Goal: Task Accomplishment & Management: Manage account settings

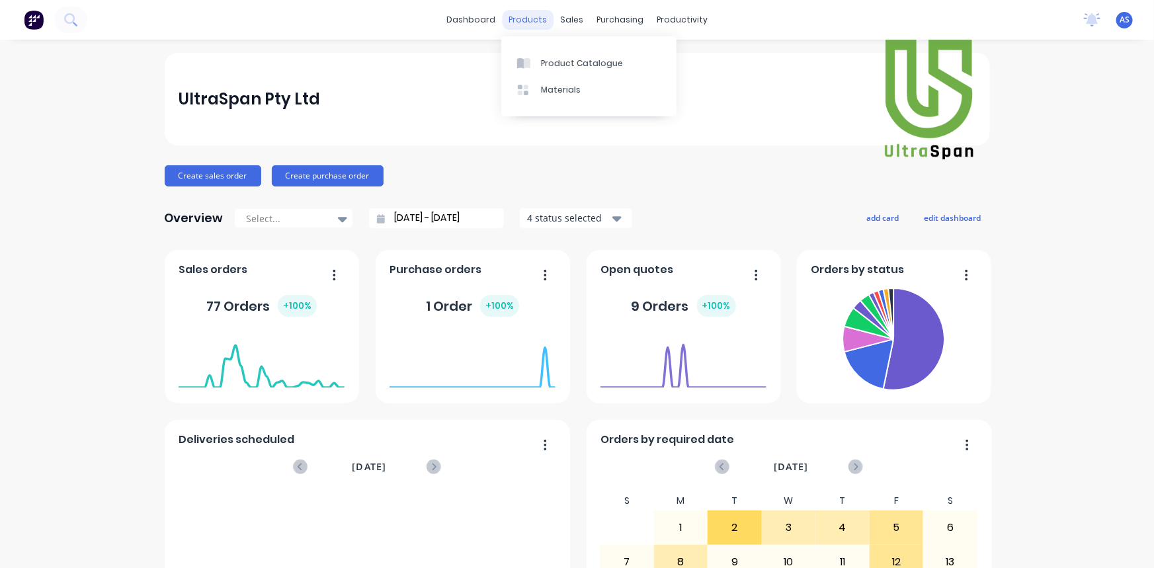
click at [539, 18] on div "products" at bounding box center [528, 20] width 52 height 20
click at [553, 14] on div "sales" at bounding box center [571, 20] width 36 height 20
click at [608, 63] on div "Sales Orders" at bounding box center [616, 64] width 54 height 12
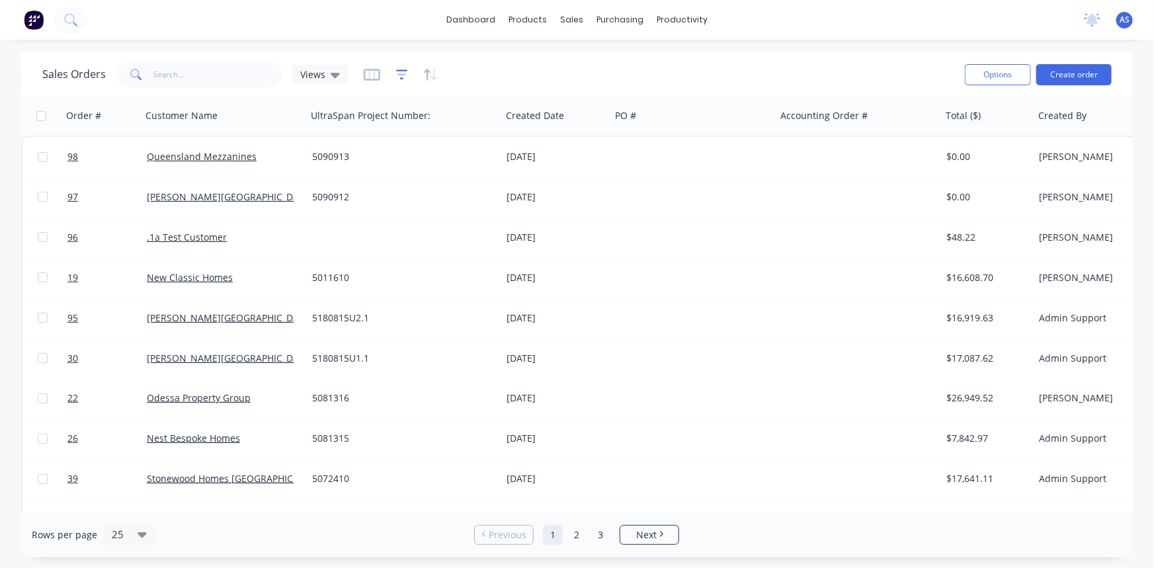
click at [403, 76] on icon "button" at bounding box center [402, 74] width 12 height 13
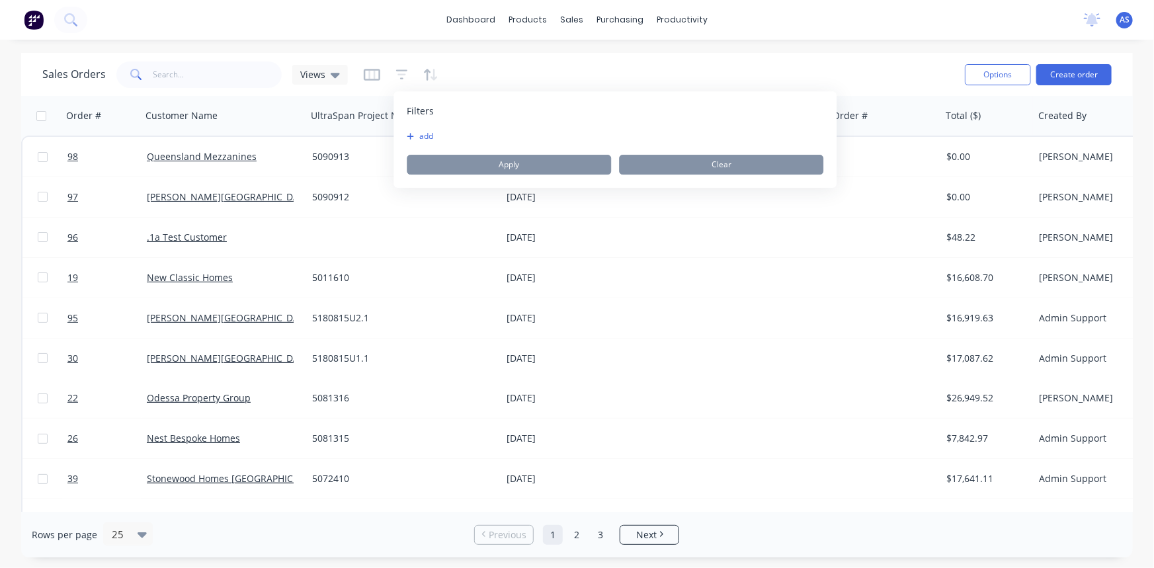
click at [418, 132] on button "add" at bounding box center [423, 136] width 33 height 11
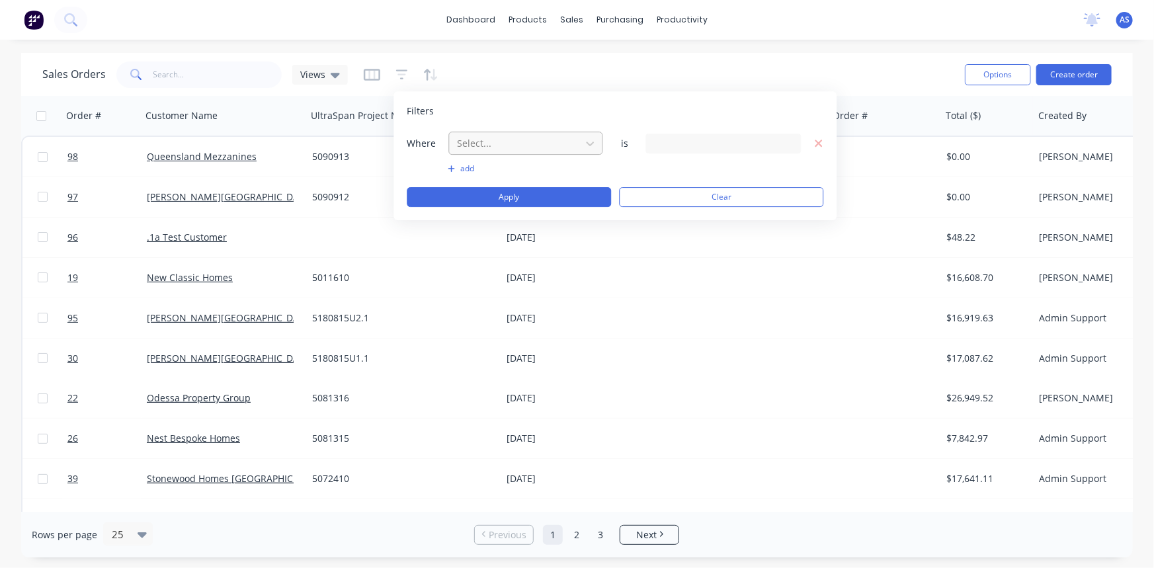
click at [487, 147] on div at bounding box center [514, 143] width 118 height 17
type input "stat"
click at [498, 198] on div "Status" at bounding box center [525, 199] width 154 height 24
click at [668, 139] on div "19 Status selected" at bounding box center [713, 143] width 120 height 14
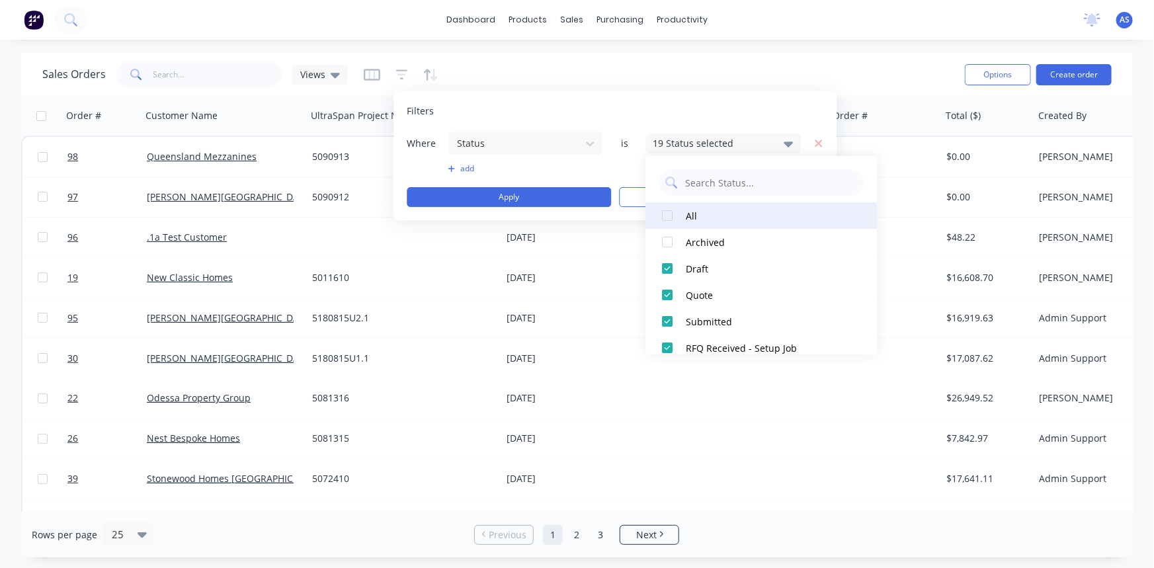
click at [669, 212] on div at bounding box center [667, 215] width 26 height 26
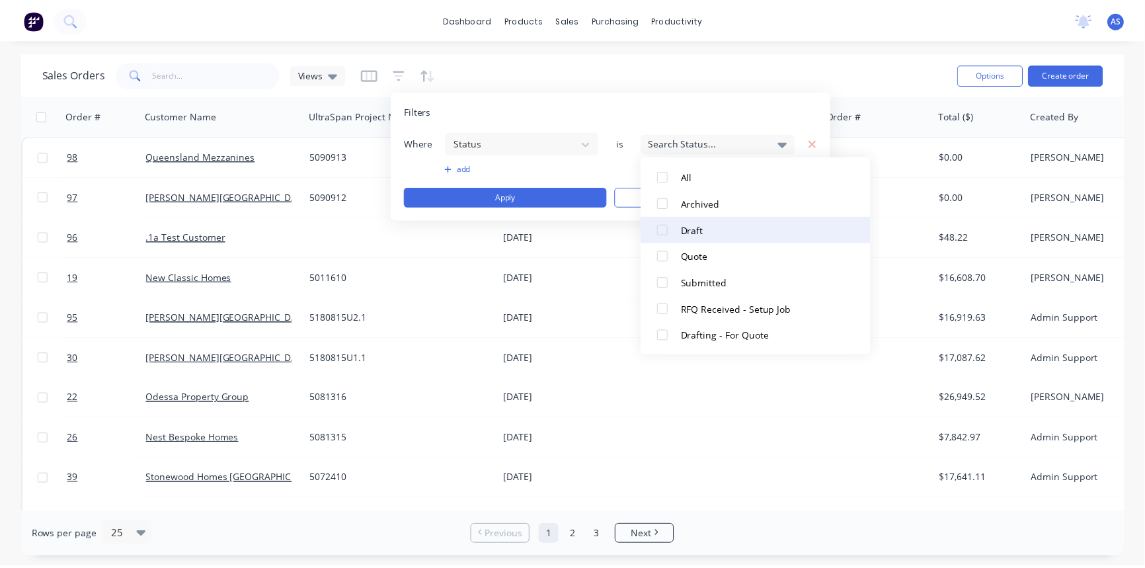
scroll to position [59, 0]
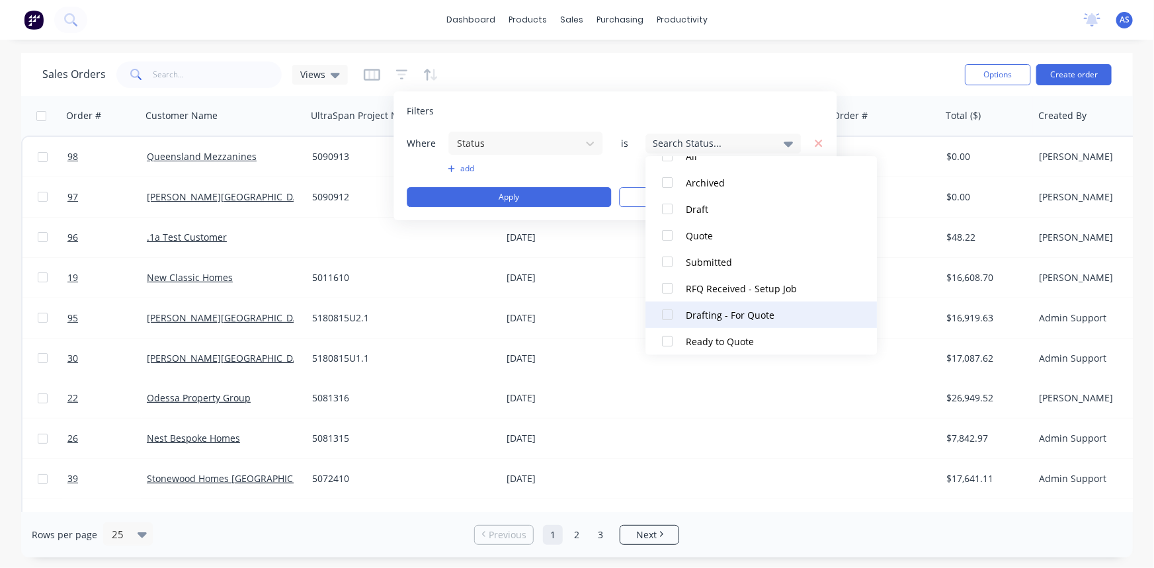
click at [675, 303] on div at bounding box center [667, 314] width 26 height 26
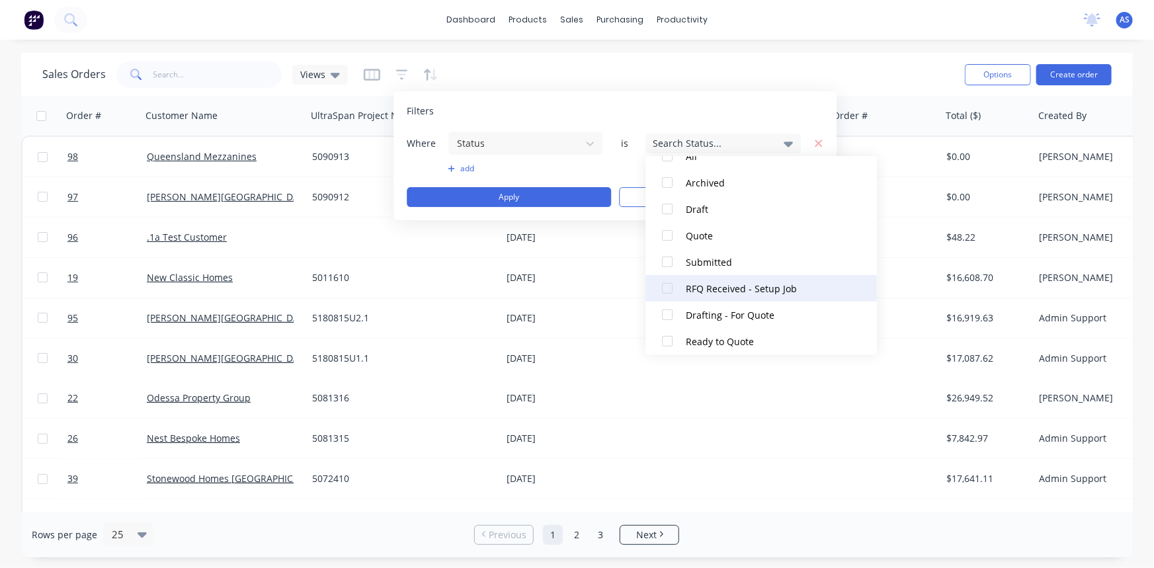
click at [676, 292] on div at bounding box center [667, 288] width 26 height 26
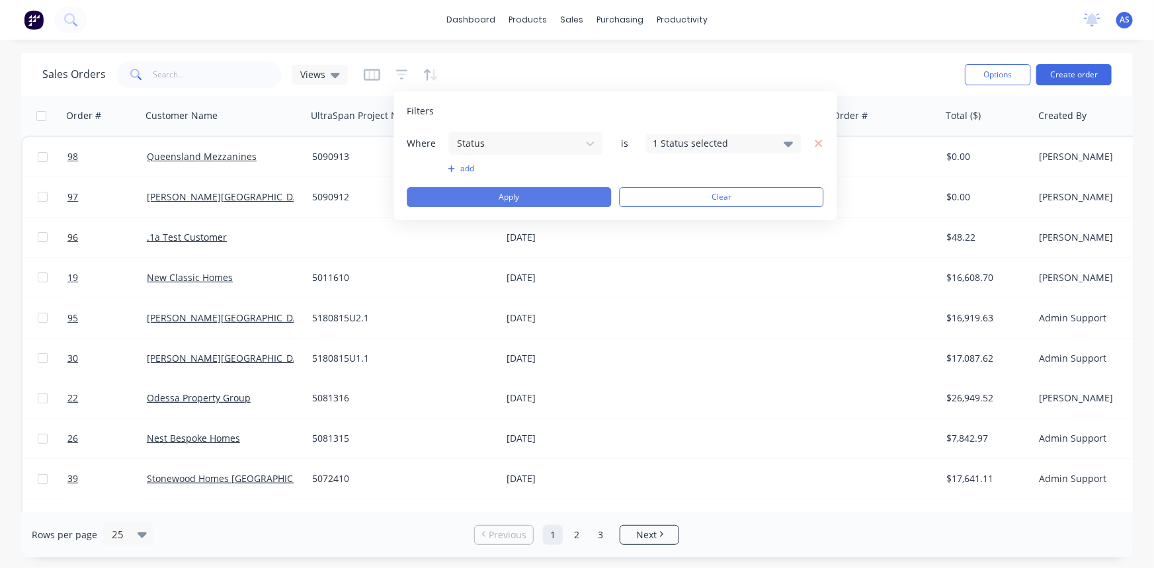
click at [550, 198] on button "Apply" at bounding box center [509, 197] width 204 height 20
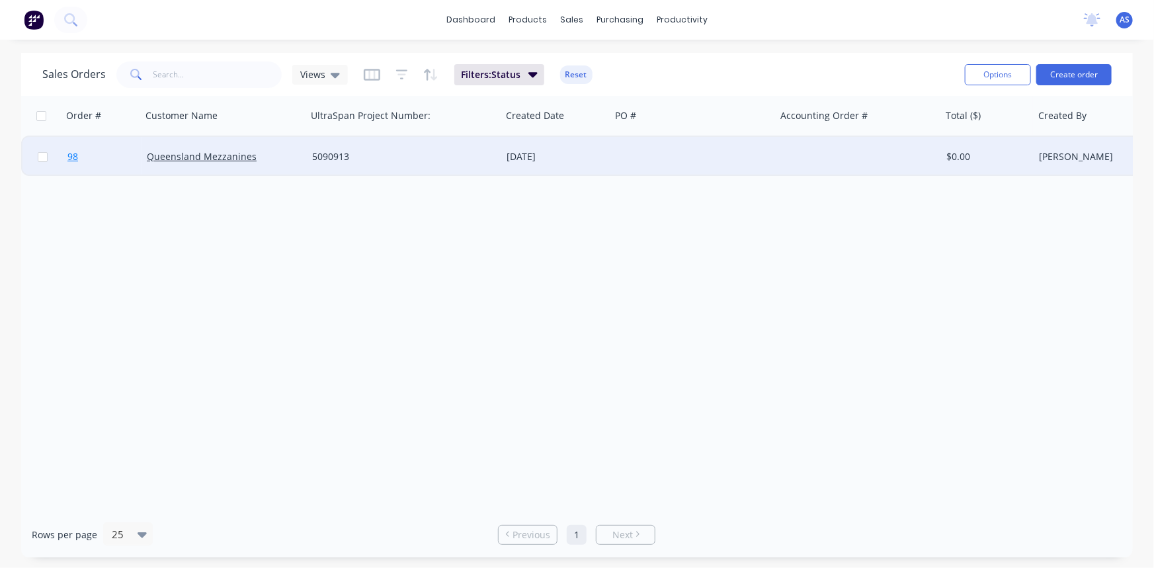
click at [77, 157] on span "98" at bounding box center [72, 156] width 11 height 13
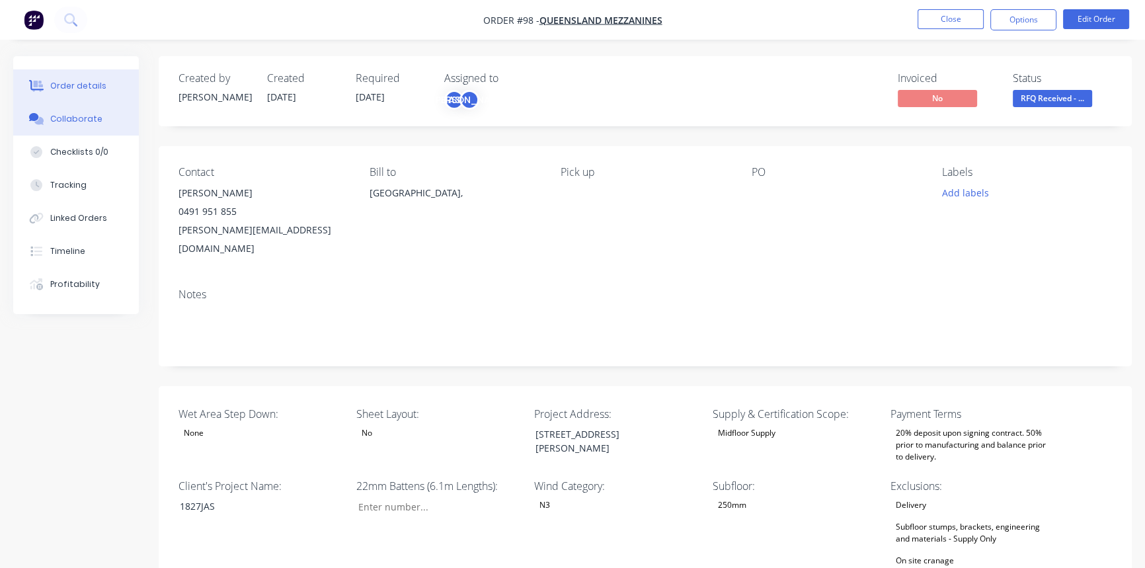
click at [89, 132] on button "Collaborate" at bounding box center [76, 118] width 126 height 33
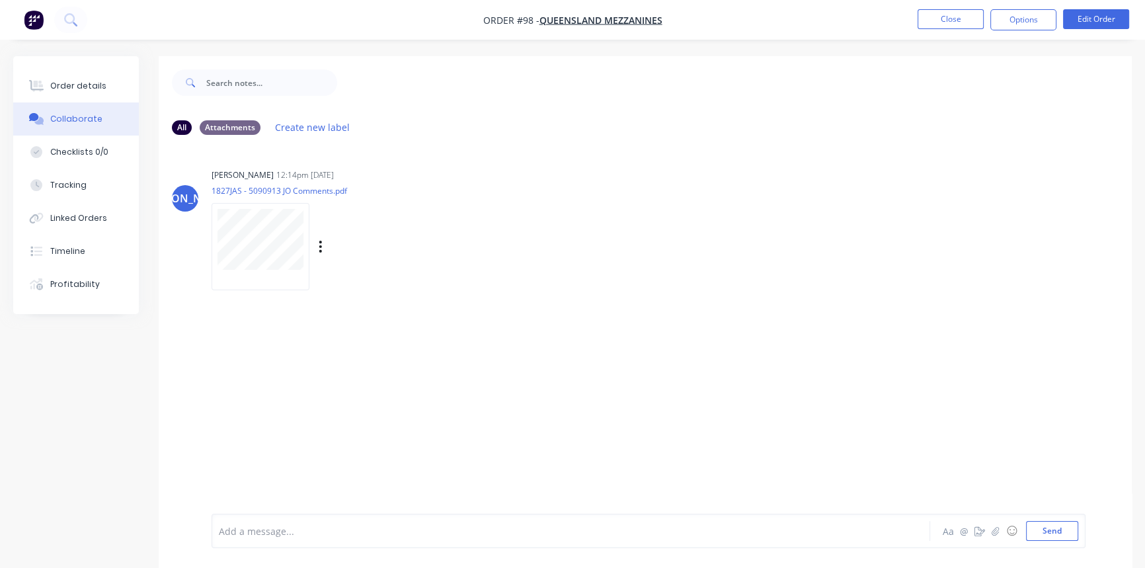
click at [315, 247] on div "Labels Download" at bounding box center [389, 246] width 149 height 19
click at [322, 247] on icon "button" at bounding box center [321, 246] width 4 height 15
click at [364, 282] on button "Download" at bounding box center [407, 282] width 149 height 30
click at [319, 252] on icon "button" at bounding box center [321, 246] width 4 height 15
click at [366, 277] on button "Download" at bounding box center [407, 282] width 149 height 30
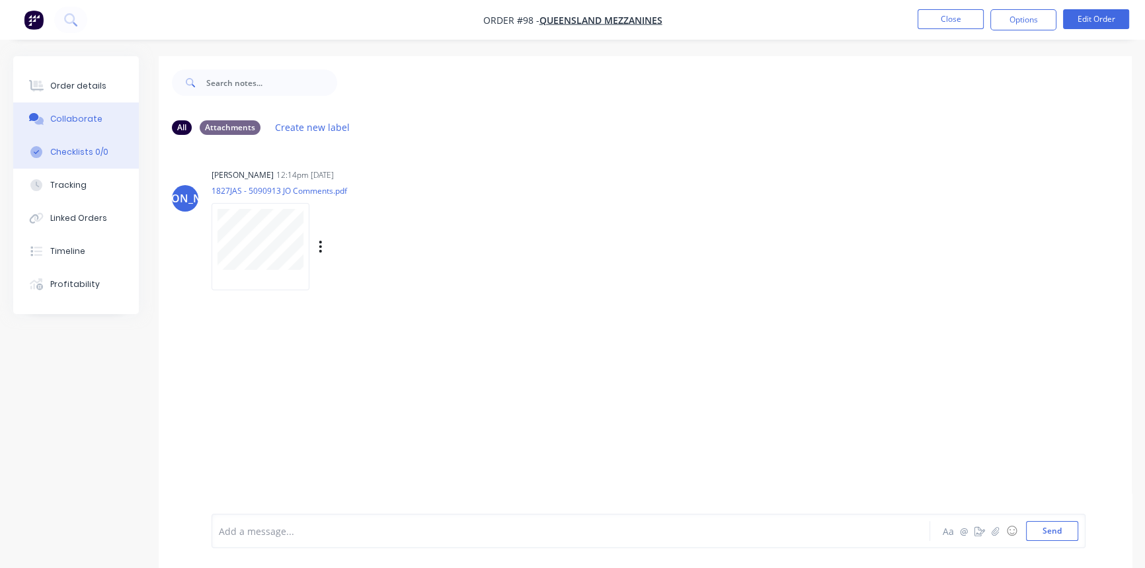
click at [77, 146] on div "Checklists 0/0" at bounding box center [79, 152] width 58 height 12
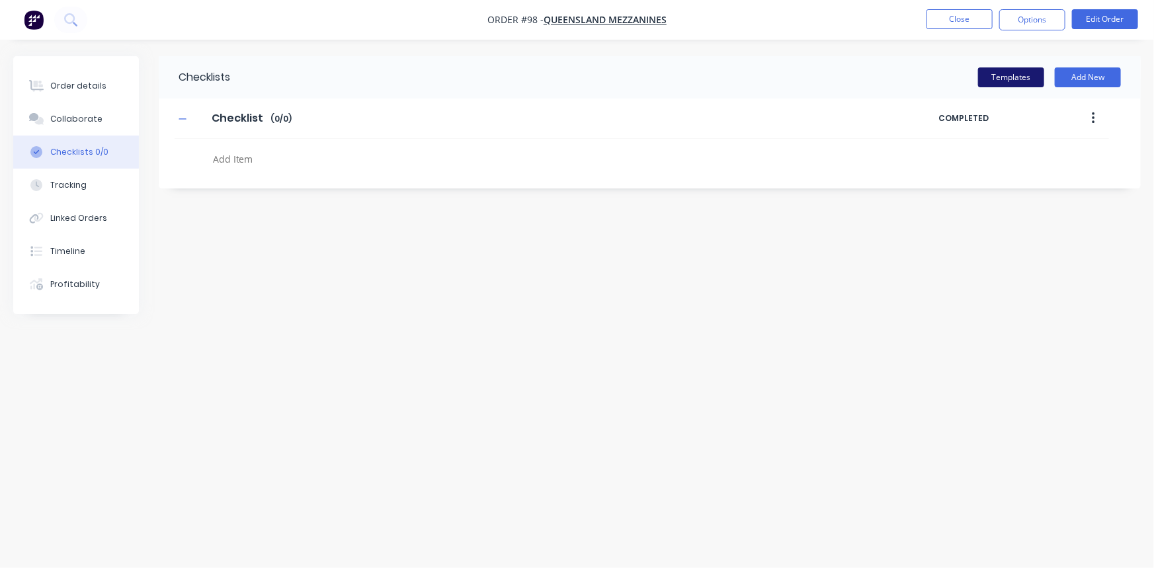
click at [1003, 79] on button "Templates" at bounding box center [1011, 77] width 66 height 20
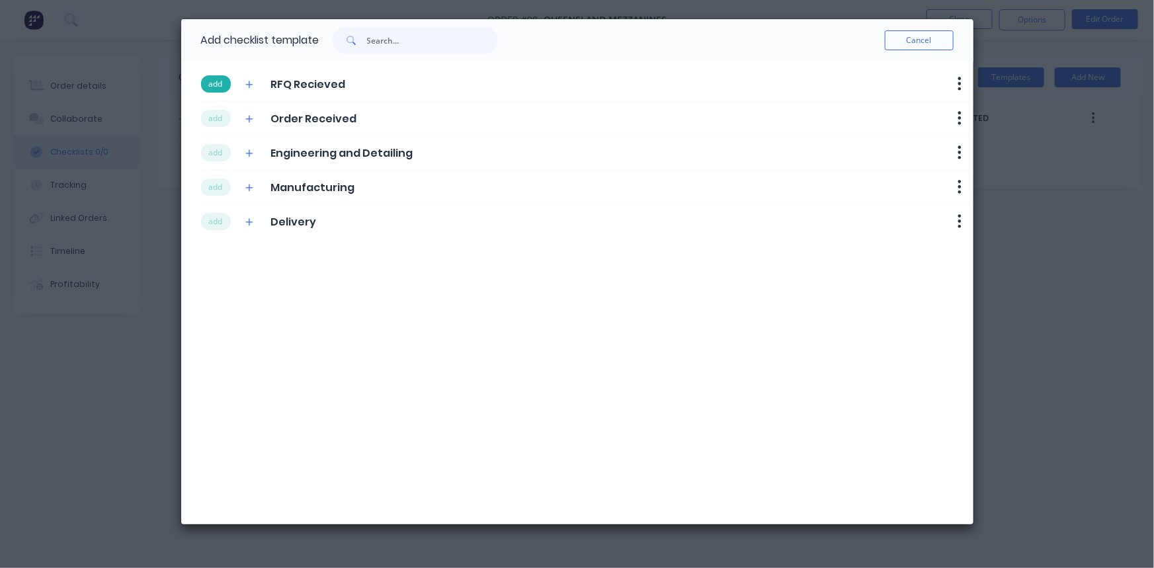
click at [210, 89] on button "add" at bounding box center [216, 83] width 30 height 17
click at [212, 111] on button "add" at bounding box center [216, 118] width 30 height 17
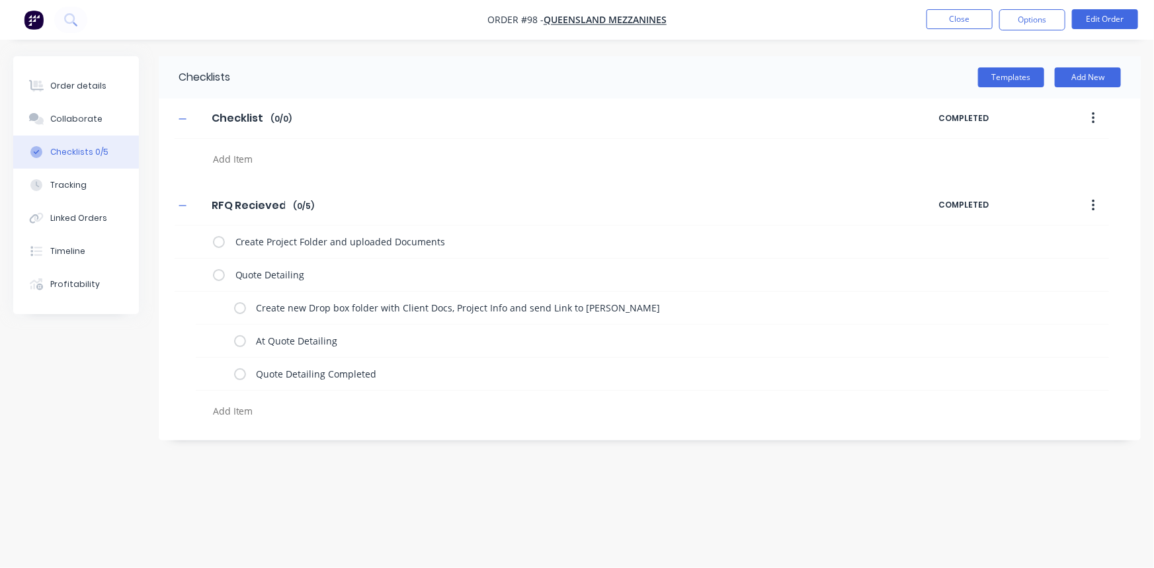
click at [212, 146] on div at bounding box center [502, 156] width 654 height 34
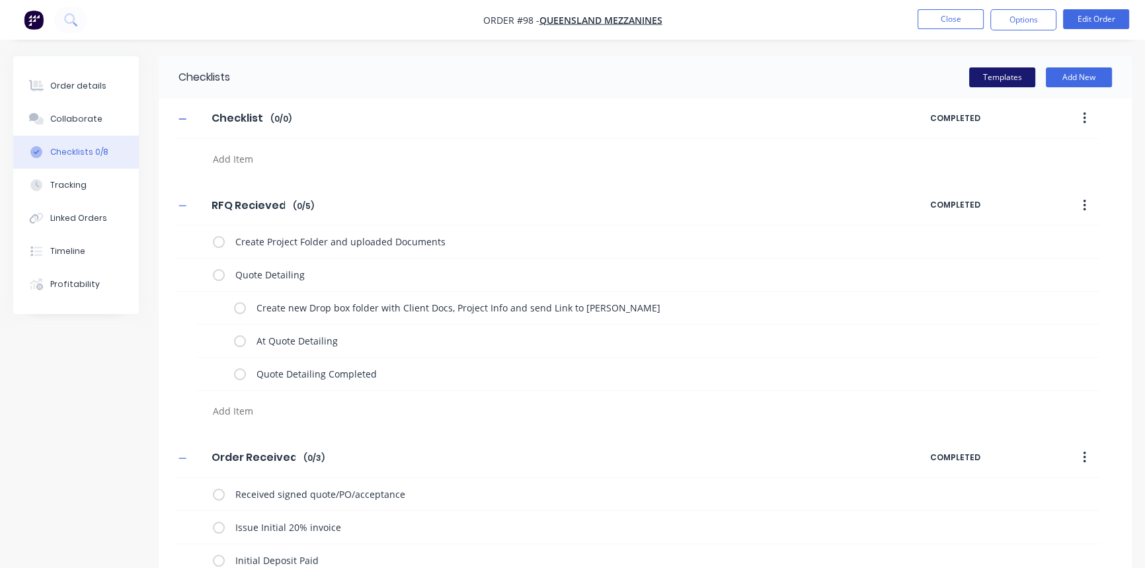
click at [991, 73] on button "Templates" at bounding box center [1002, 77] width 66 height 20
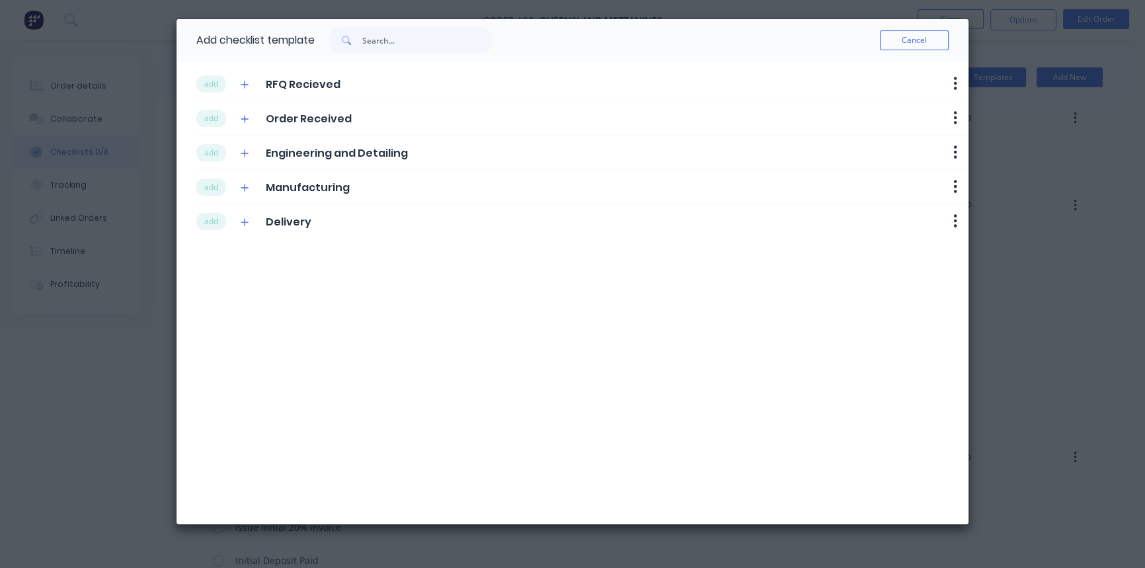
drag, startPoint x: 210, startPoint y: 153, endPoint x: 217, endPoint y: 198, distance: 45.4
click at [210, 155] on button "add" at bounding box center [211, 152] width 30 height 17
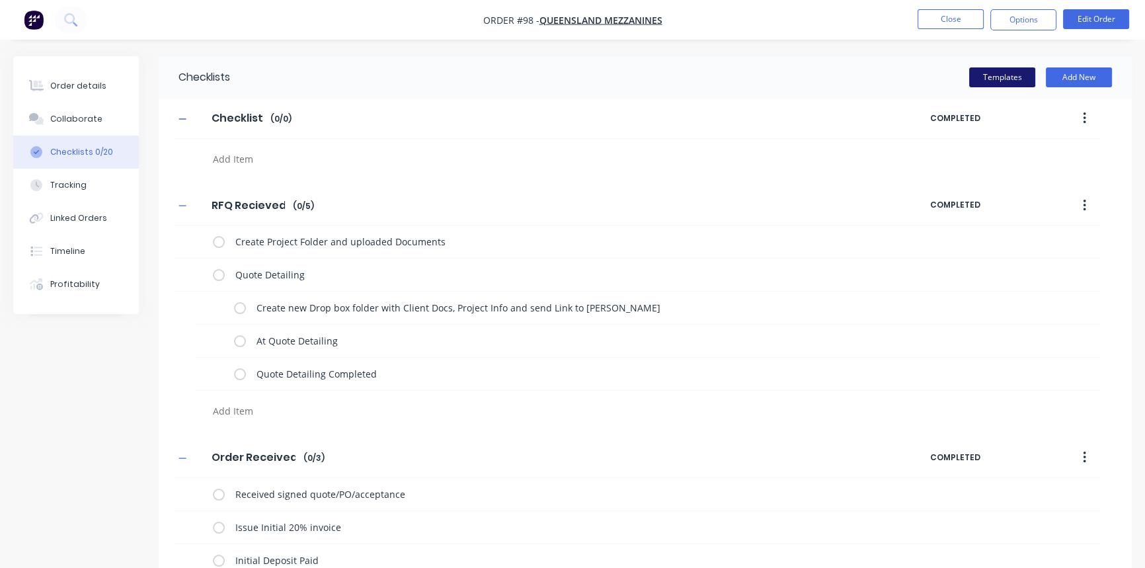
click at [986, 84] on button "Templates" at bounding box center [1002, 77] width 66 height 20
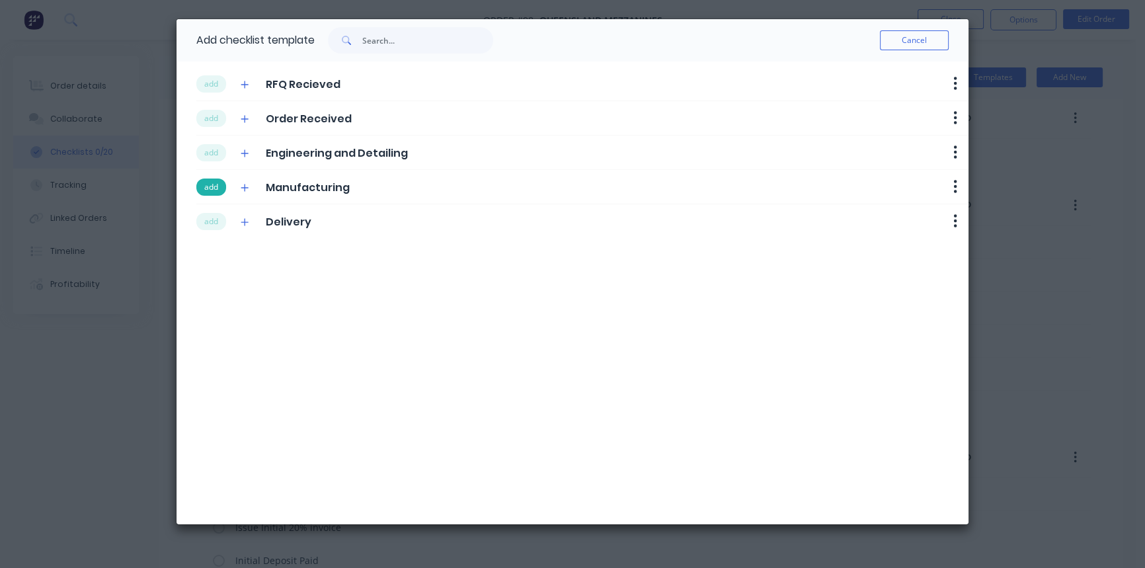
click at [216, 188] on button "add" at bounding box center [211, 186] width 30 height 17
click at [220, 214] on button "add" at bounding box center [211, 221] width 30 height 17
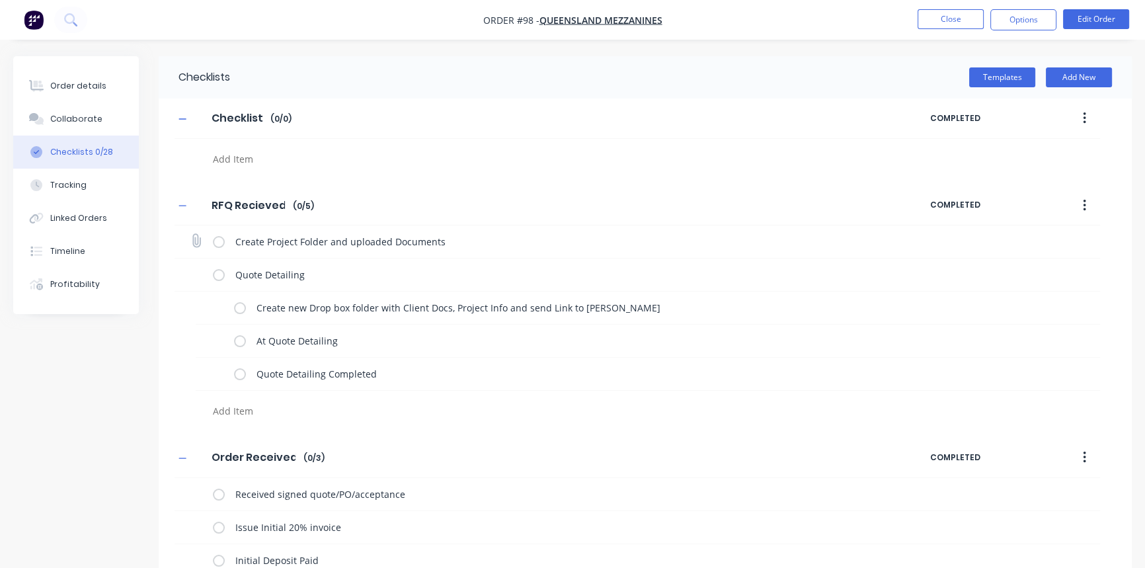
click at [217, 243] on label at bounding box center [219, 242] width 12 height 14
click at [0, 0] on input "checkbox" at bounding box center [0, 0] width 0 height 0
click at [219, 277] on label at bounding box center [219, 275] width 12 height 14
click at [0, 0] on input "checkbox" at bounding box center [0, 0] width 0 height 0
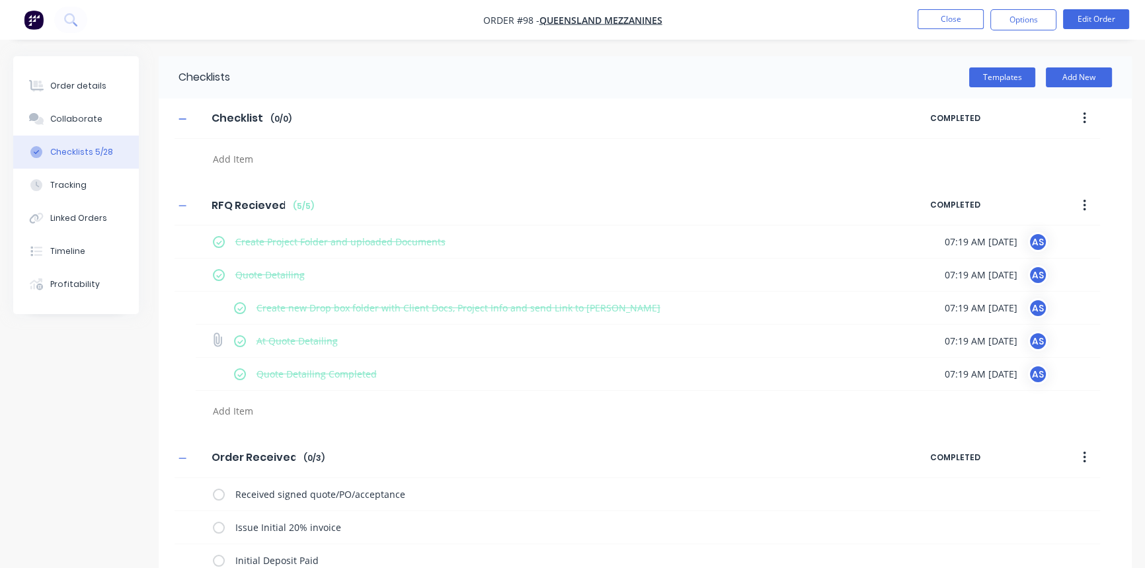
click at [241, 337] on label at bounding box center [240, 341] width 12 height 14
click at [0, 0] on input "checkbox" at bounding box center [0, 0] width 0 height 0
click at [243, 370] on label at bounding box center [240, 374] width 12 height 14
click at [0, 0] on input "checkbox" at bounding box center [0, 0] width 0 height 0
type textarea "x"
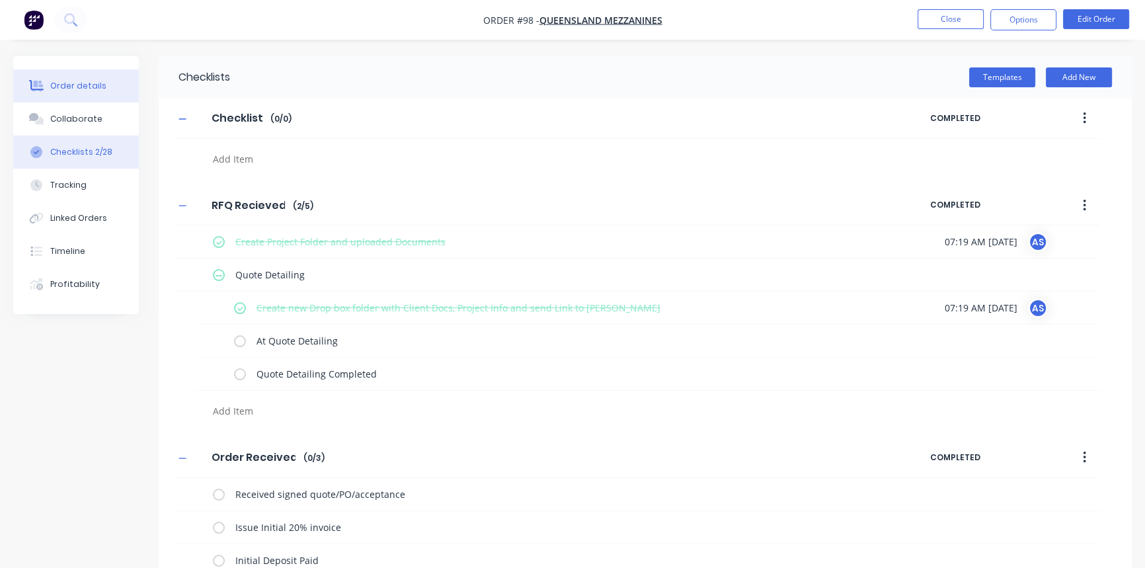
click at [81, 85] on div "Order details" at bounding box center [78, 86] width 56 height 12
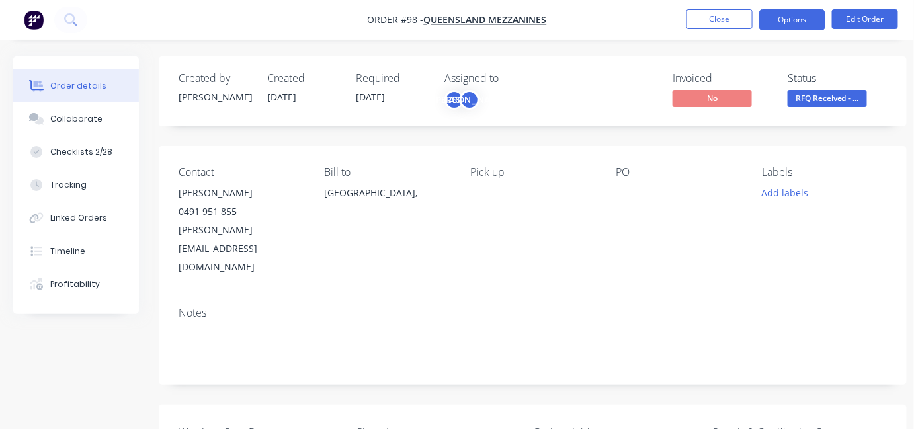
click at [788, 26] on button "Options" at bounding box center [792, 19] width 66 height 21
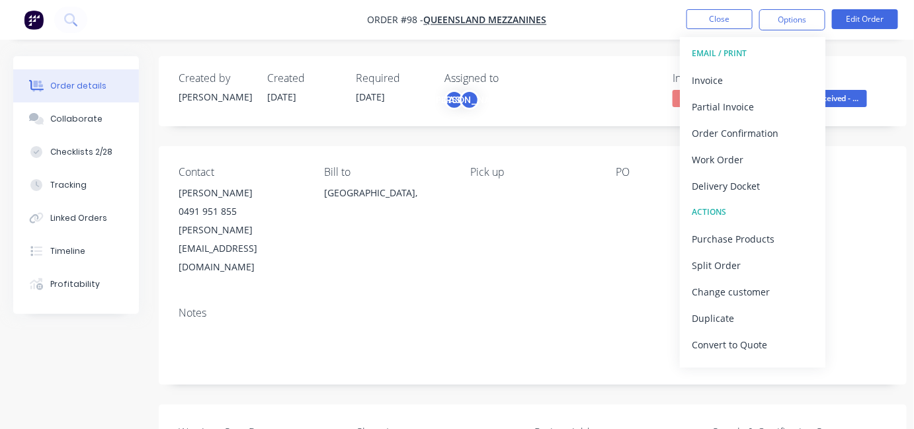
click at [732, 54] on div "EMAIL / PRINT" at bounding box center [753, 53] width 122 height 17
click at [738, 164] on div "Work Order" at bounding box center [753, 159] width 122 height 19
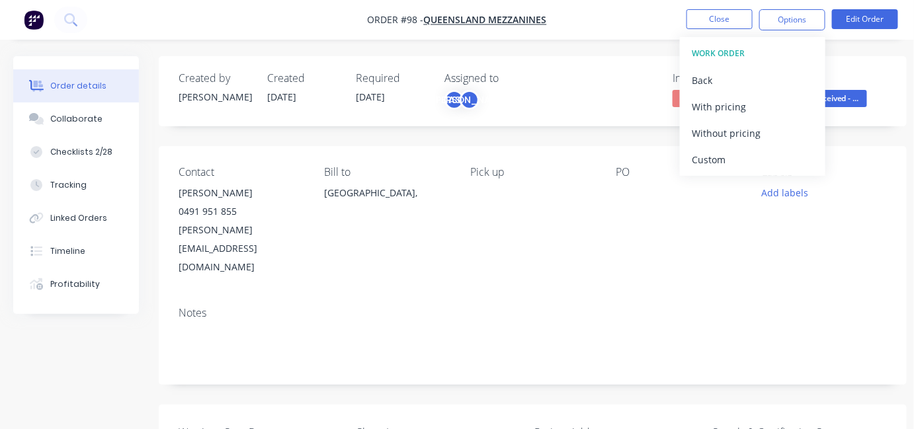
click at [738, 164] on div "Custom" at bounding box center [753, 159] width 122 height 19
click at [742, 52] on div "CUSTOM WORK ORDER" at bounding box center [753, 53] width 122 height 17
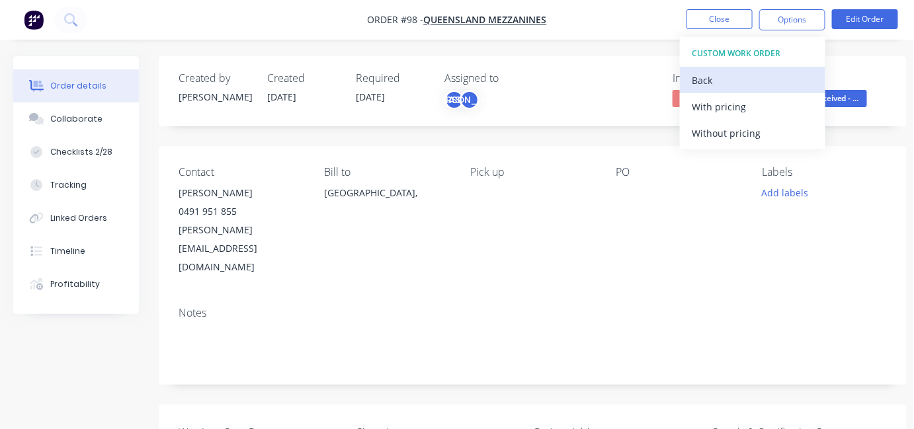
click at [713, 85] on div "Back" at bounding box center [753, 80] width 122 height 19
click at [715, 76] on div "Back" at bounding box center [753, 80] width 122 height 19
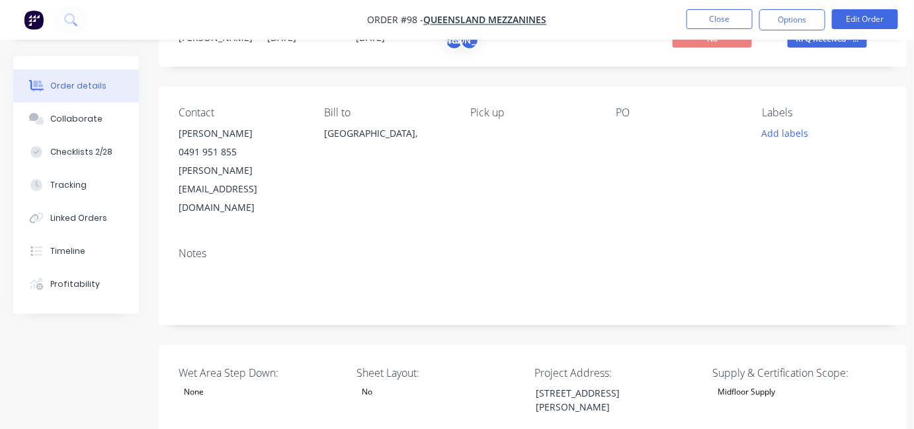
click at [521, 157] on div "Pick up" at bounding box center [532, 161] width 125 height 110
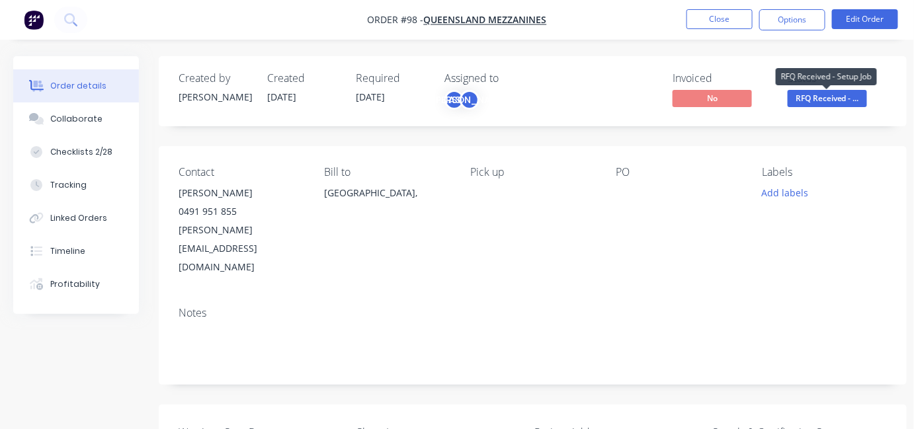
click at [839, 94] on span "RFQ Received - ..." at bounding box center [826, 98] width 79 height 17
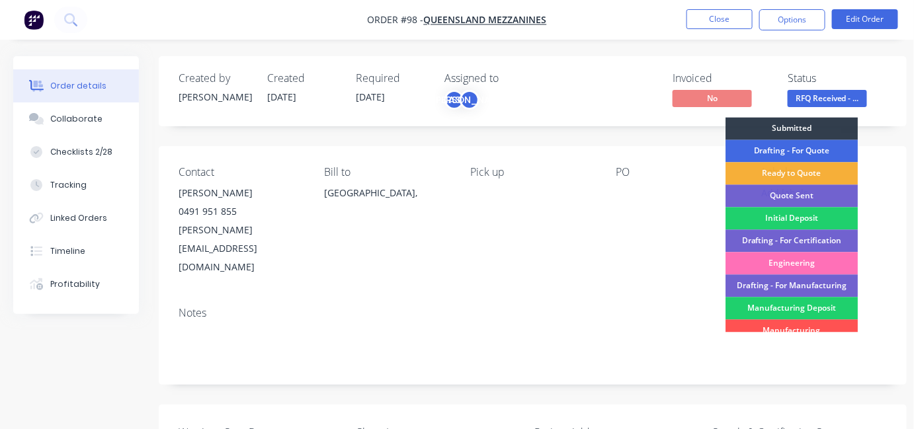
click at [799, 147] on div "Drafting - For Quote" at bounding box center [791, 150] width 132 height 22
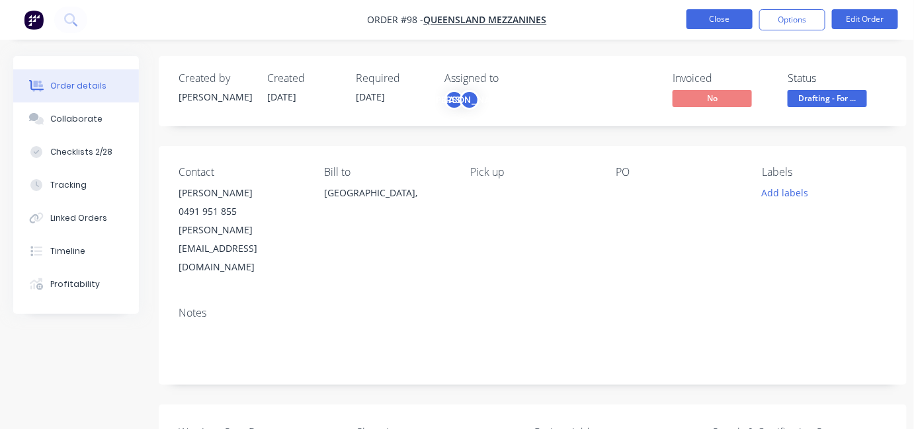
click at [699, 22] on button "Close" at bounding box center [719, 19] width 66 height 20
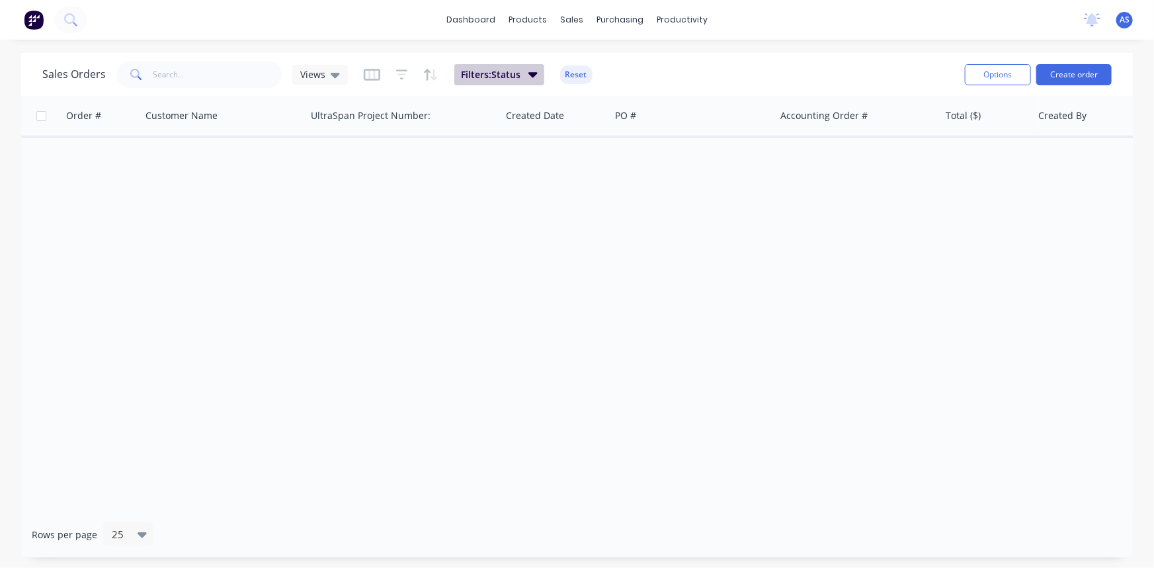
click at [493, 83] on button "Filters: Status" at bounding box center [499, 74] width 90 height 21
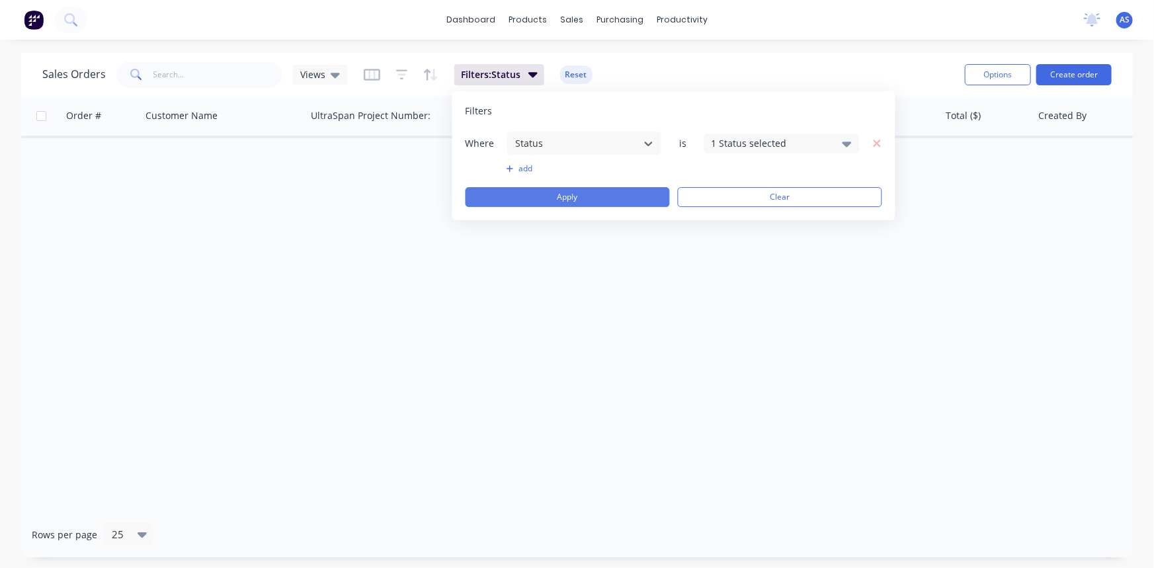
click at [593, 191] on button "Apply" at bounding box center [567, 197] width 204 height 20
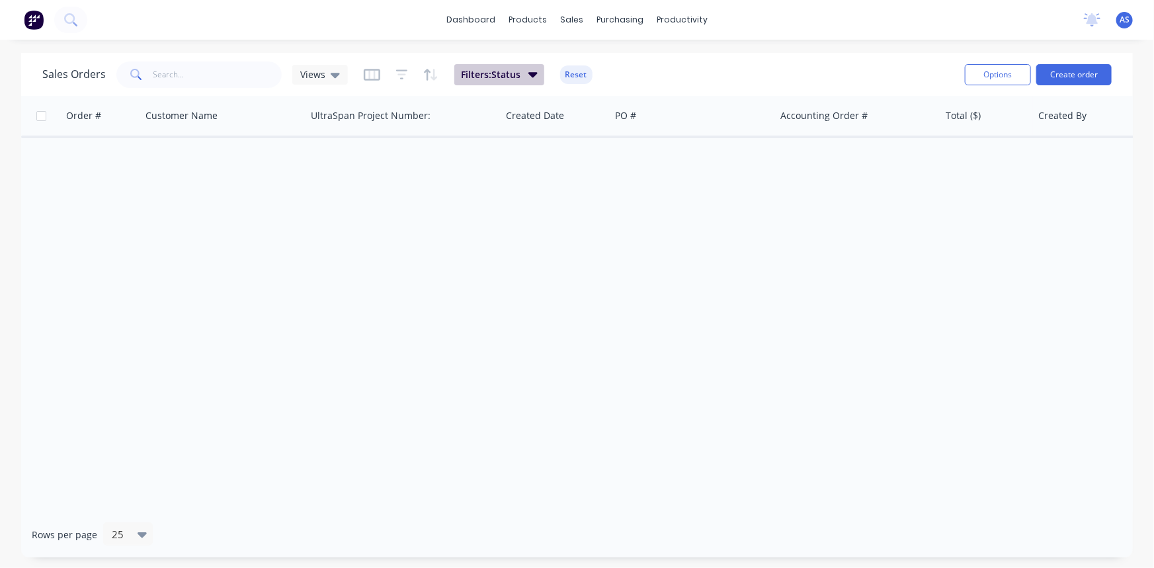
click at [482, 73] on span "Filters: Status" at bounding box center [490, 74] width 59 height 13
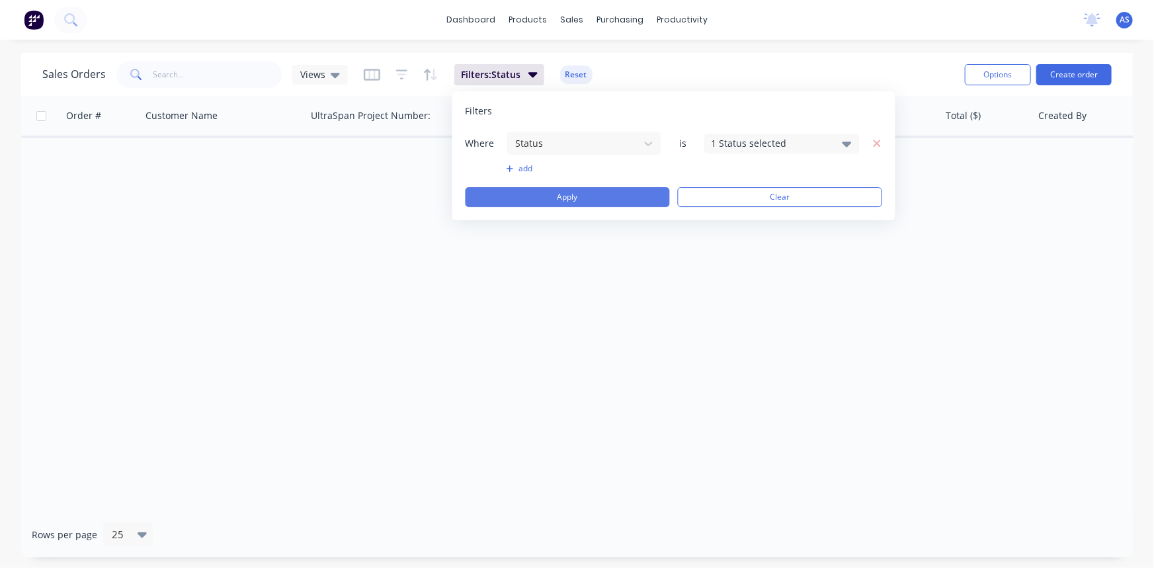
click at [547, 200] on button "Apply" at bounding box center [567, 197] width 204 height 20
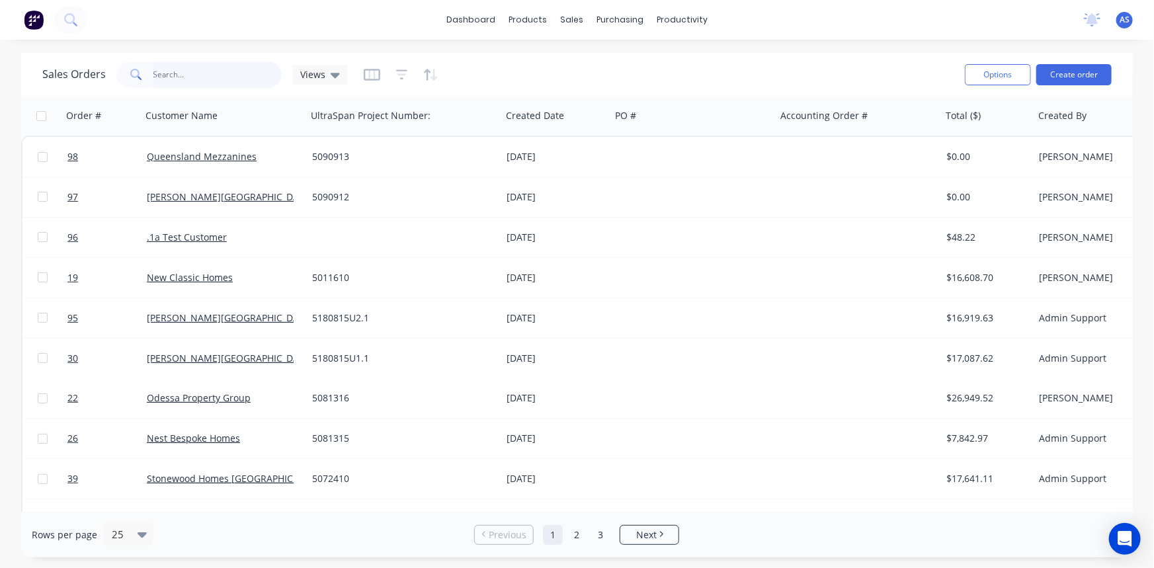
click at [184, 75] on input "text" at bounding box center [217, 74] width 129 height 26
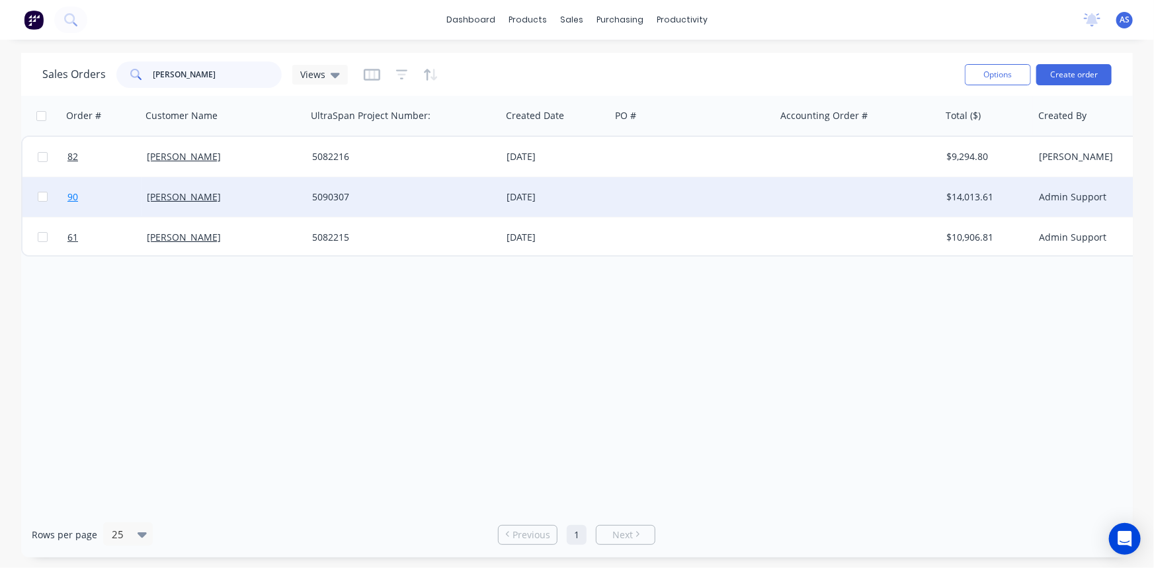
type input "proft"
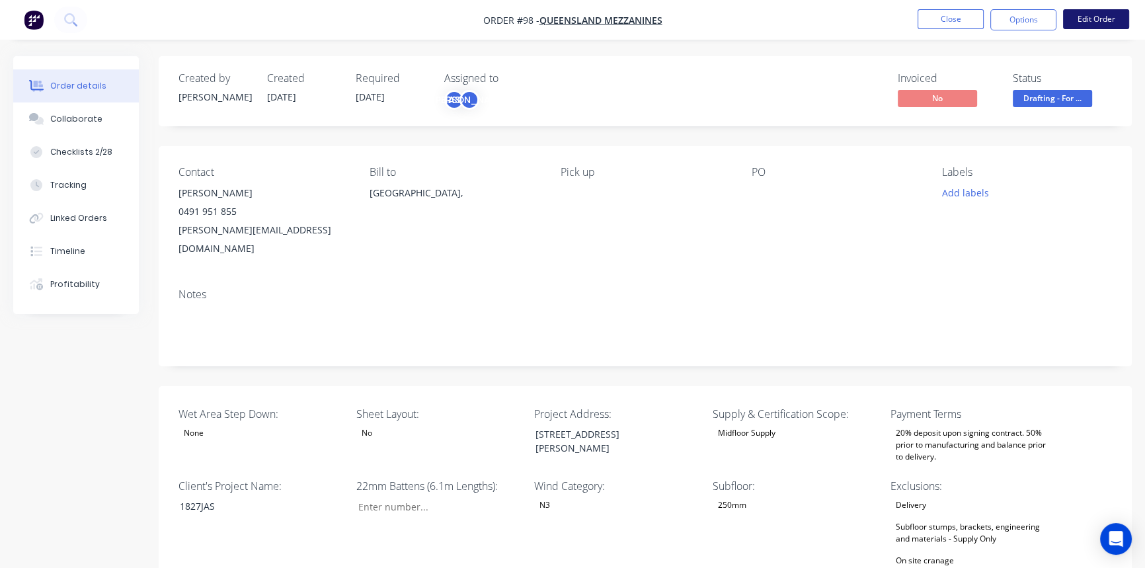
click at [1088, 23] on button "Edit Order" at bounding box center [1096, 19] width 66 height 20
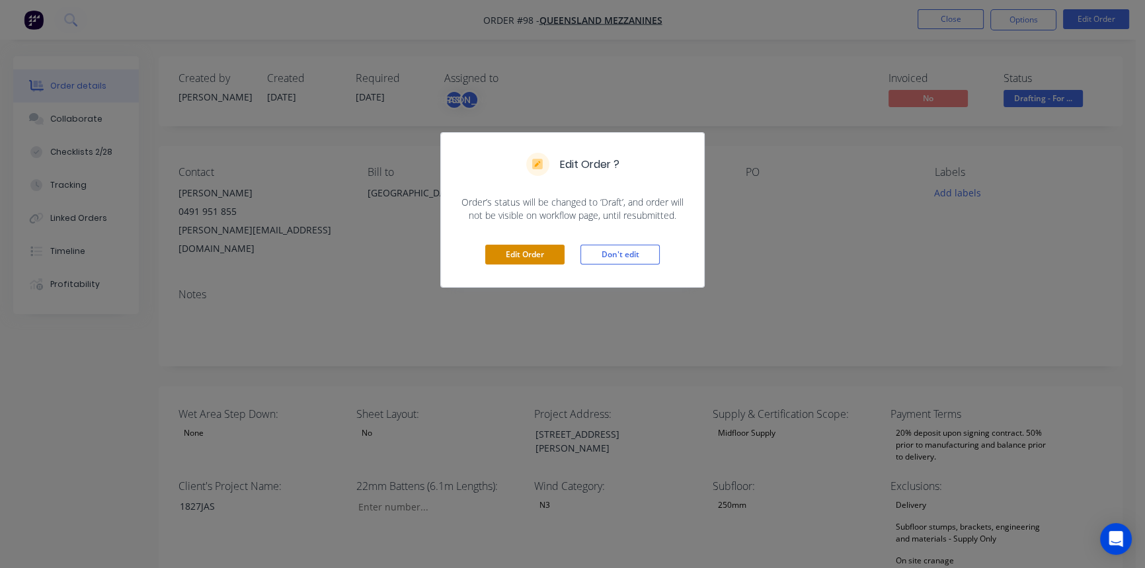
click at [506, 245] on button "Edit Order" at bounding box center [524, 255] width 79 height 20
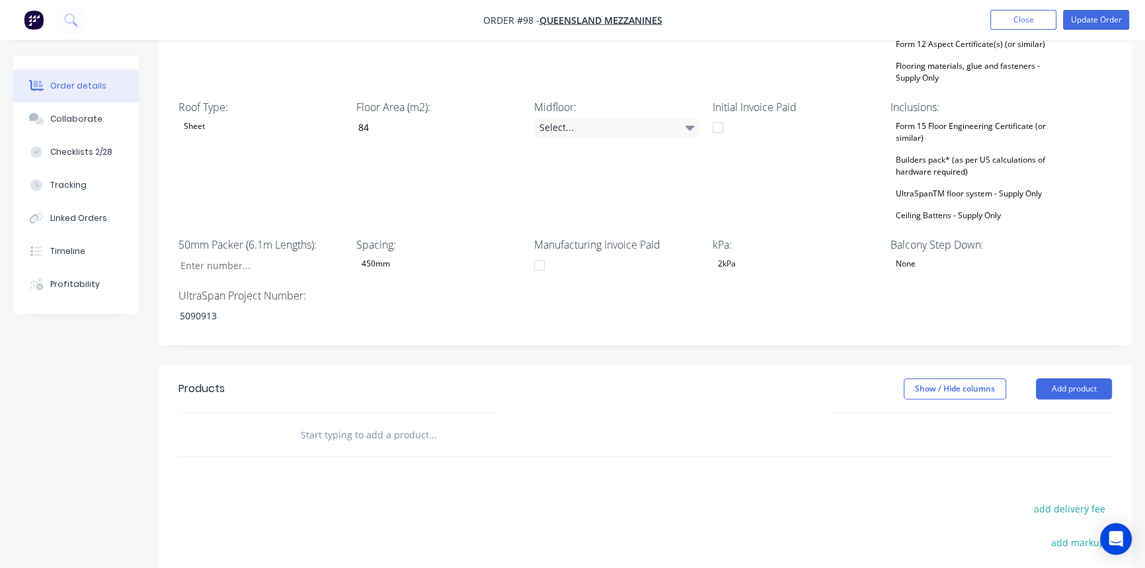
scroll to position [803, 0]
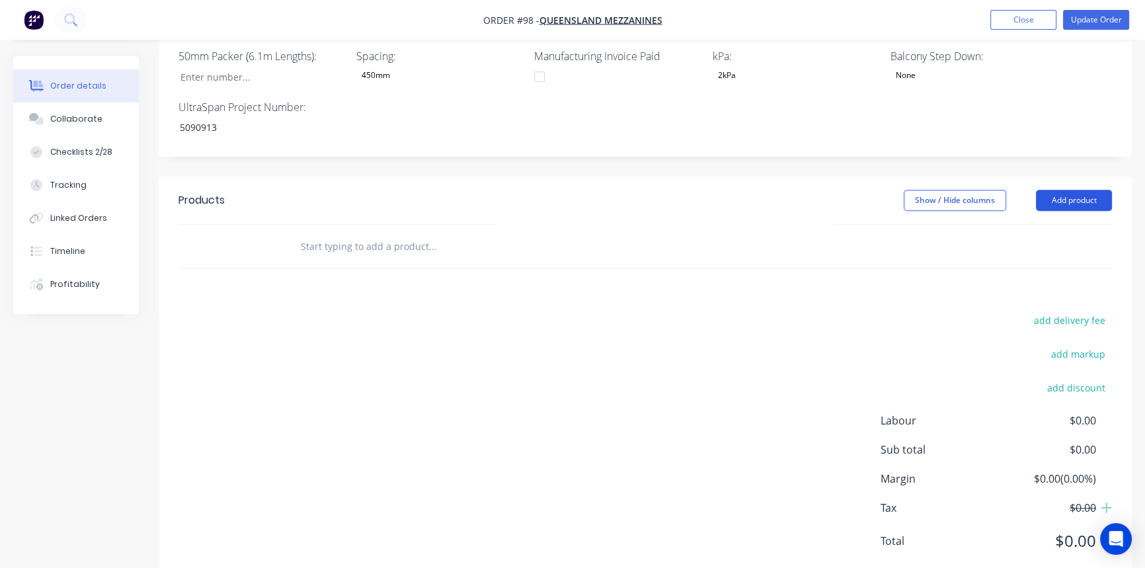
click at [1071, 190] on button "Add product" at bounding box center [1074, 200] width 76 height 21
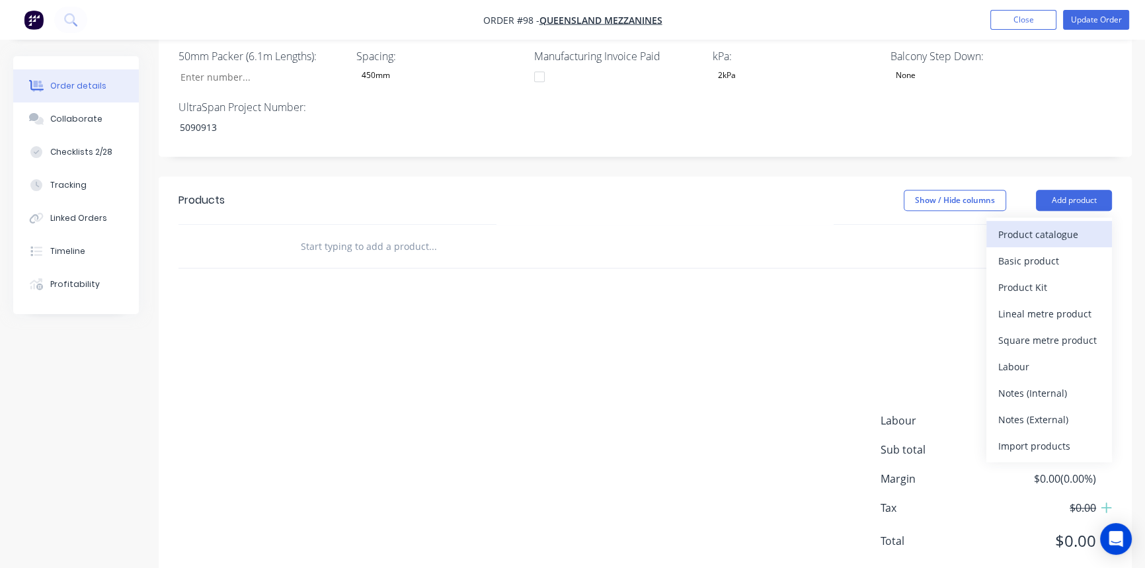
click at [1039, 225] on div "Product catalogue" at bounding box center [1049, 234] width 102 height 19
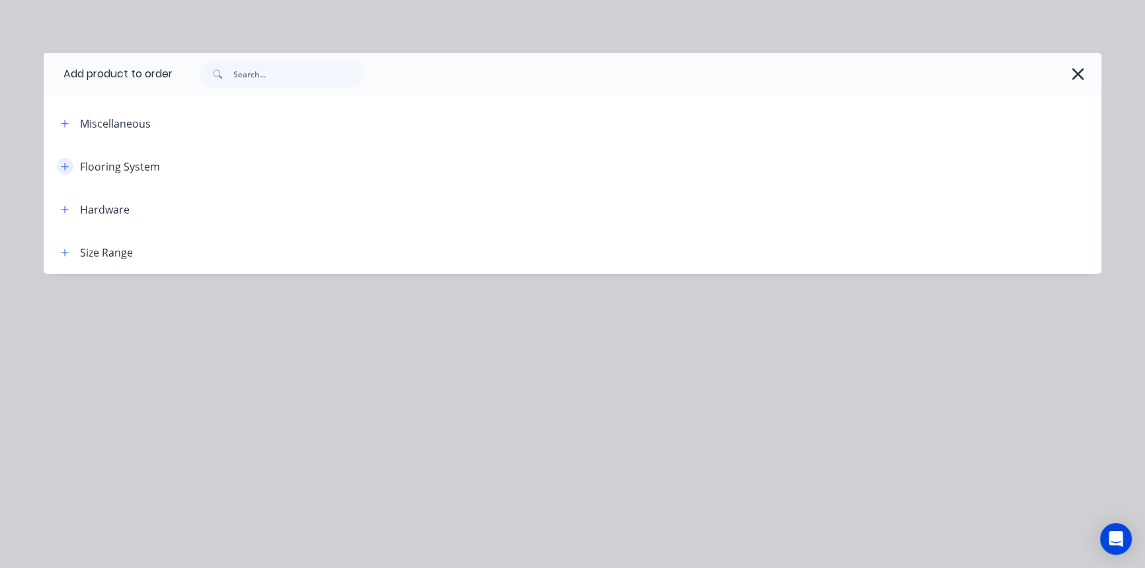
click at [59, 168] on button "button" at bounding box center [65, 166] width 17 height 17
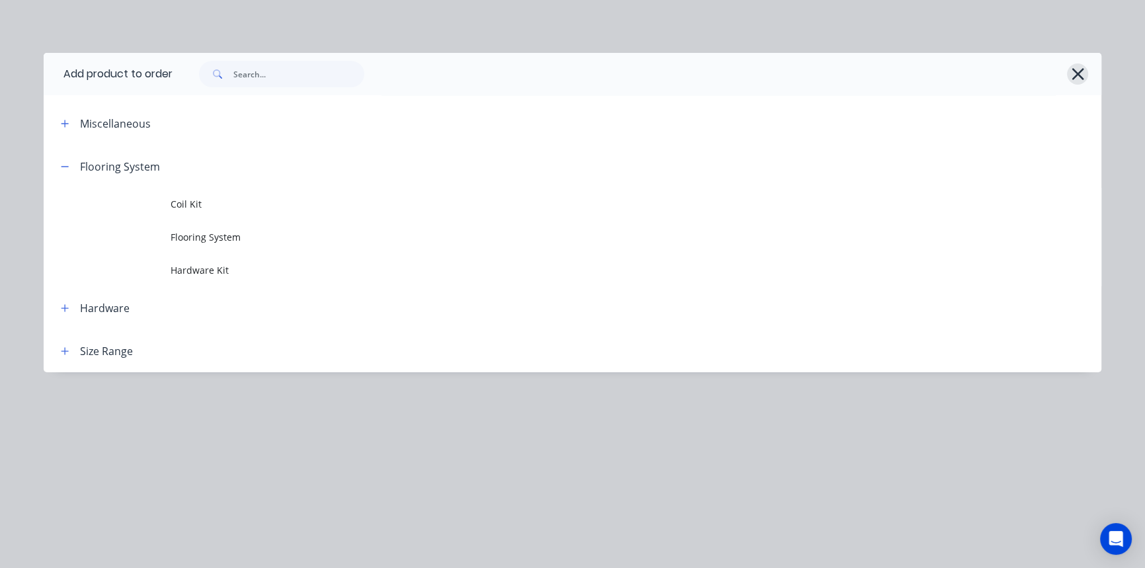
click at [1073, 66] on icon "button" at bounding box center [1078, 74] width 14 height 19
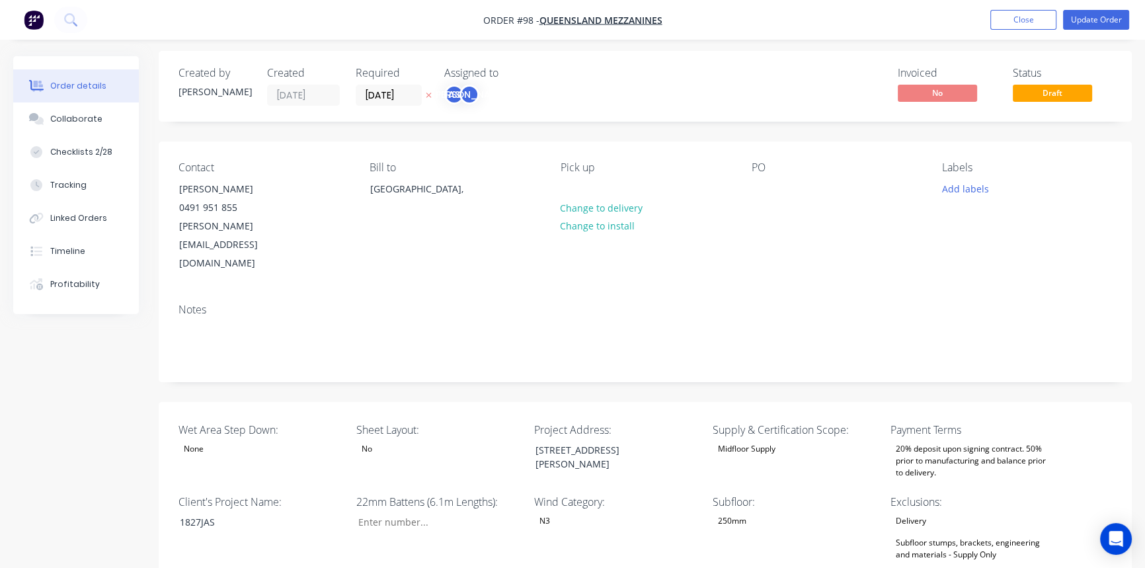
scroll to position [0, 0]
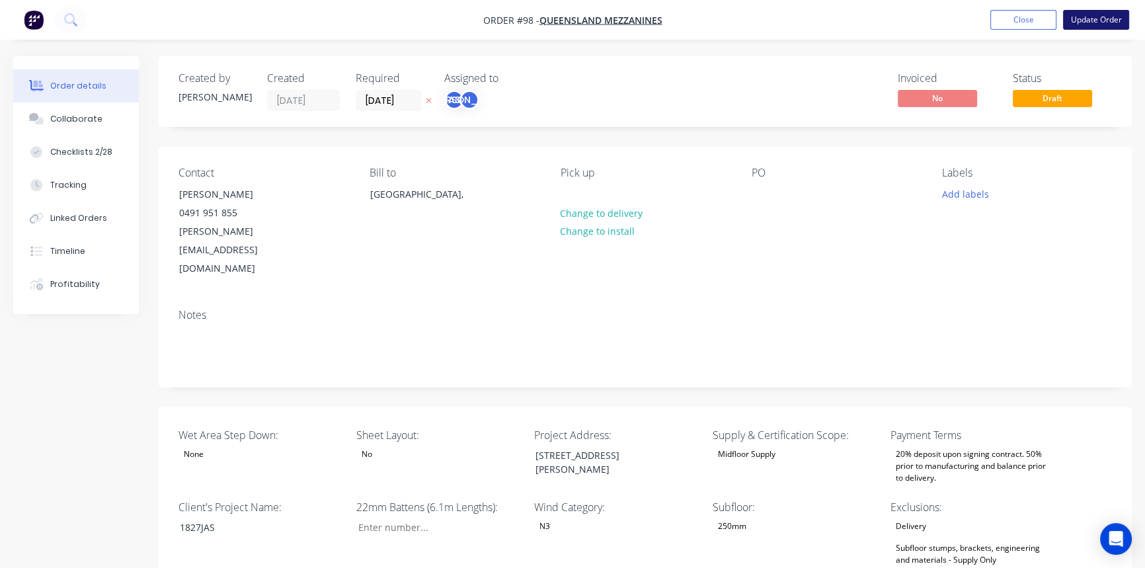
click at [1070, 19] on button "Update Order" at bounding box center [1096, 20] width 66 height 20
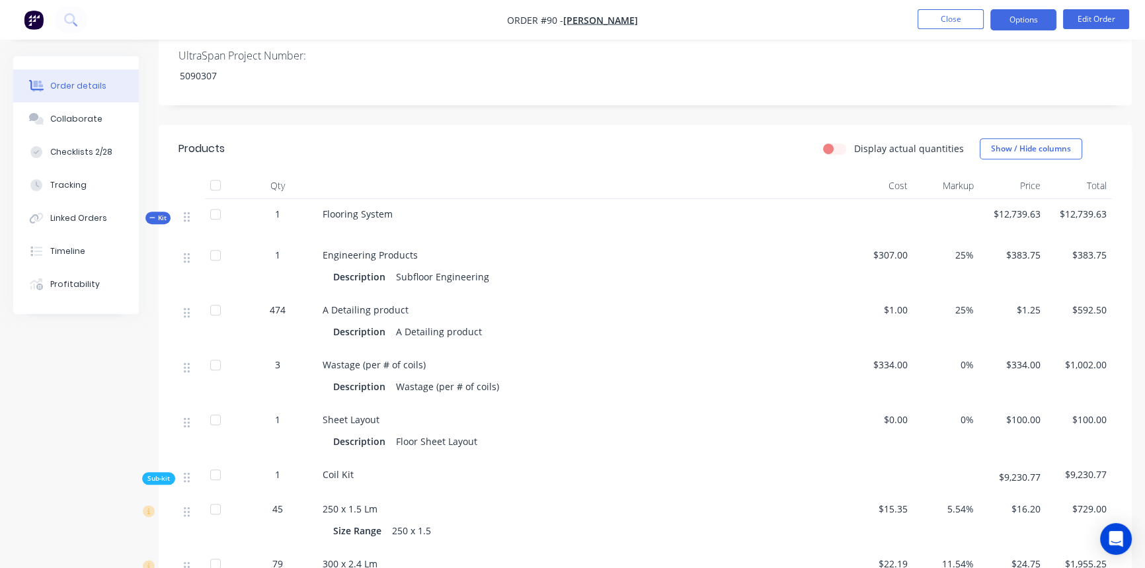
scroll to position [721, 0]
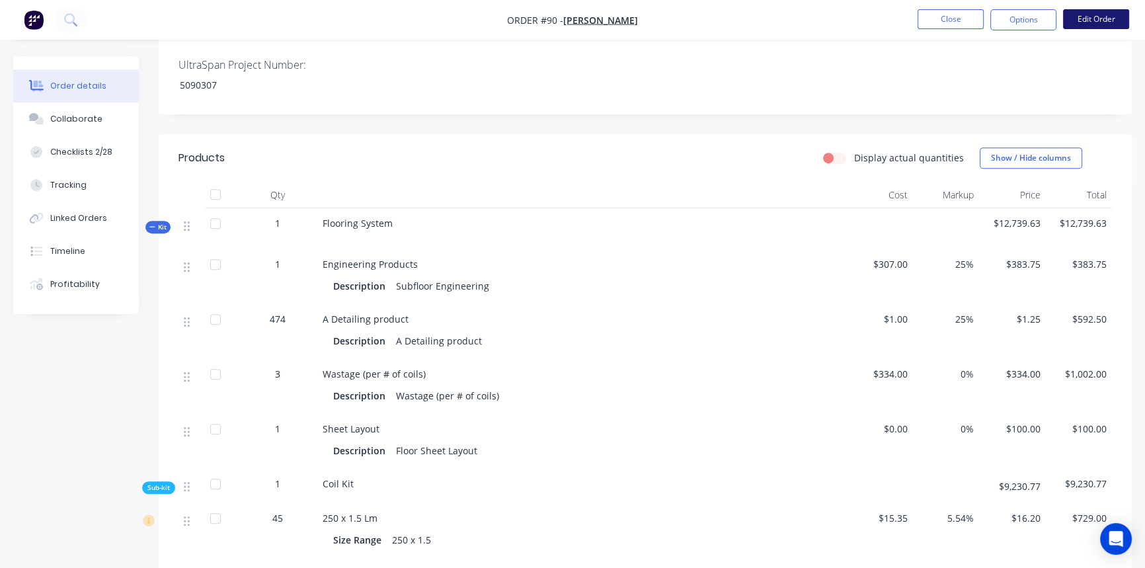
click at [1085, 15] on button "Edit Order" at bounding box center [1096, 19] width 66 height 20
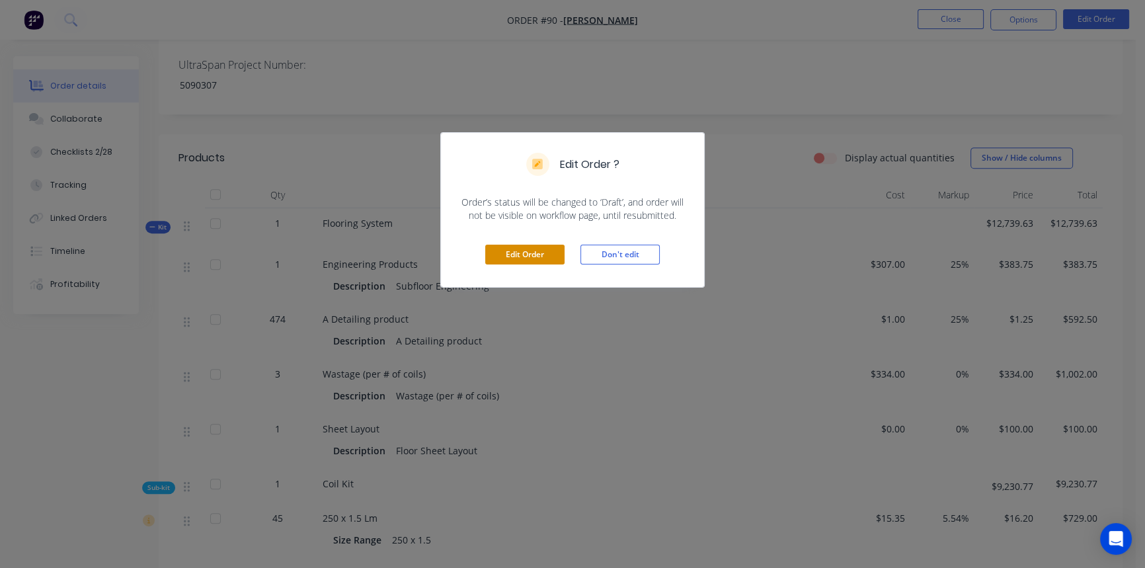
click at [561, 262] on button "Edit Order" at bounding box center [524, 255] width 79 height 20
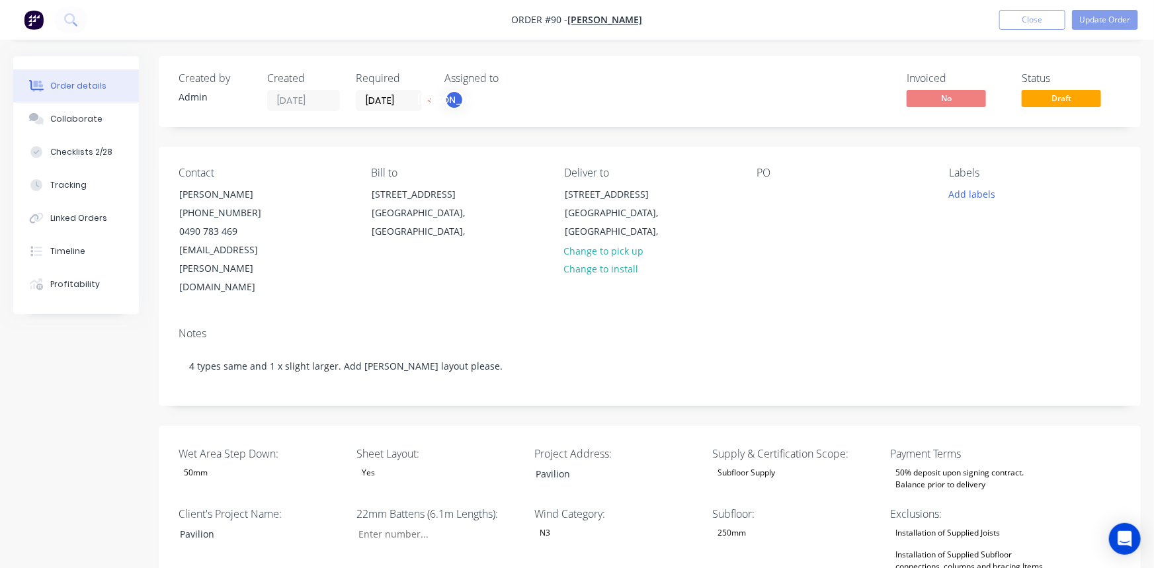
type input "65"
type input "400"
type input "2"
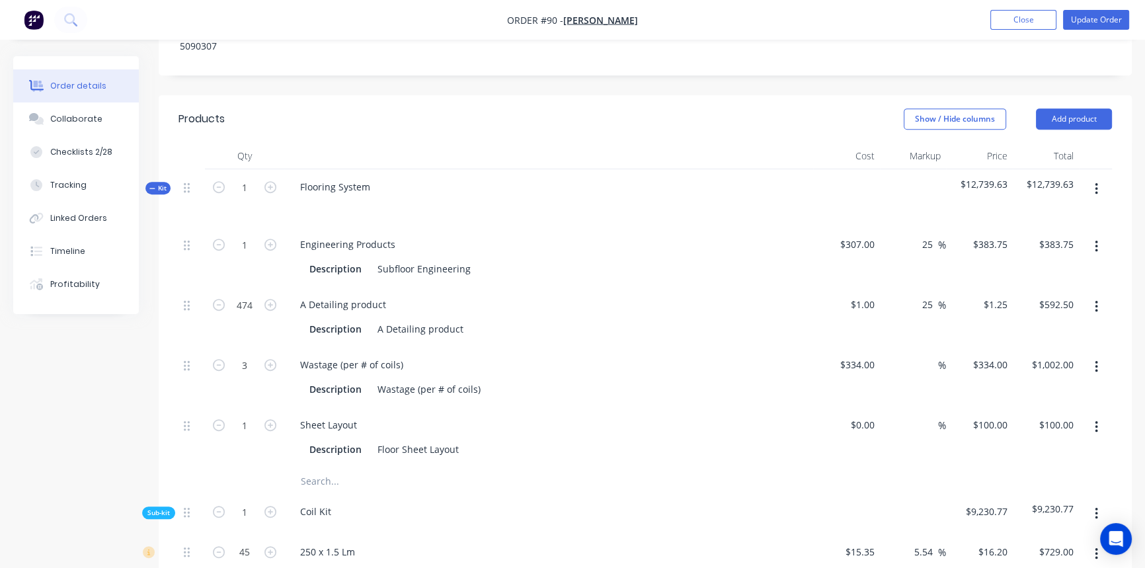
scroll to position [781, 0]
click at [1095, 181] on icon "button" at bounding box center [1096, 188] width 3 height 15
click at [1020, 293] on div "Delete" at bounding box center [1049, 302] width 102 height 19
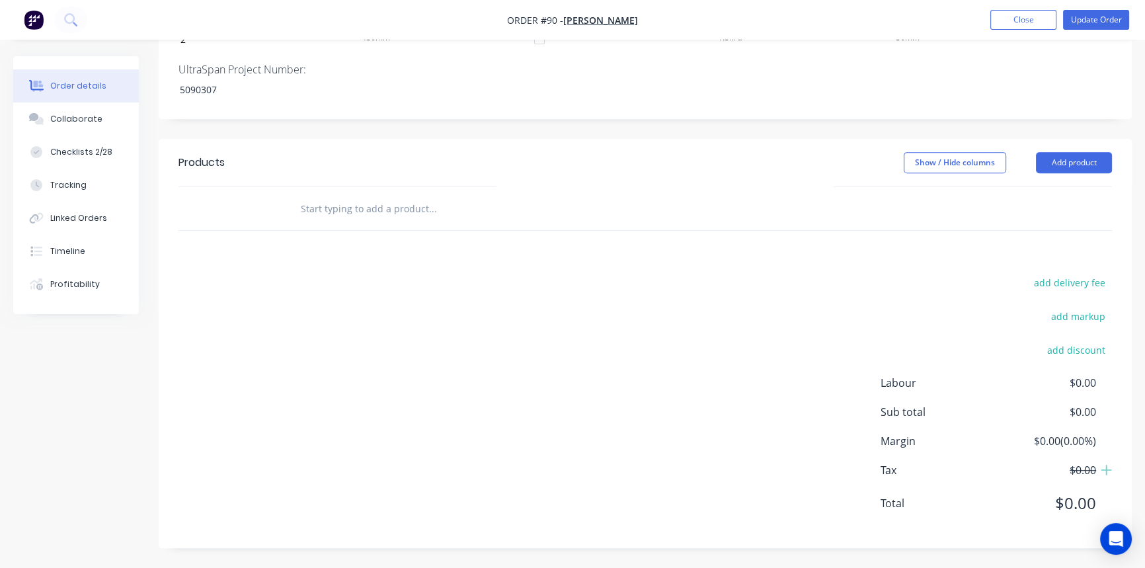
scroll to position [699, 0]
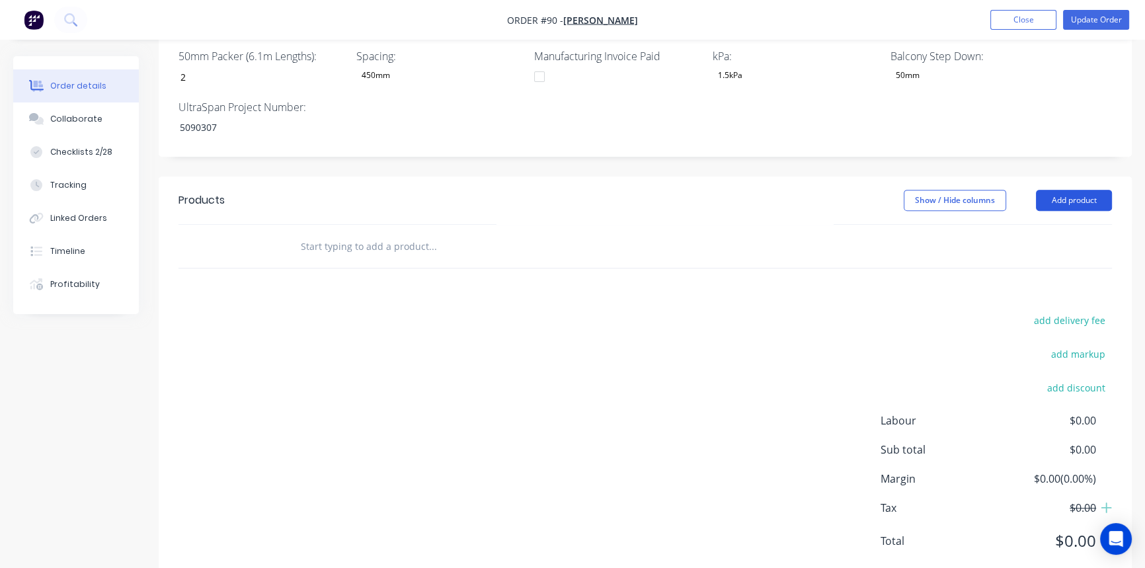
click at [1076, 190] on button "Add product" at bounding box center [1074, 200] width 76 height 21
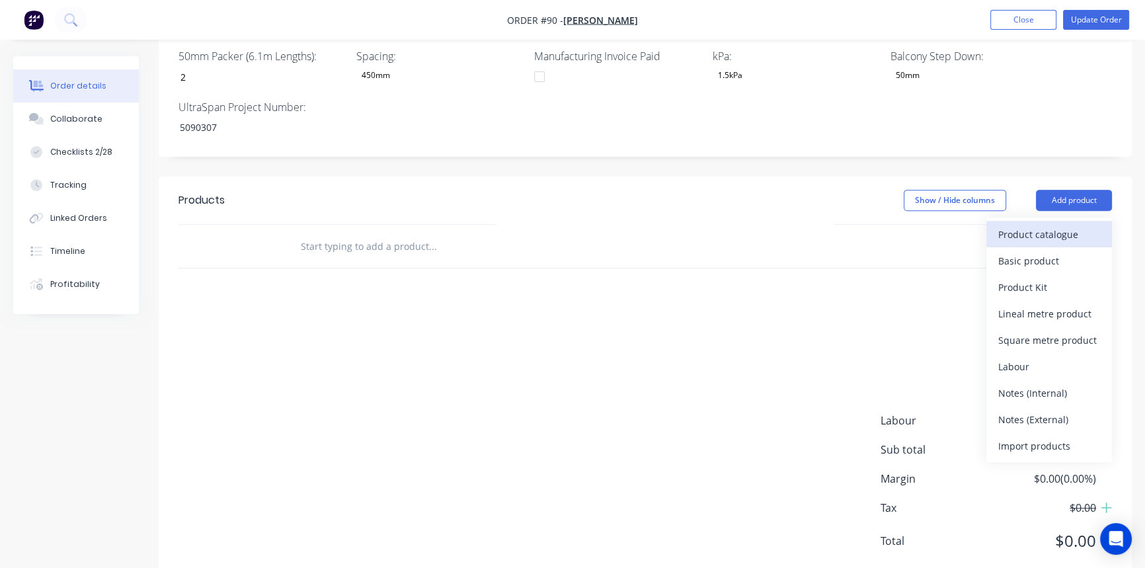
click at [1052, 225] on div "Product catalogue" at bounding box center [1049, 234] width 102 height 19
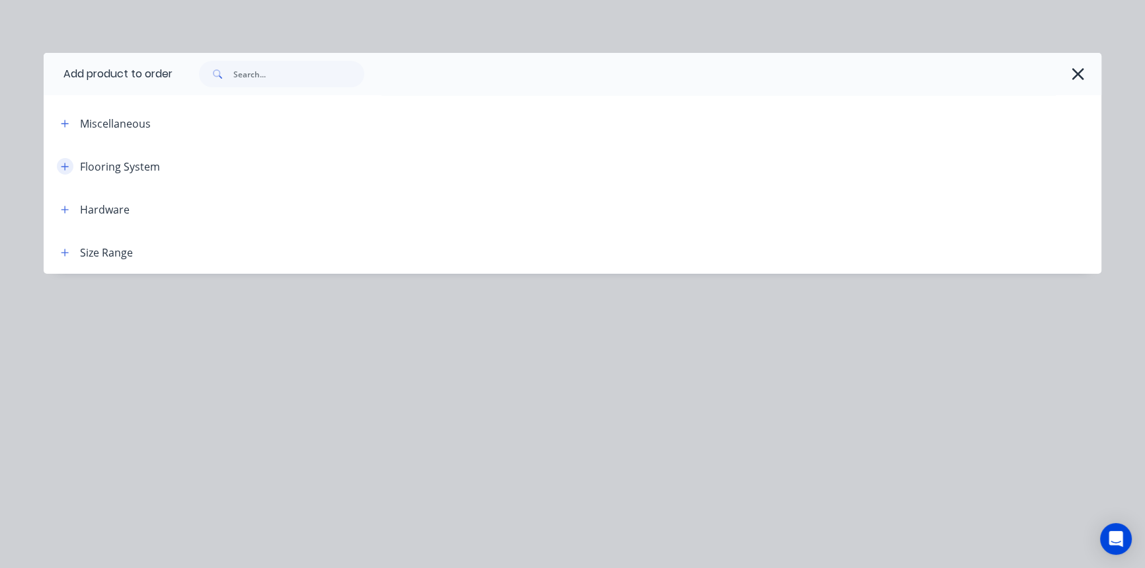
click at [69, 165] on button "button" at bounding box center [65, 166] width 17 height 17
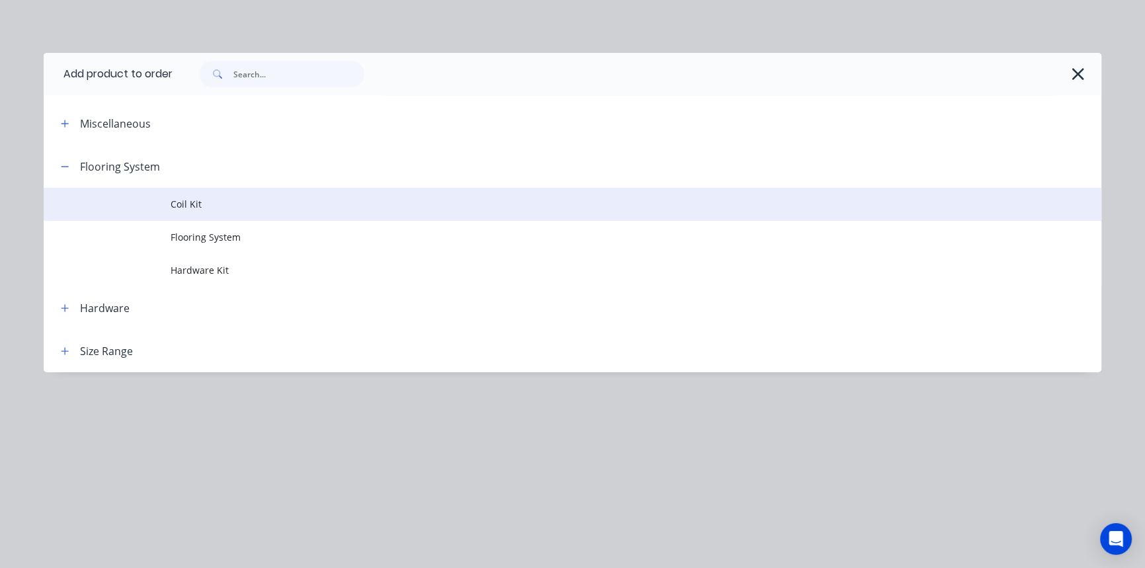
click at [182, 203] on span "Coil Kit" at bounding box center [543, 204] width 744 height 14
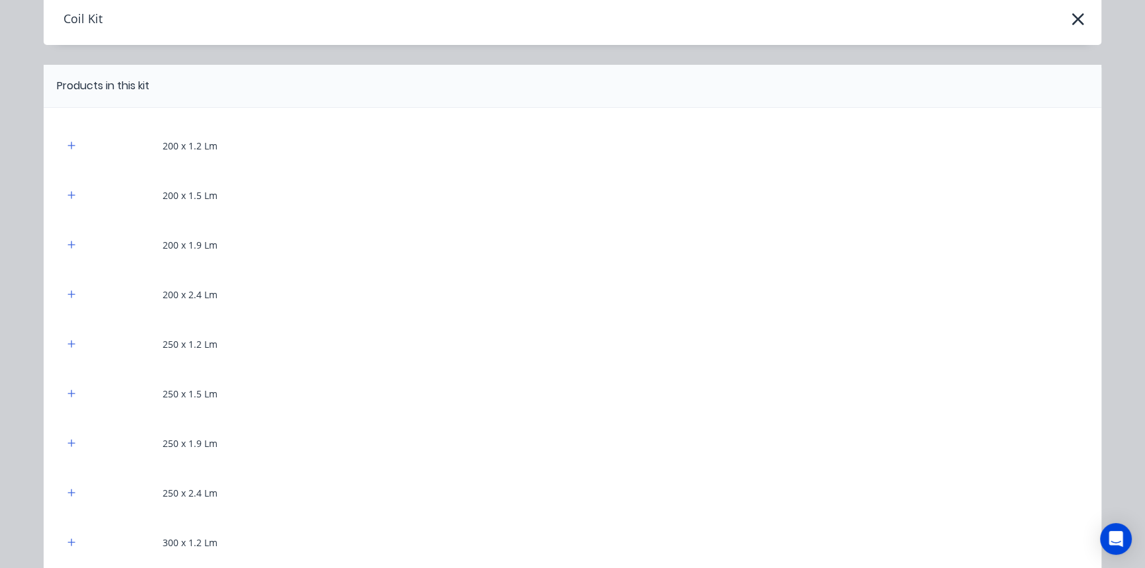
scroll to position [0, 0]
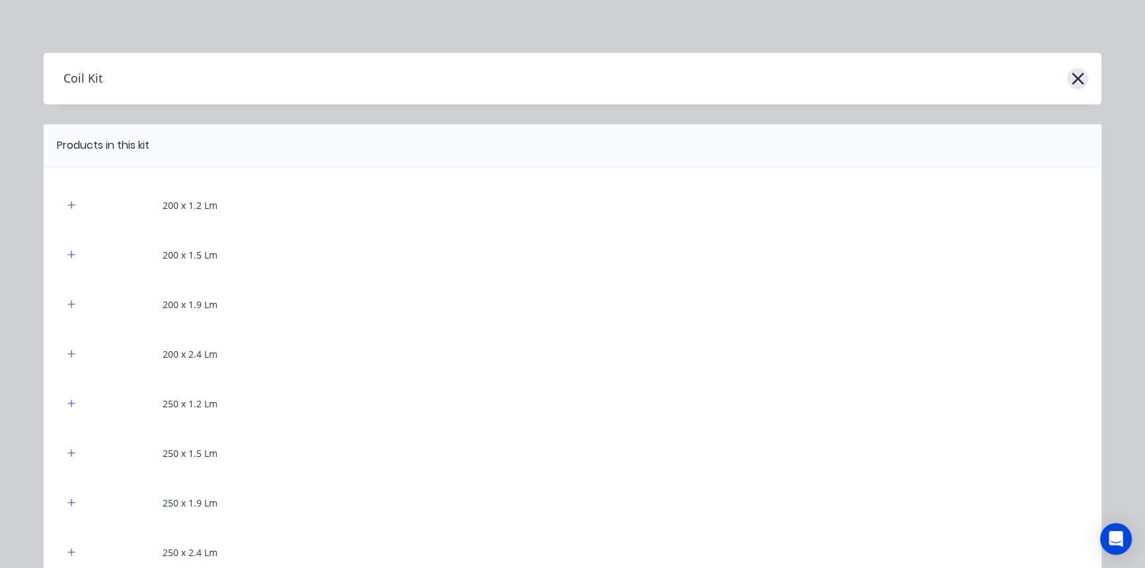
click at [1078, 81] on icon "button" at bounding box center [1078, 78] width 14 height 19
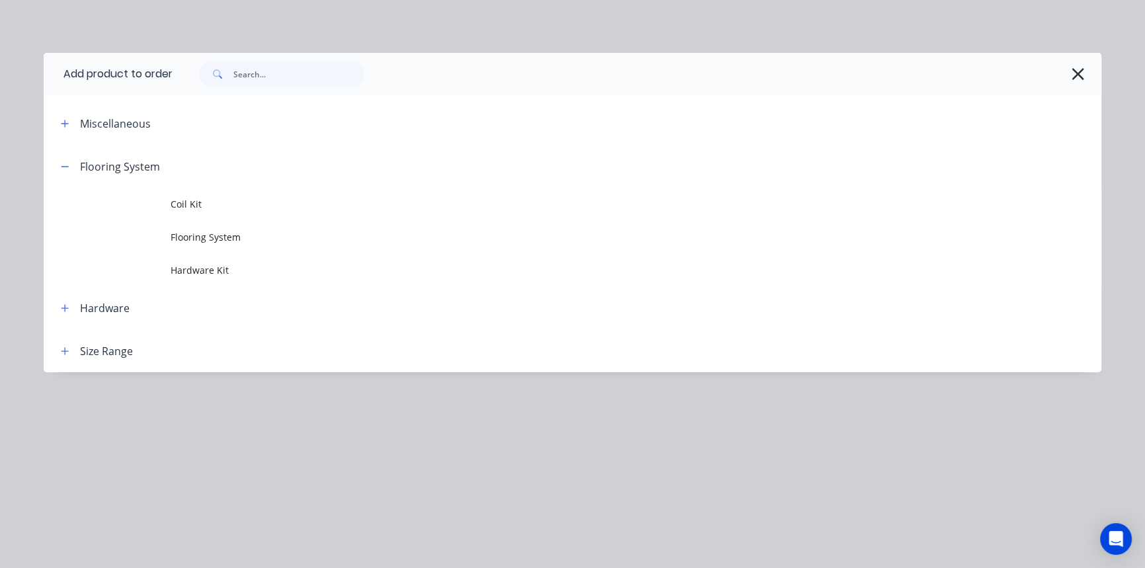
click at [1078, 81] on icon "button" at bounding box center [1078, 74] width 14 height 19
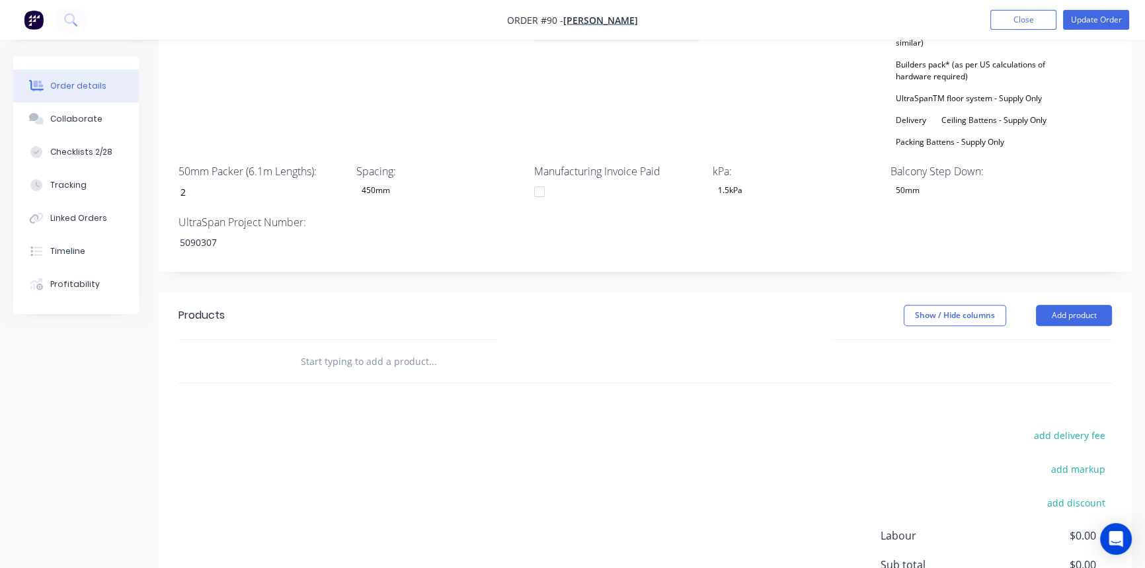
scroll to position [699, 0]
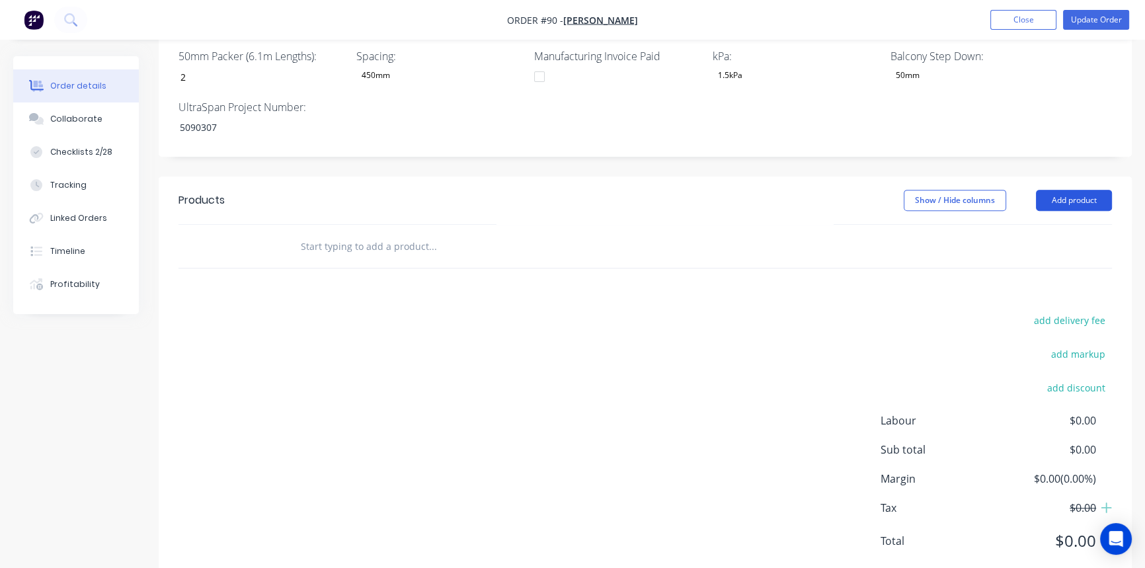
click at [1092, 190] on button "Add product" at bounding box center [1074, 200] width 76 height 21
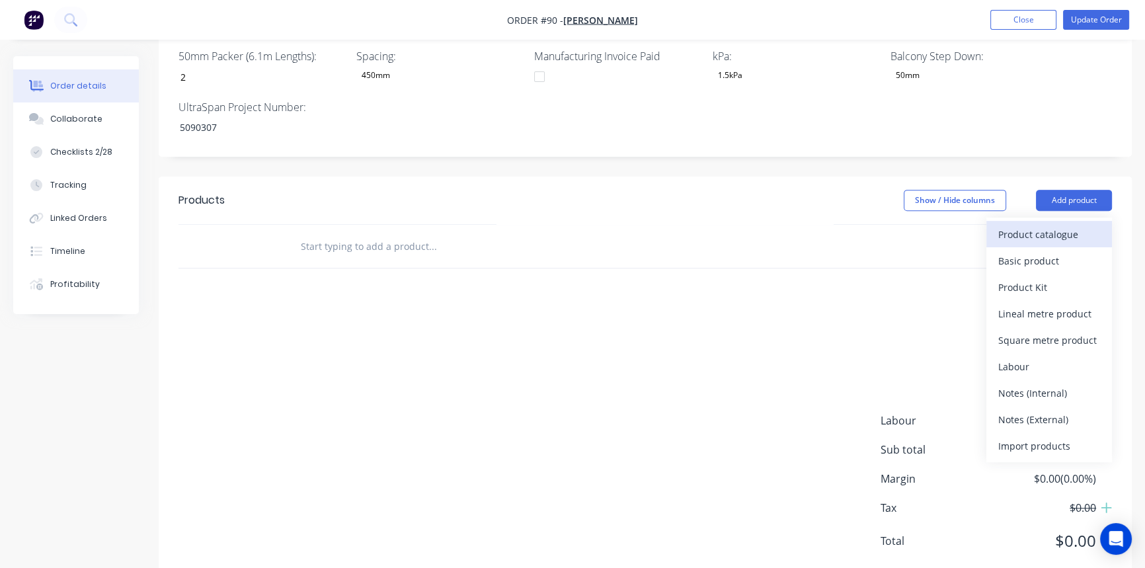
click at [1045, 225] on div "Product catalogue" at bounding box center [1049, 234] width 102 height 19
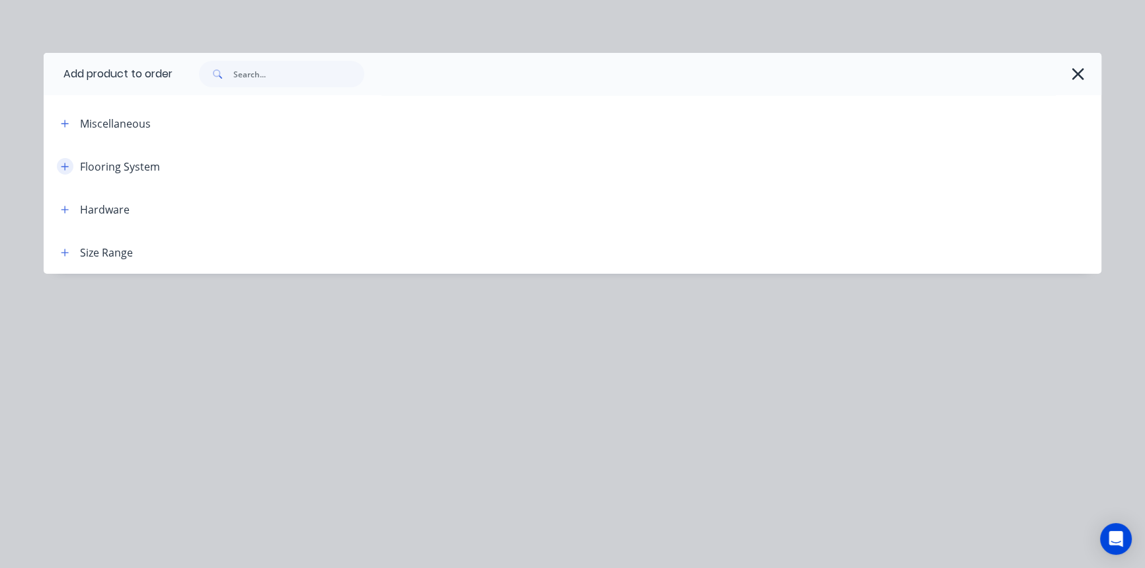
click at [66, 168] on icon "button" at bounding box center [65, 166] width 8 height 9
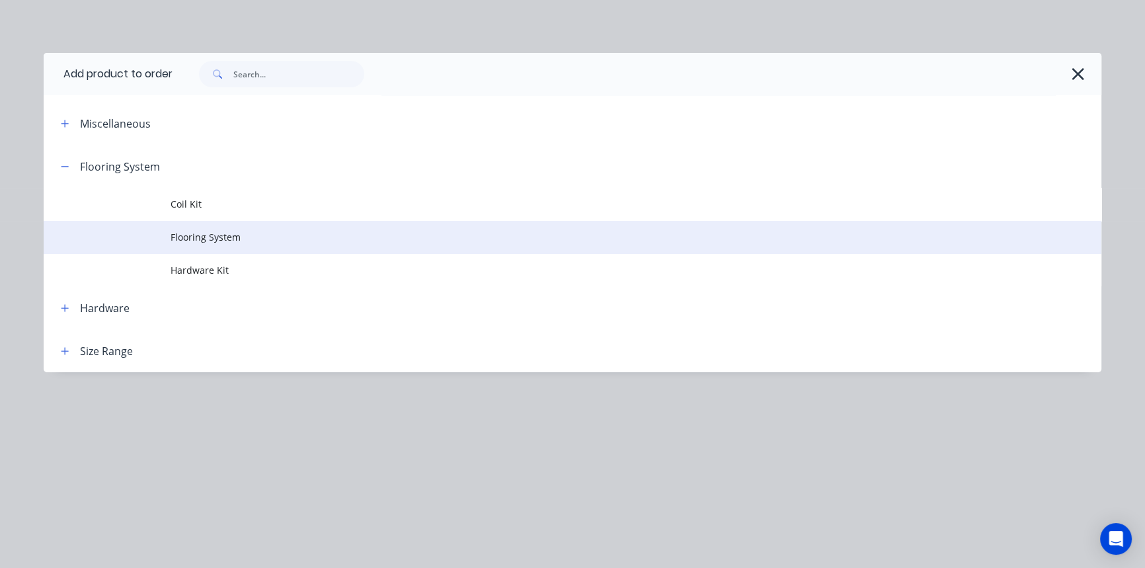
click at [221, 223] on td "Flooring System" at bounding box center [636, 237] width 931 height 33
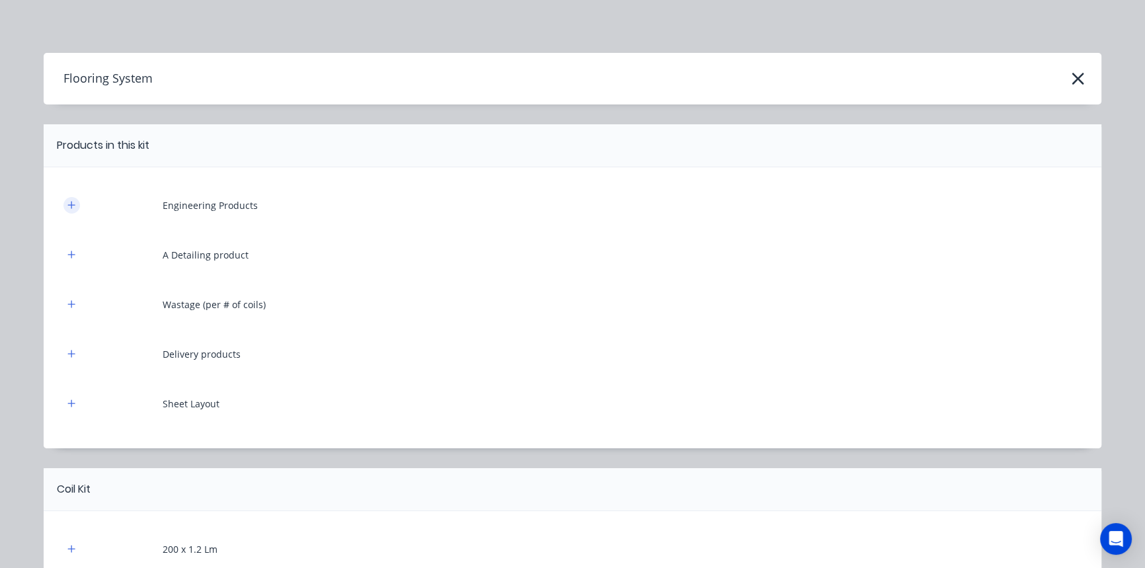
click at [71, 202] on icon "button" at bounding box center [71, 204] width 8 height 9
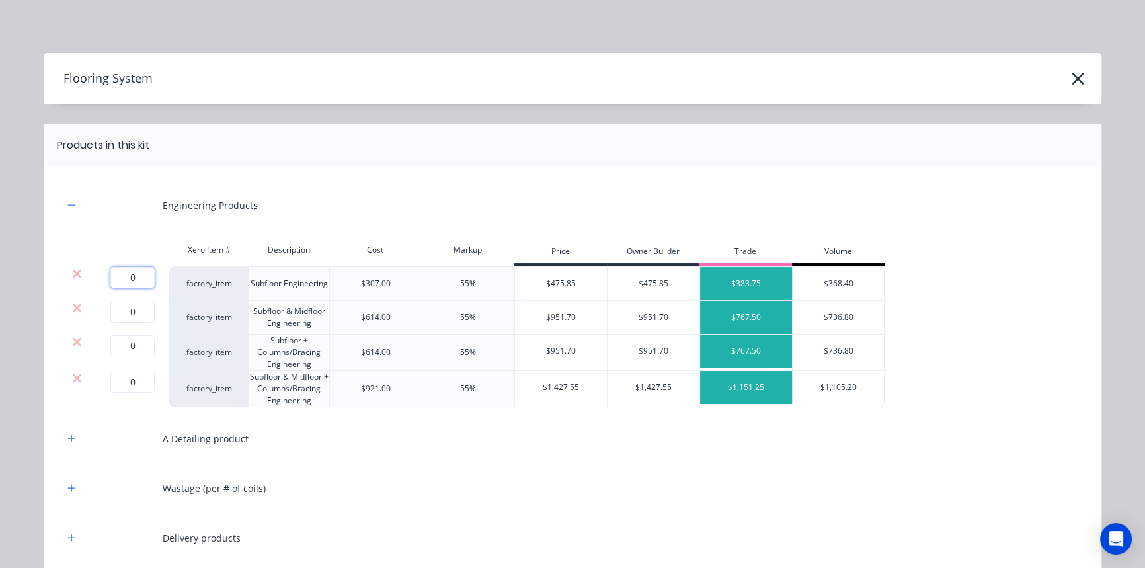
click at [141, 278] on input "0" at bounding box center [132, 277] width 44 height 21
type input "1"
click at [75, 305] on icon at bounding box center [77, 307] width 10 height 13
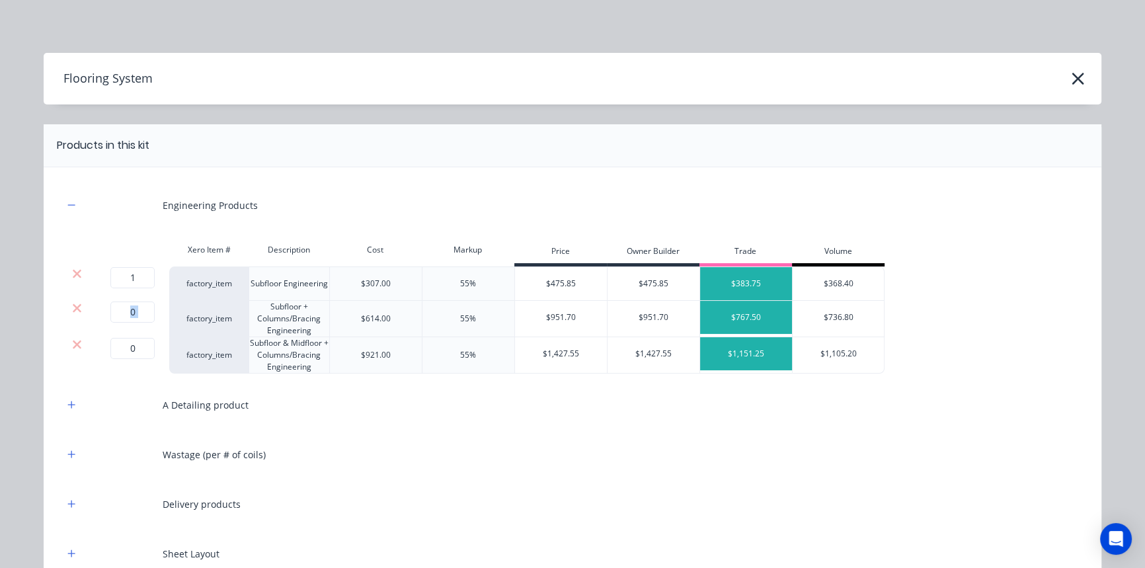
click at [75, 305] on icon at bounding box center [77, 307] width 10 height 13
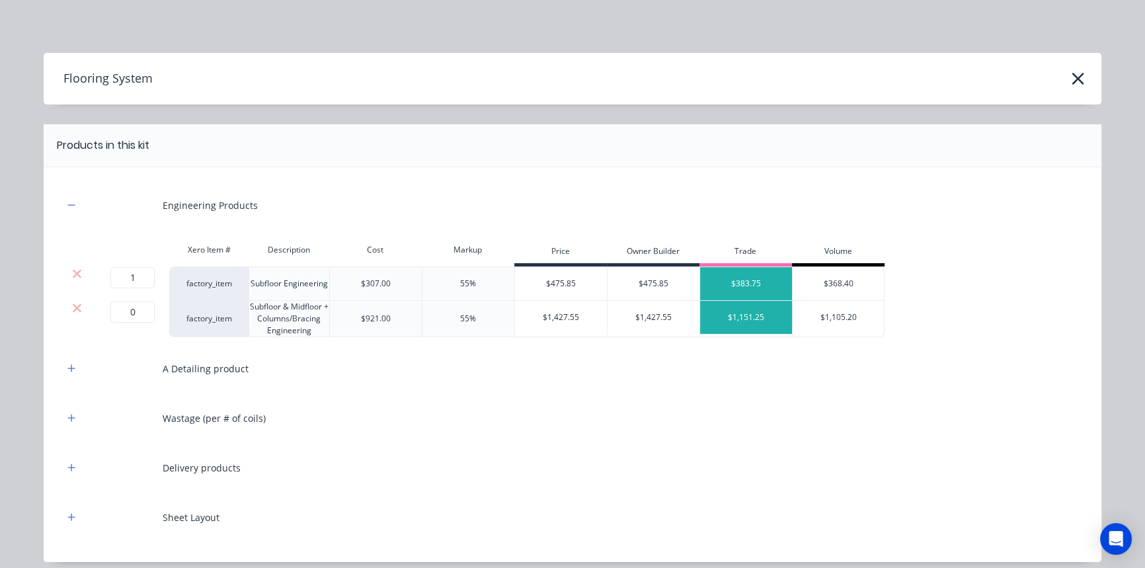
click at [75, 305] on icon at bounding box center [77, 307] width 10 height 13
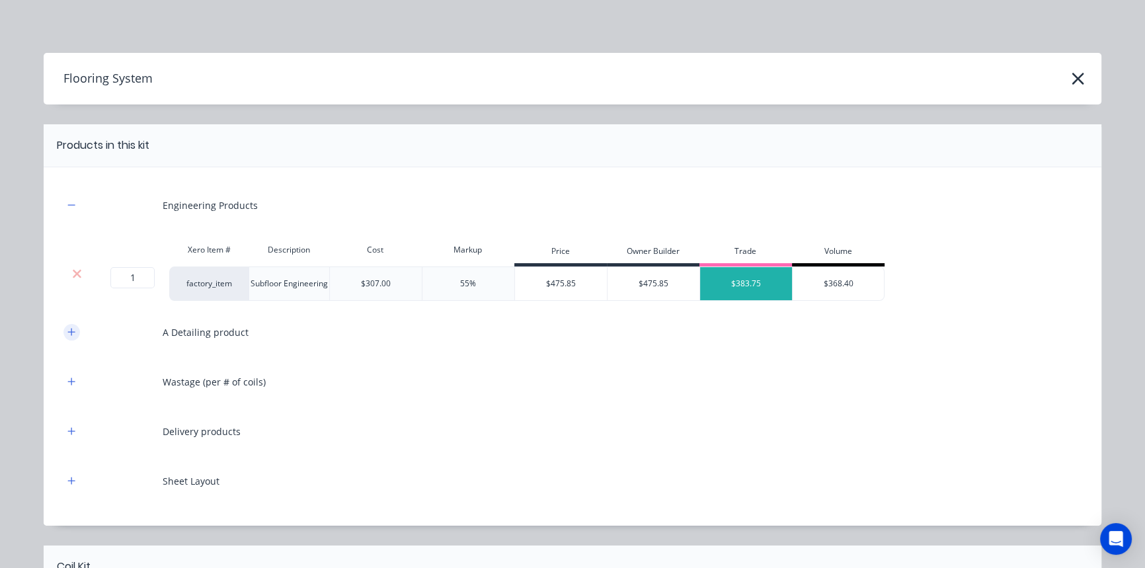
click at [72, 327] on button "button" at bounding box center [71, 332] width 17 height 17
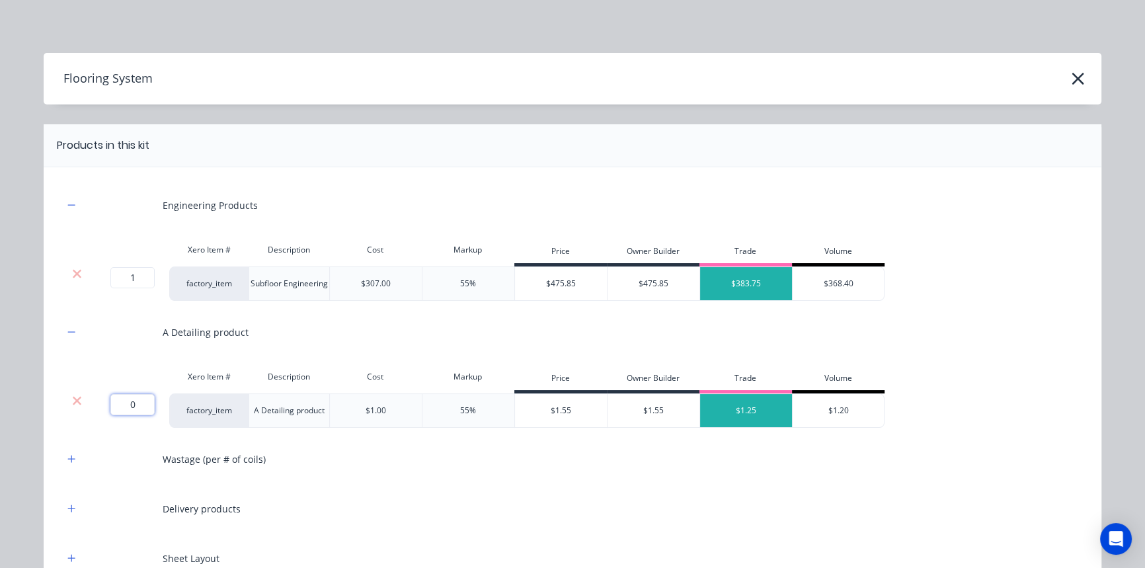
click at [132, 403] on input "0" at bounding box center [132, 404] width 44 height 21
click at [141, 405] on input "0" at bounding box center [132, 404] width 44 height 21
drag, startPoint x: 141, startPoint y: 405, endPoint x: 99, endPoint y: 404, distance: 42.3
click at [100, 404] on div "0 0 ?" at bounding box center [115, 404] width 30 height 21
type input "1529"
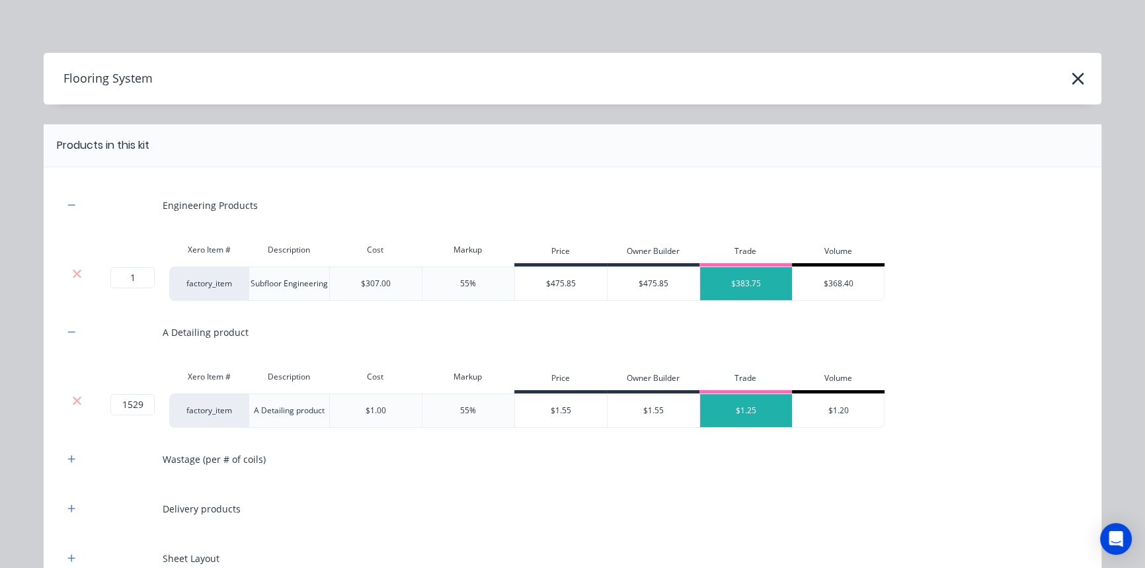
click at [126, 434] on div "Engineering Products Xero Item # Description Cost Markup Price Owner Builder Tr…" at bounding box center [572, 381] width 1018 height 389
click at [67, 457] on icon "button" at bounding box center [71, 458] width 8 height 9
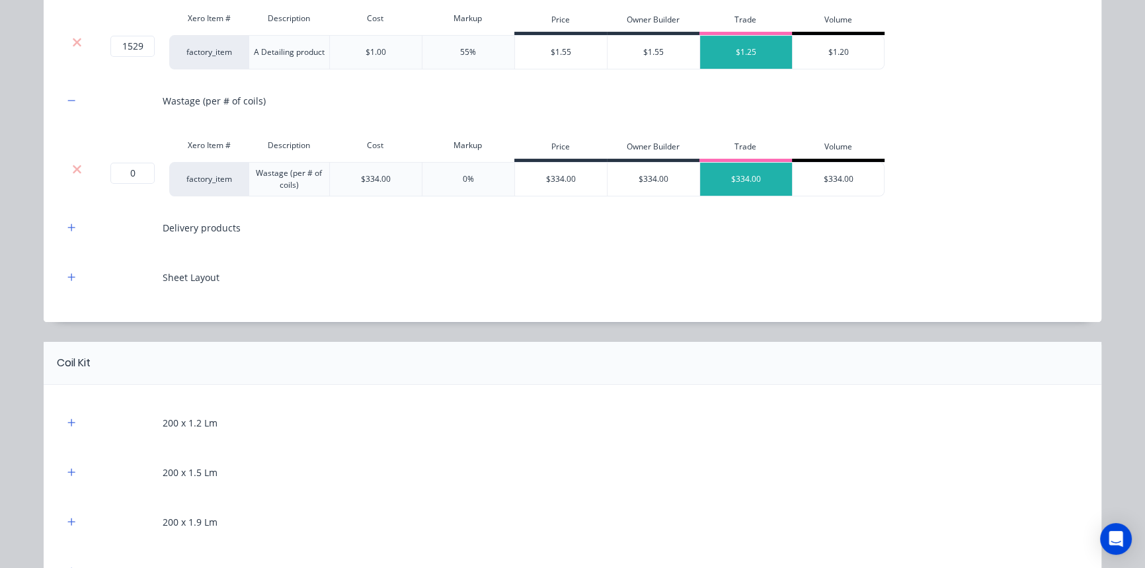
scroll to position [360, 0]
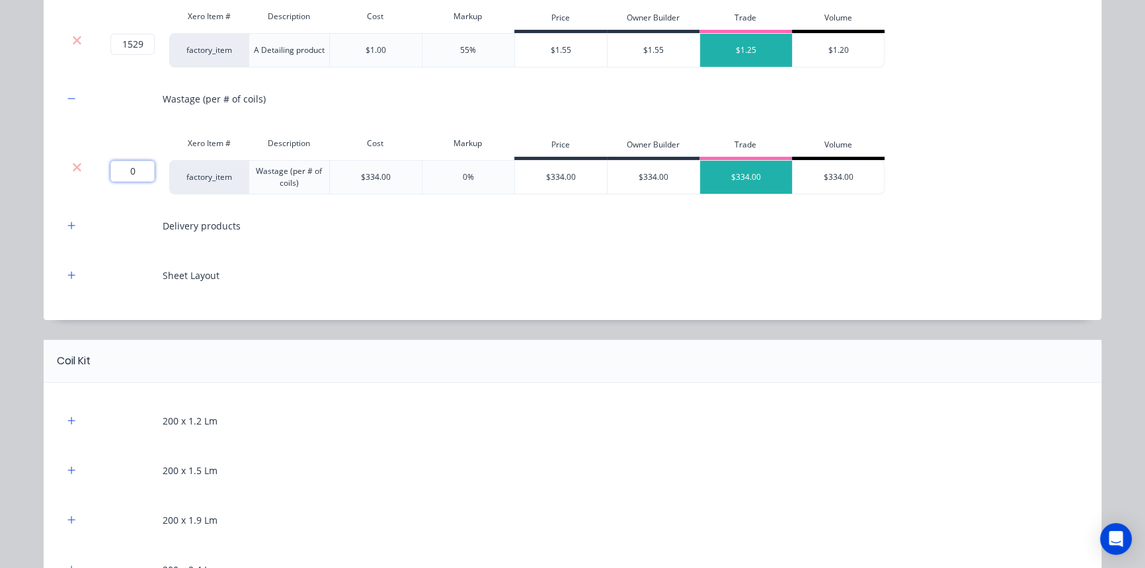
click at [133, 171] on input "0" at bounding box center [132, 171] width 44 height 21
type input "3"
click at [70, 224] on icon "button" at bounding box center [71, 225] width 8 height 9
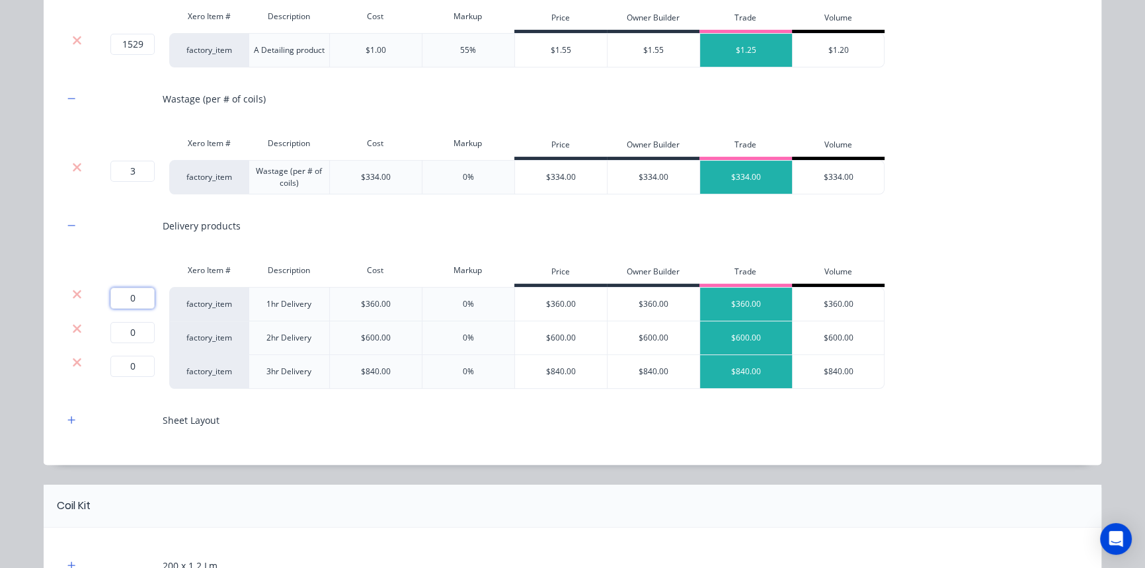
click at [135, 299] on input "0" at bounding box center [132, 298] width 44 height 21
type input "1"
click at [73, 328] on icon at bounding box center [77, 328] width 9 height 9
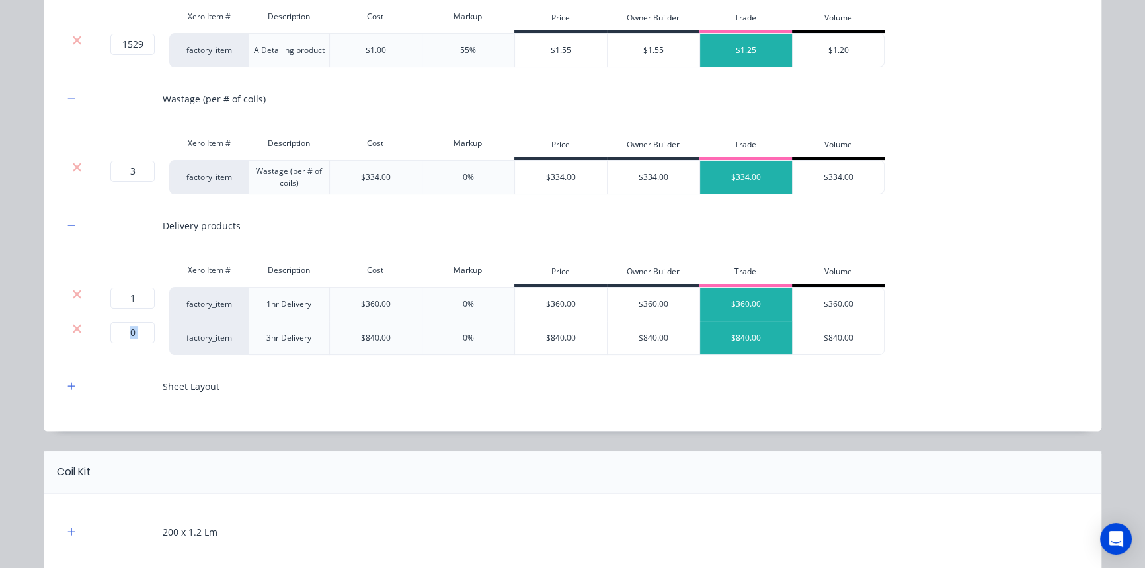
click at [73, 328] on icon at bounding box center [77, 328] width 9 height 9
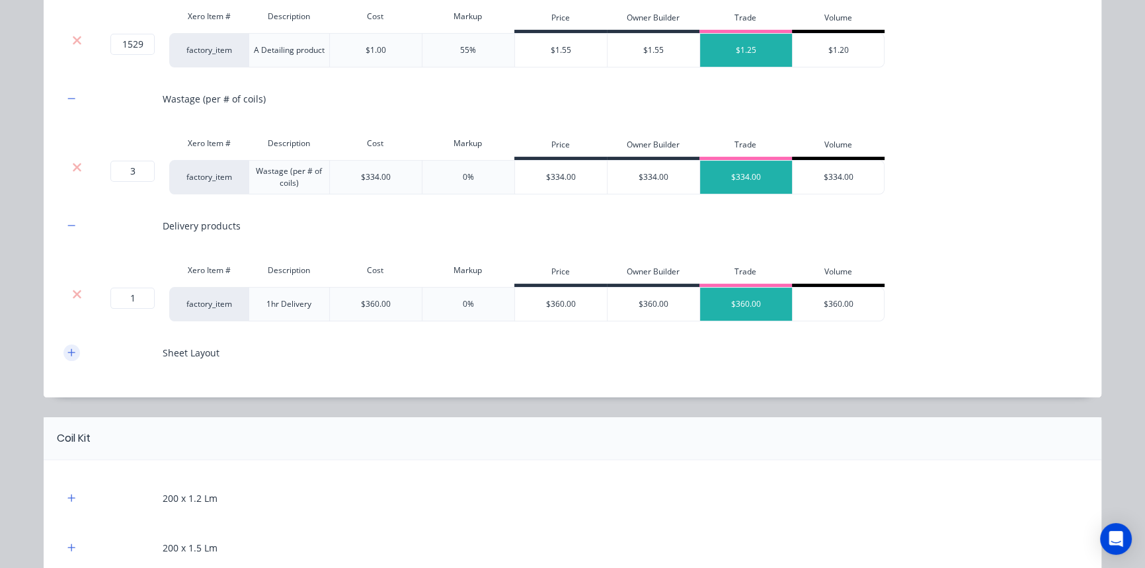
click at [71, 352] on button "button" at bounding box center [71, 352] width 17 height 17
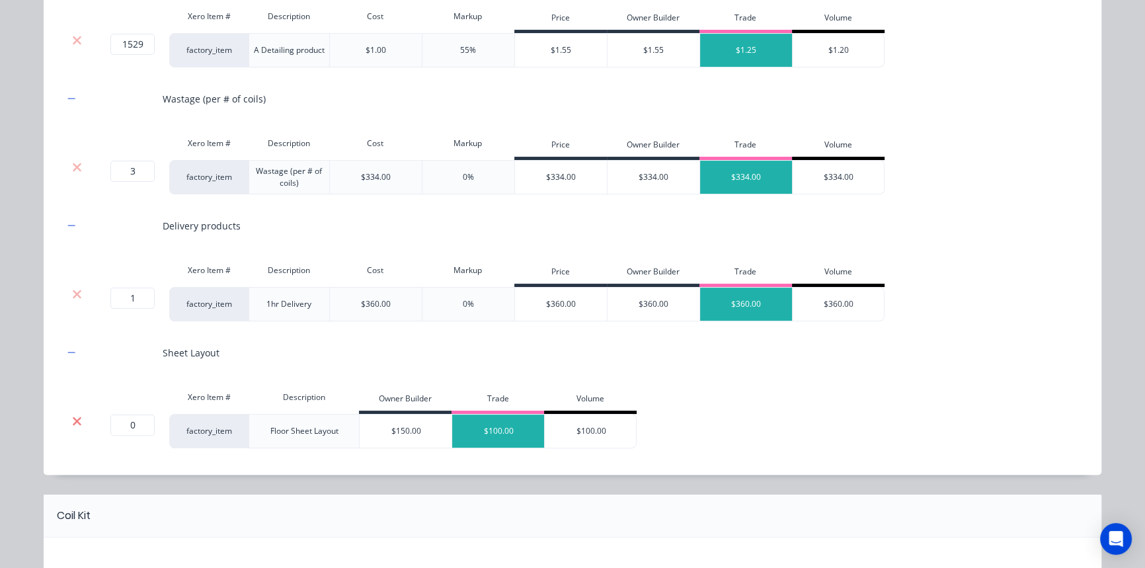
click at [77, 422] on icon at bounding box center [77, 421] width 10 height 13
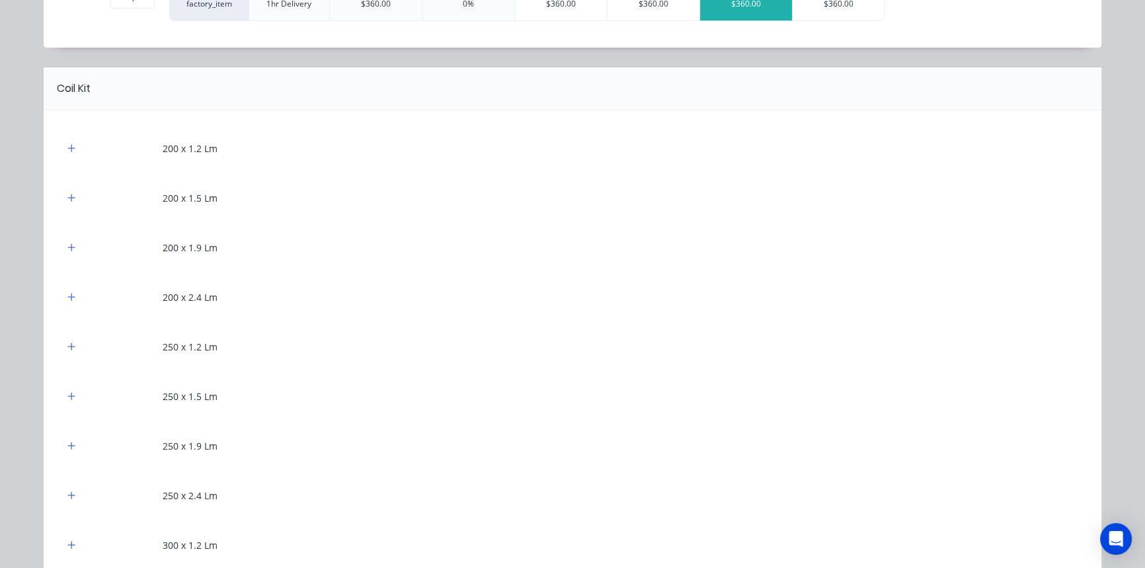
scroll to position [661, 0]
click at [72, 148] on button "button" at bounding box center [71, 147] width 17 height 17
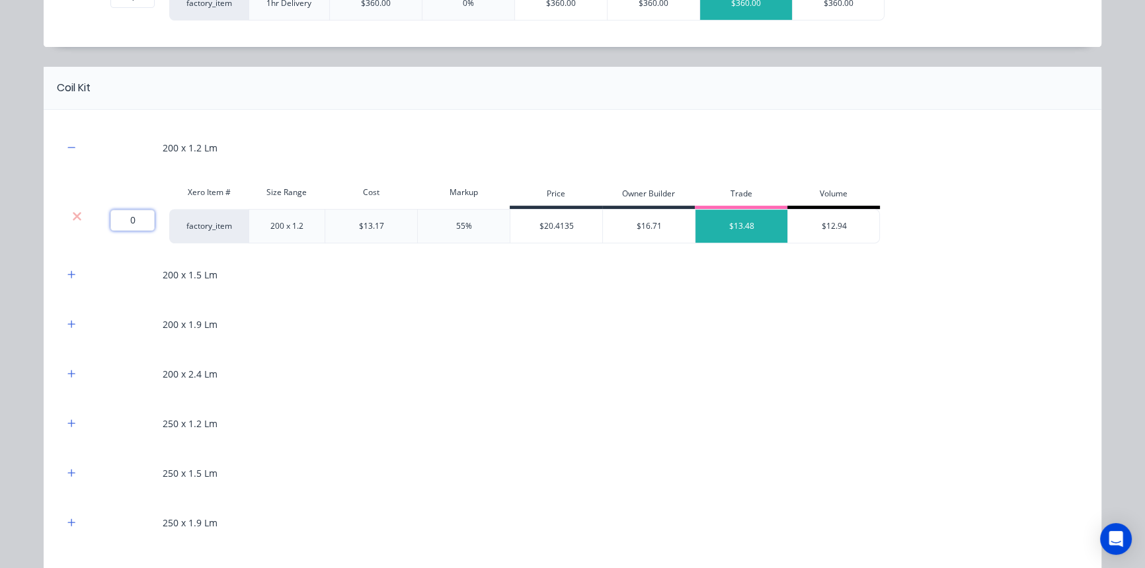
click at [136, 224] on input "0" at bounding box center [132, 220] width 44 height 21
type input "256.5"
click at [68, 272] on icon "button" at bounding box center [71, 273] width 7 height 7
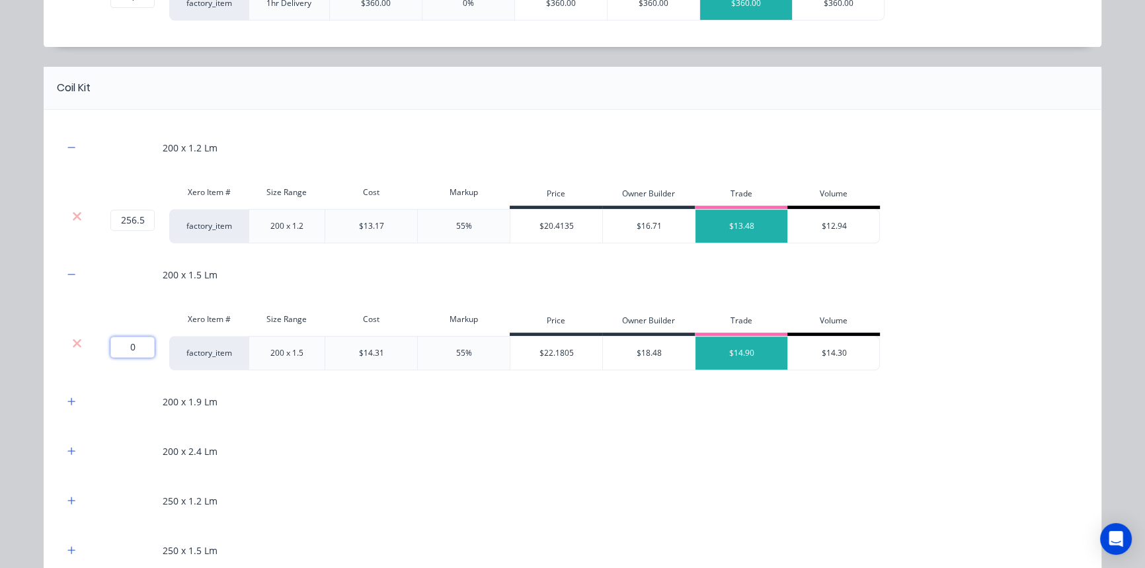
click at [129, 344] on input "0" at bounding box center [132, 346] width 44 height 21
type input "241.1"
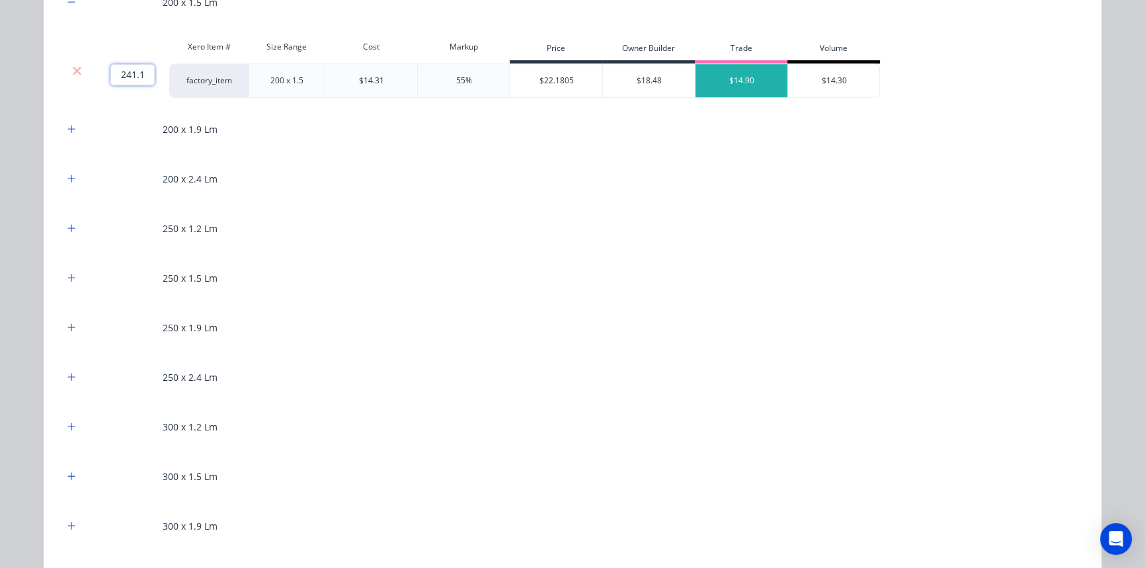
scroll to position [961, 0]
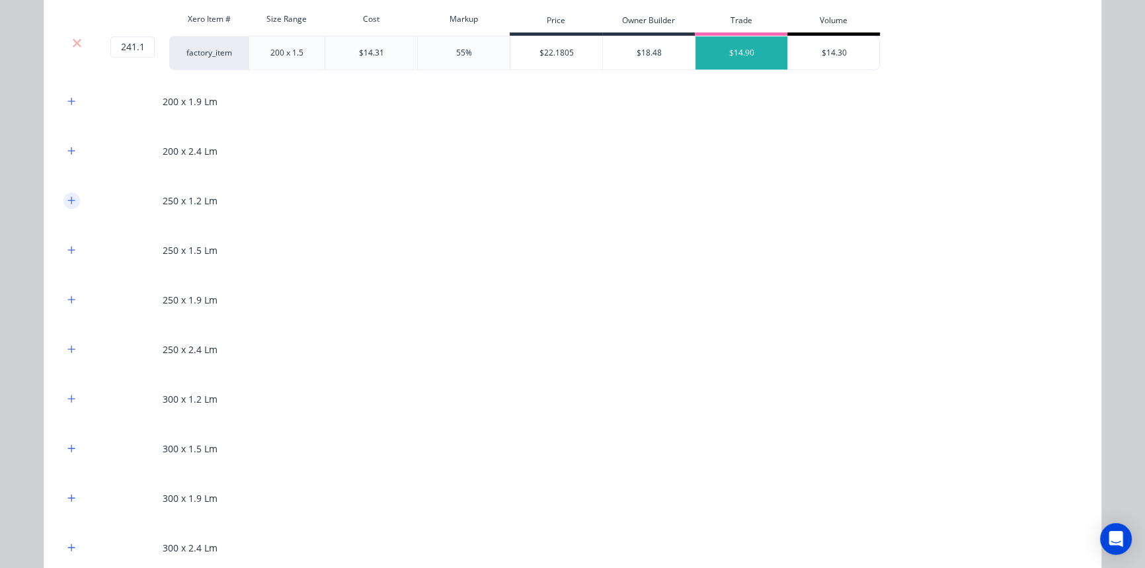
click at [72, 198] on button "button" at bounding box center [71, 200] width 17 height 17
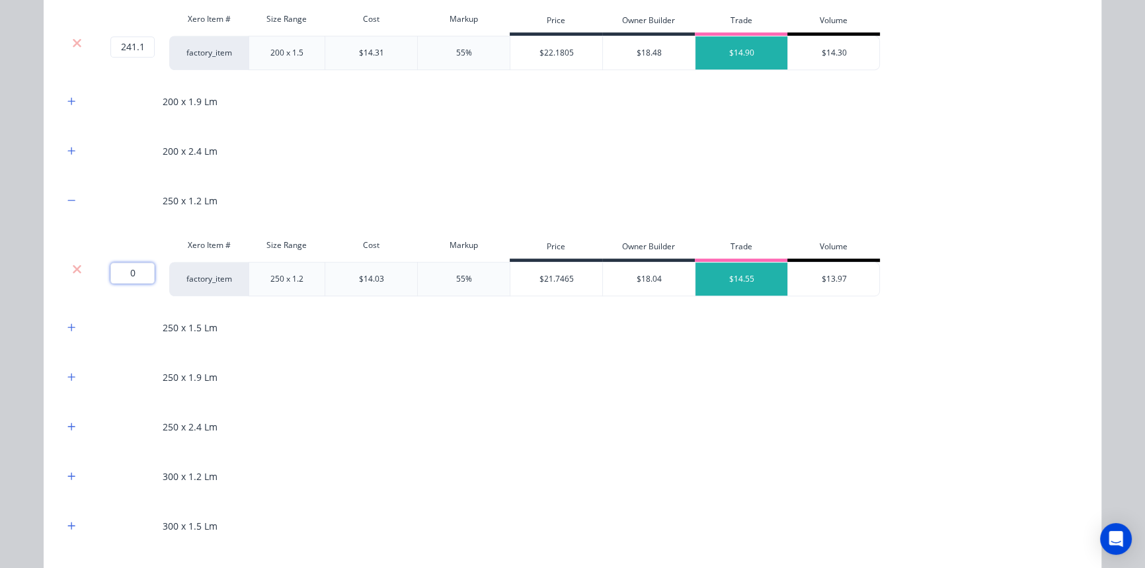
click at [127, 272] on input "0" at bounding box center [132, 272] width 44 height 21
type input "739.2"
click at [970, 341] on div "250 x 1.5 Lm" at bounding box center [572, 327] width 1018 height 36
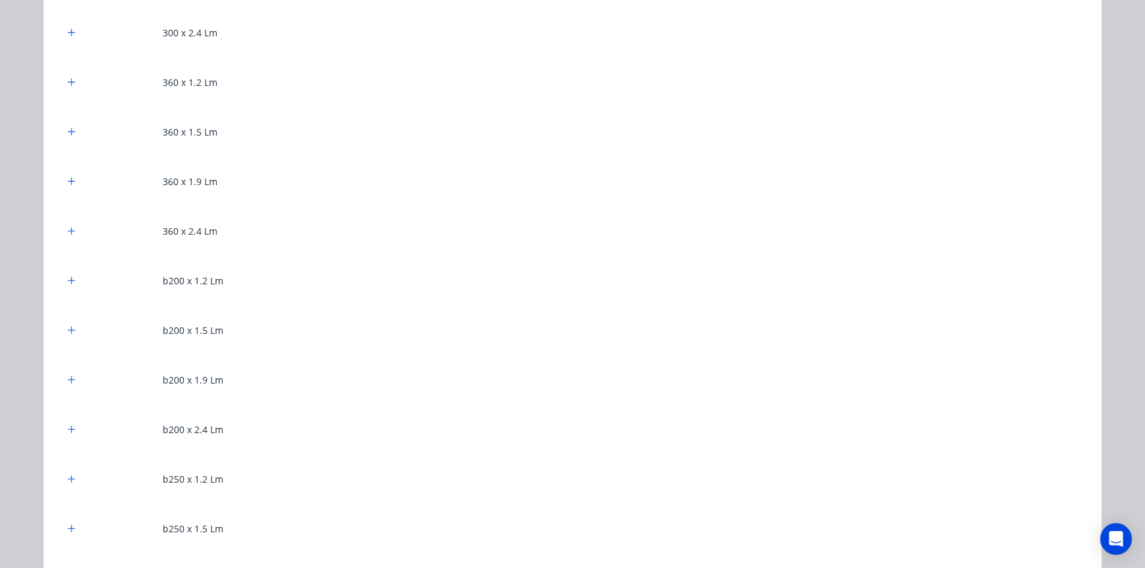
scroll to position [1562, 0]
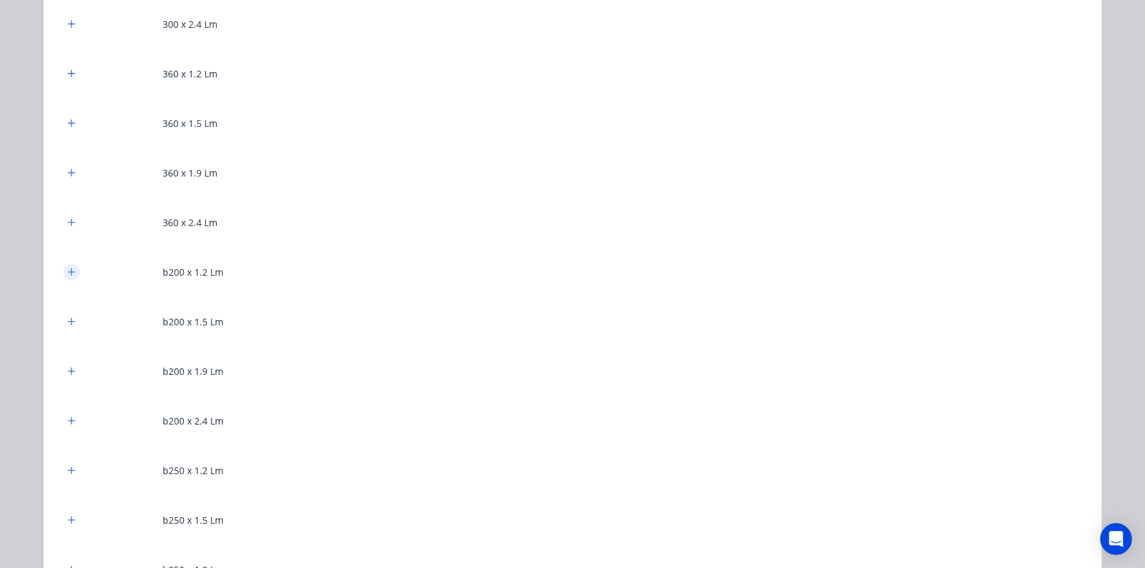
click at [72, 268] on button "button" at bounding box center [71, 272] width 17 height 17
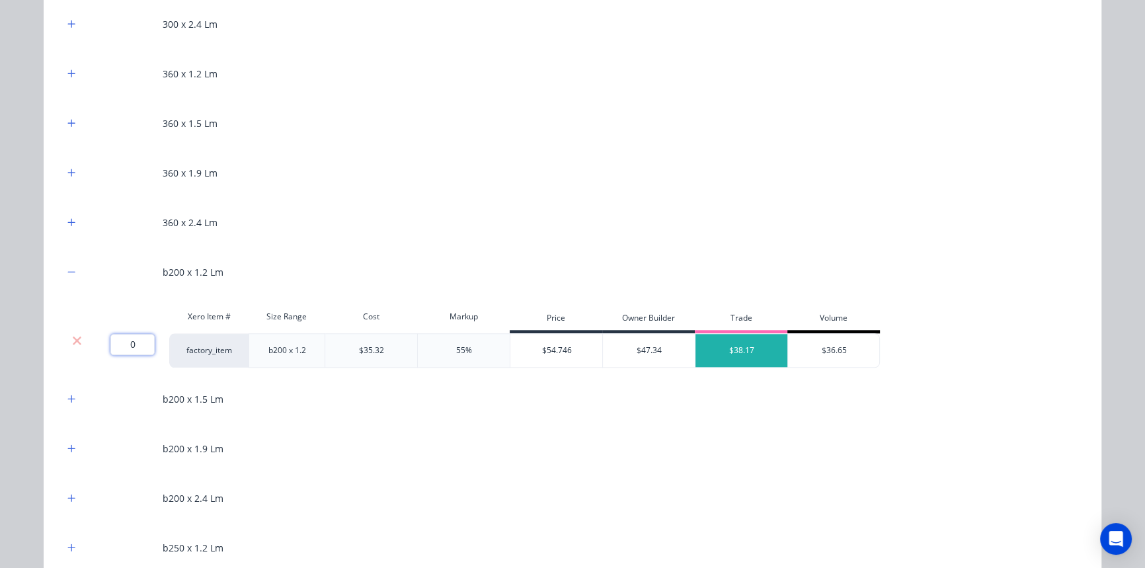
click at [126, 339] on input "0" at bounding box center [132, 344] width 44 height 21
type input "4.1"
click at [44, 364] on div "200 x 1.2 Lm Xero Item # Size Range Cost Markup Price Owner Builder Trade Volum…" at bounding box center [573, 173] width 1058 height 1929
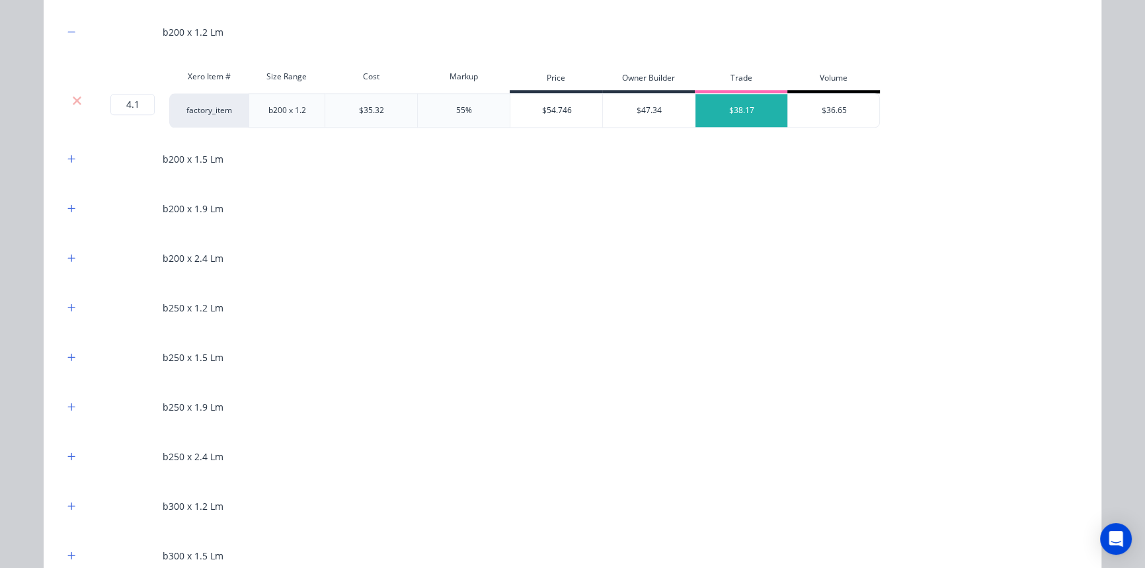
scroll to position [1803, 0]
click at [69, 305] on icon "button" at bounding box center [71, 306] width 7 height 7
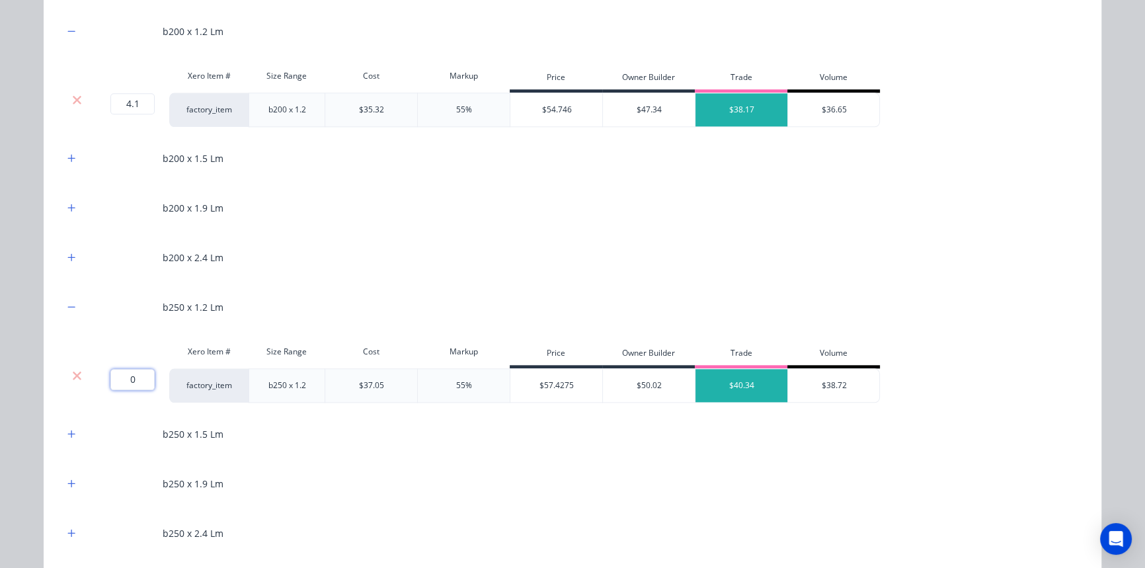
click at [130, 381] on input "0" at bounding box center [132, 379] width 44 height 21
type input "142"
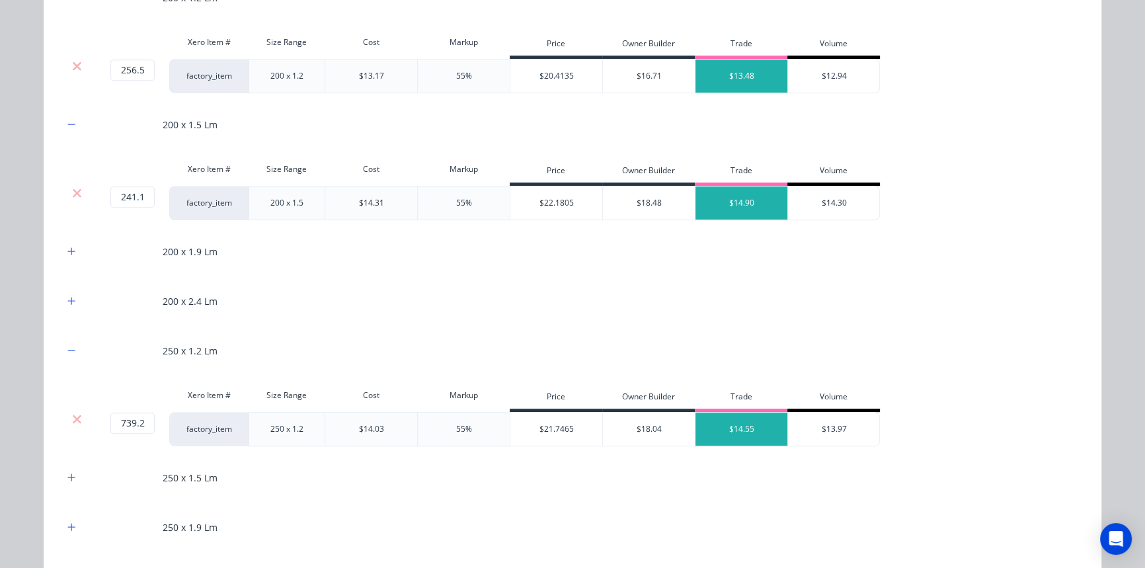
scroll to position [841, 0]
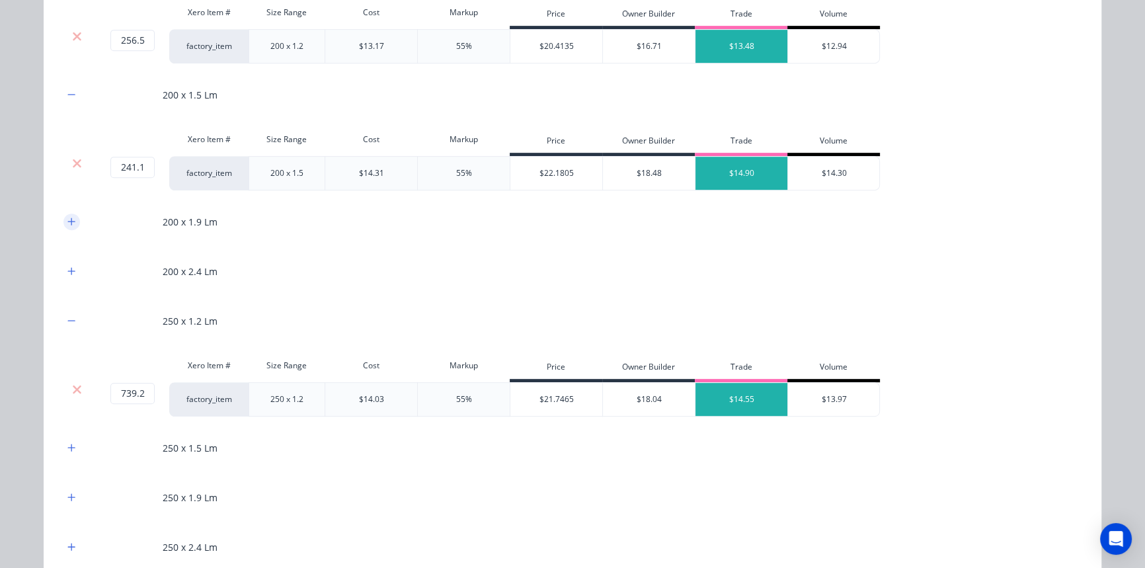
click at [67, 217] on icon "button" at bounding box center [71, 221] width 8 height 9
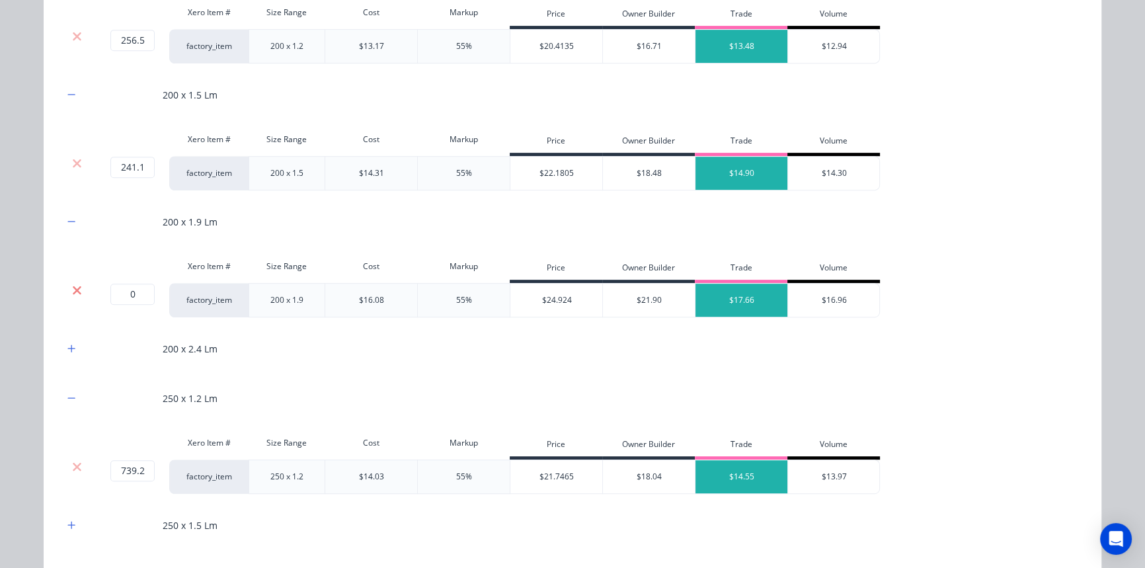
click at [72, 290] on icon at bounding box center [77, 290] width 10 height 13
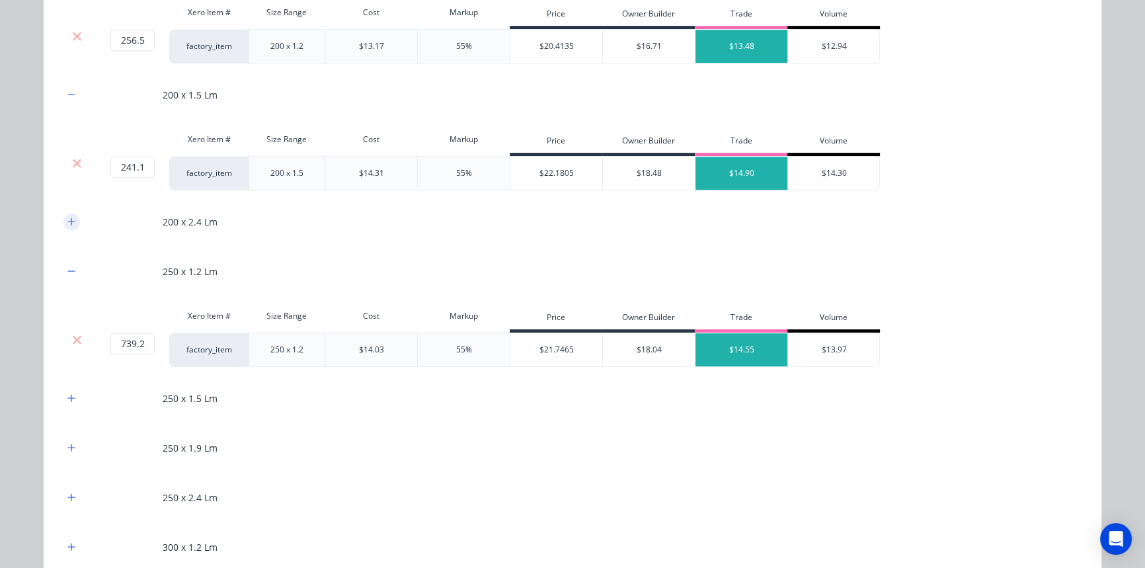
click at [63, 216] on button "button" at bounding box center [71, 222] width 17 height 17
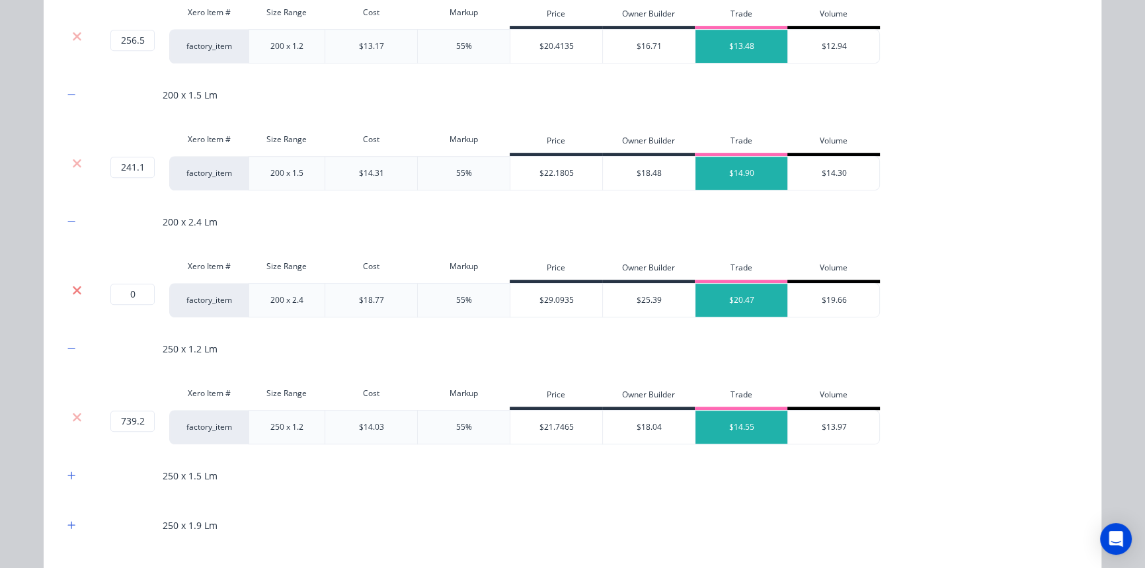
click at [72, 284] on icon at bounding box center [77, 290] width 10 height 13
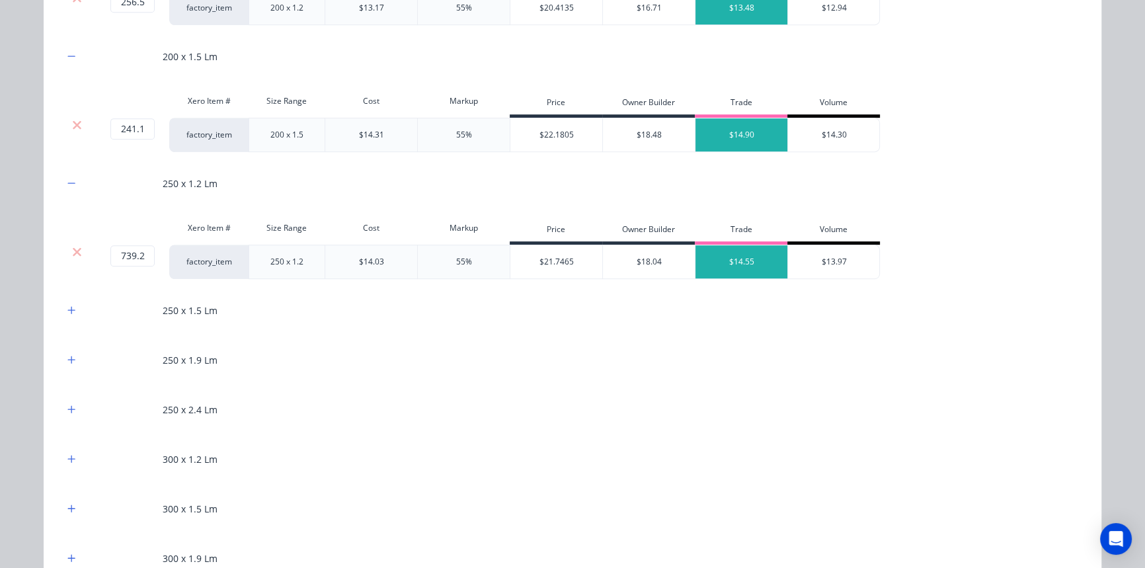
scroll to position [961, 0]
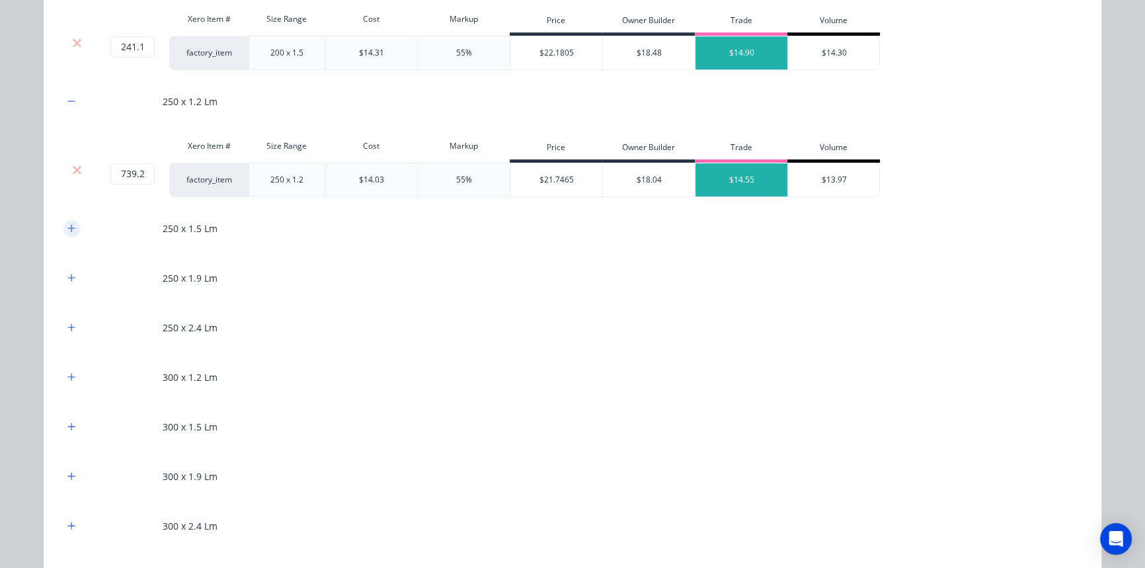
click at [69, 223] on icon "button" at bounding box center [71, 227] width 8 height 9
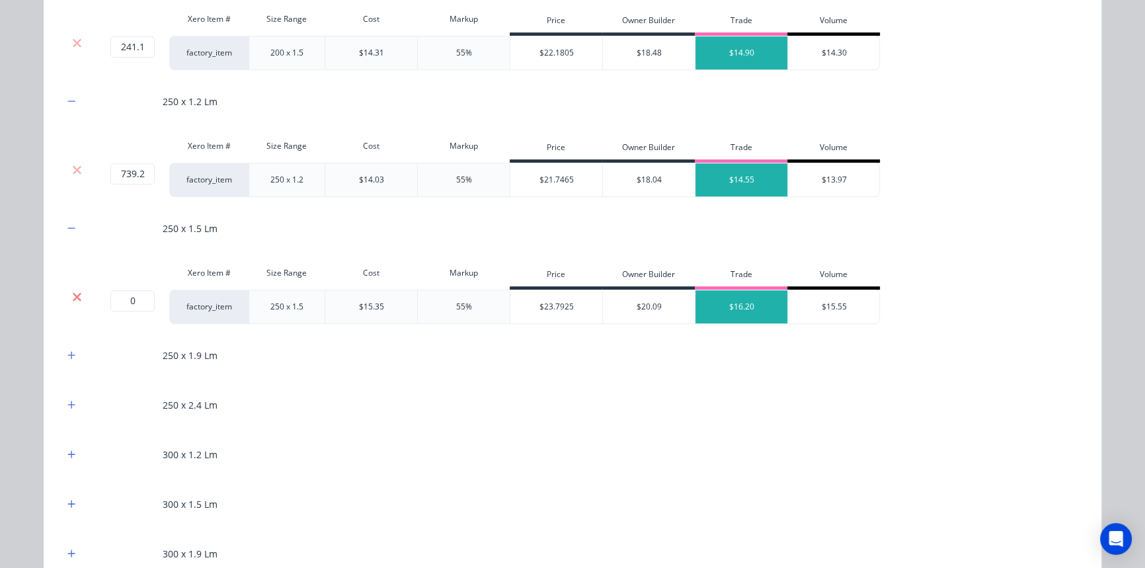
click at [73, 297] on icon at bounding box center [77, 296] width 9 height 9
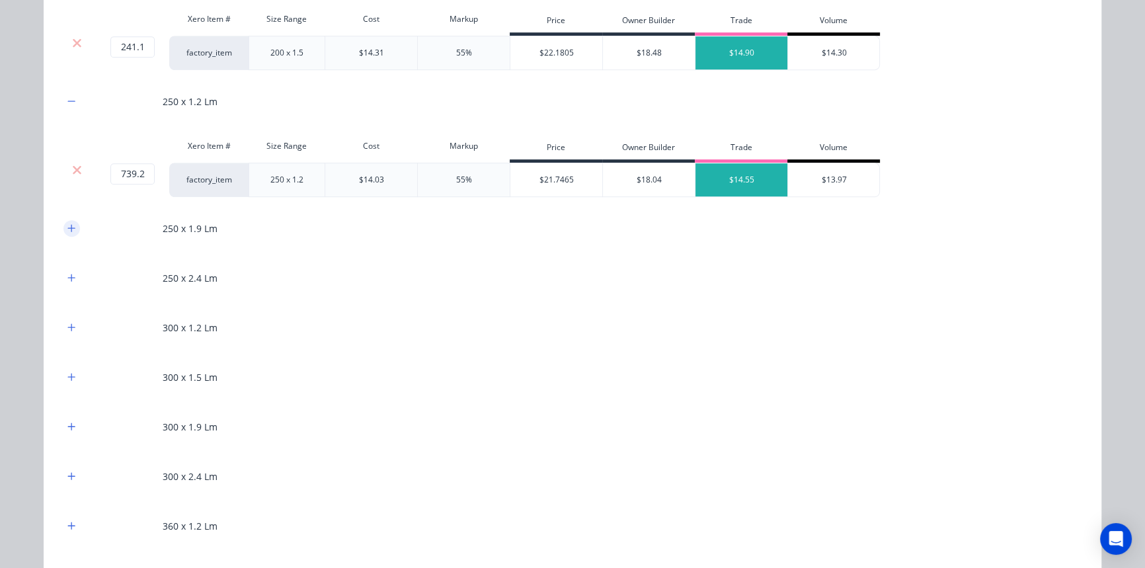
click at [63, 224] on button "button" at bounding box center [71, 228] width 17 height 17
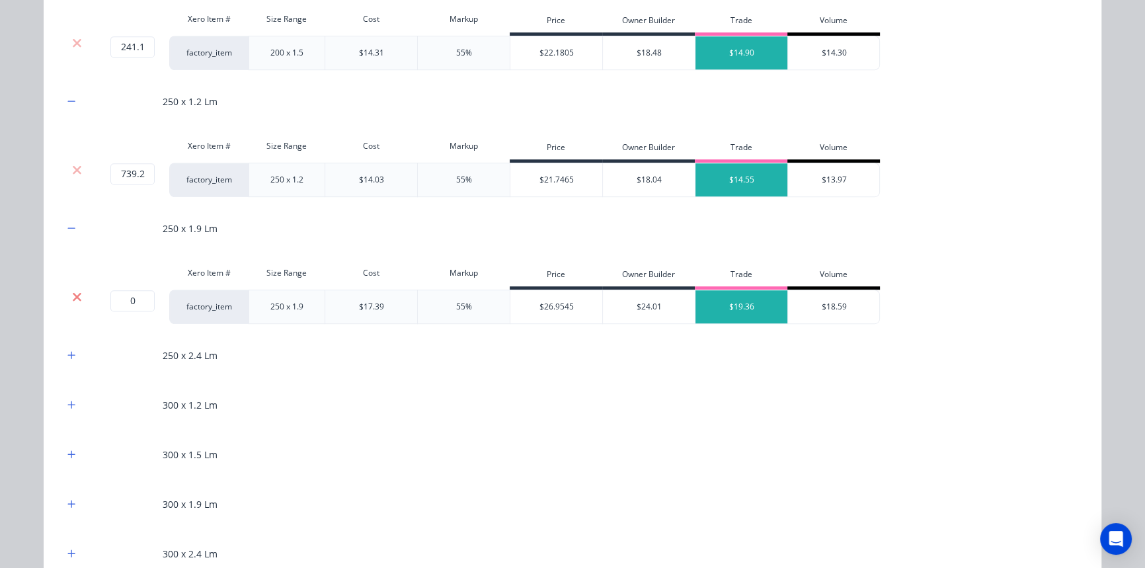
click at [72, 290] on icon at bounding box center [77, 296] width 10 height 13
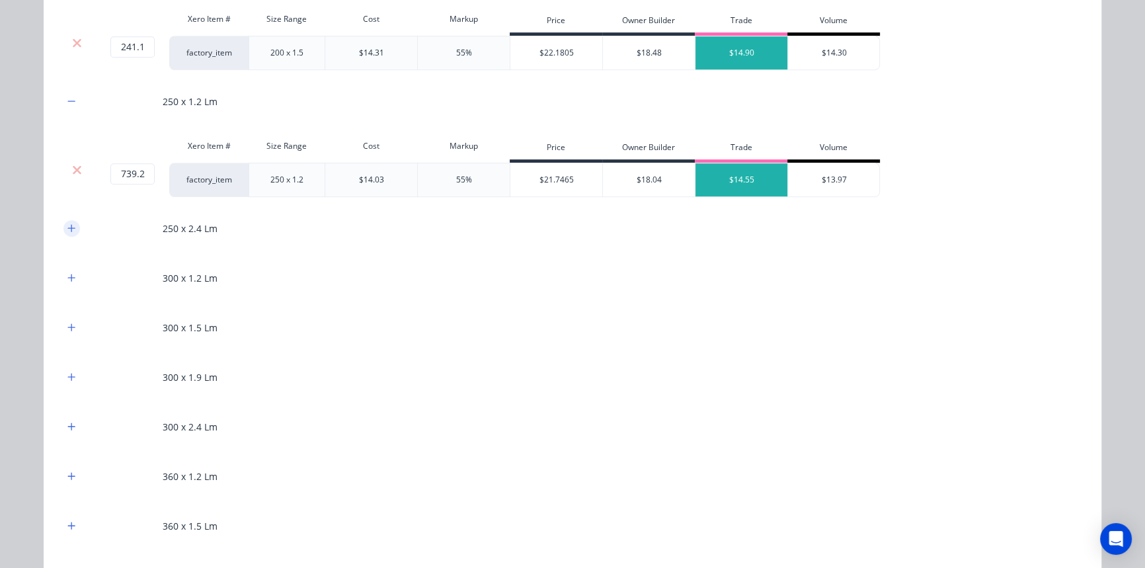
click at [69, 231] on icon "button" at bounding box center [71, 227] width 8 height 9
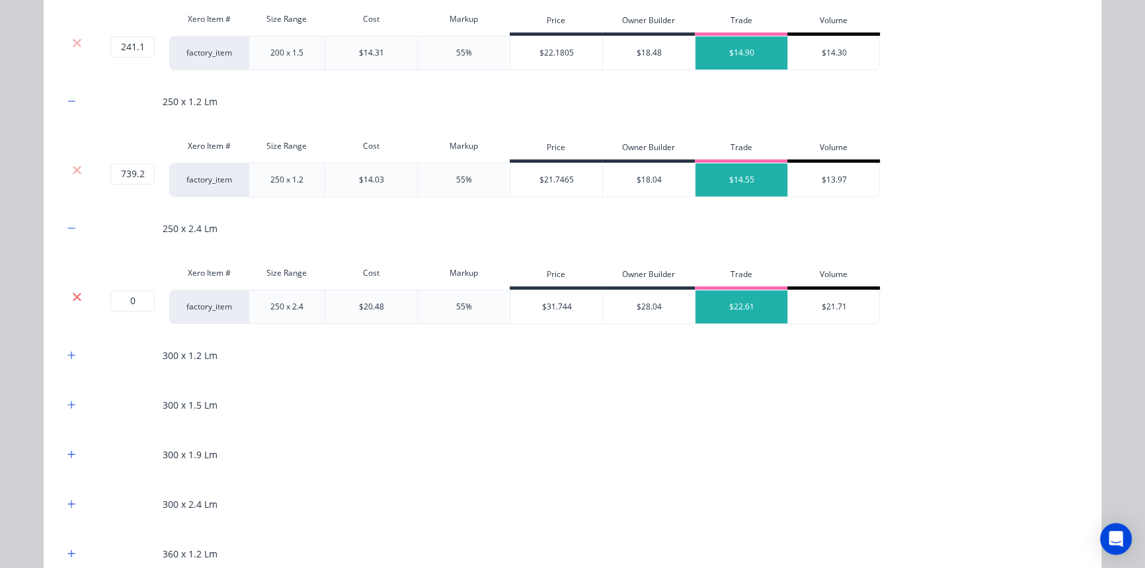
click at [73, 294] on icon at bounding box center [77, 296] width 9 height 9
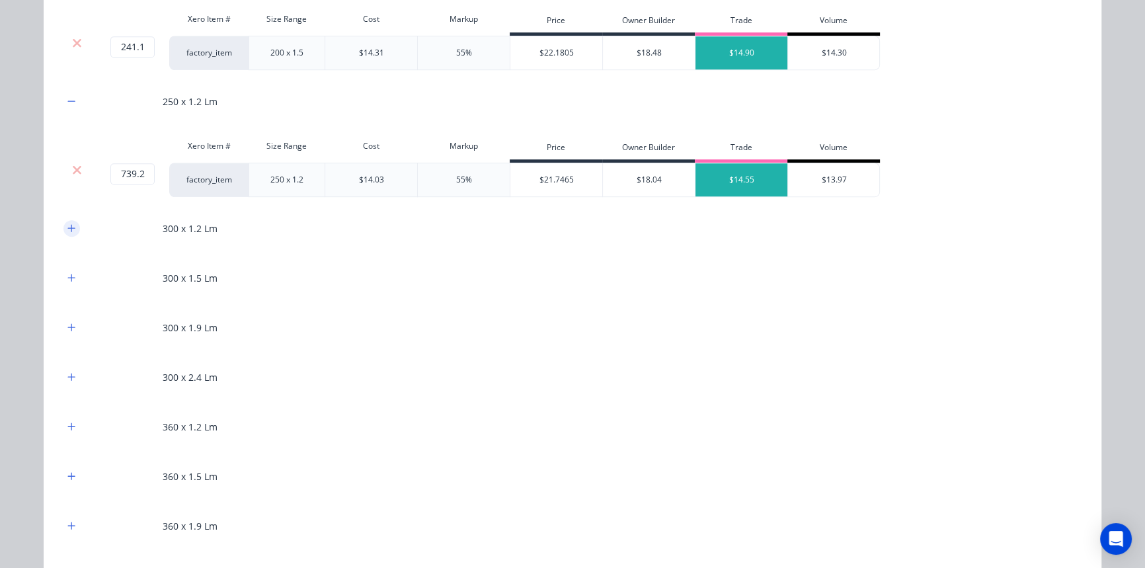
click at [69, 229] on icon "button" at bounding box center [71, 227] width 8 height 9
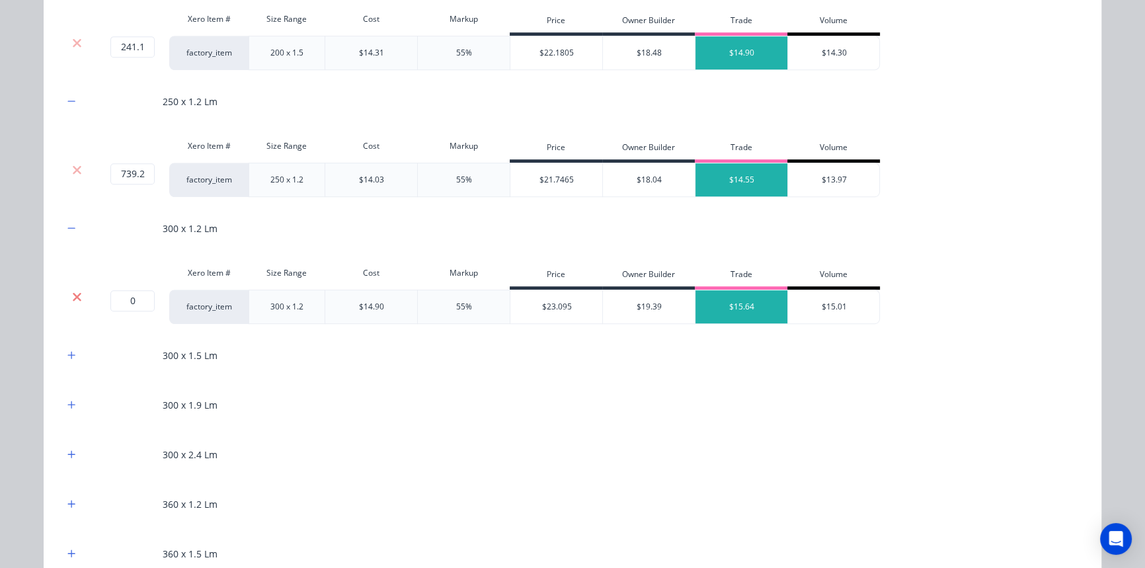
click at [73, 293] on icon at bounding box center [77, 296] width 9 height 9
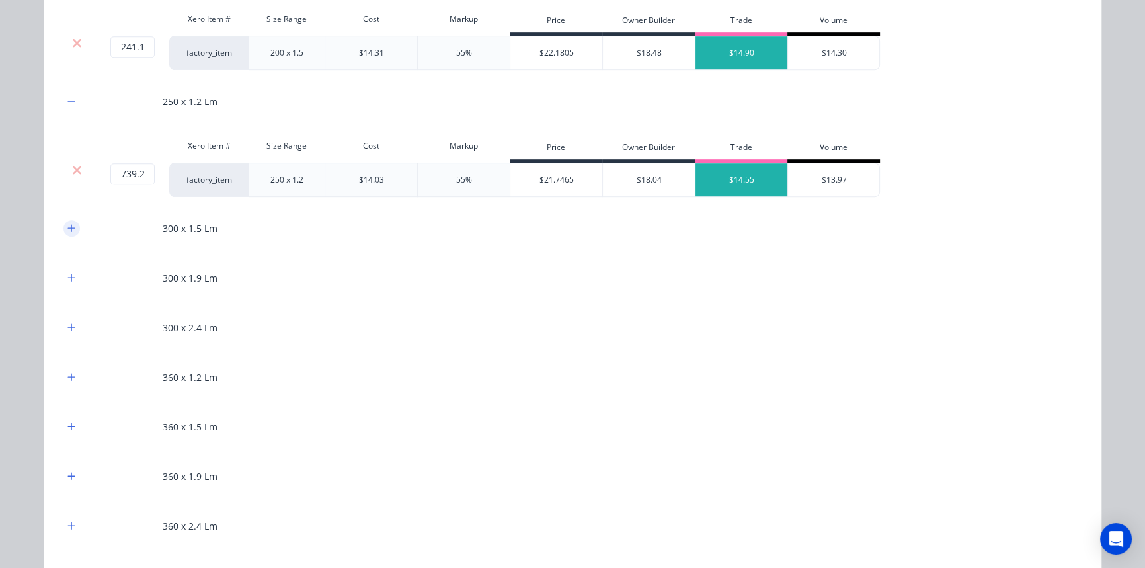
click at [67, 228] on icon "button" at bounding box center [71, 227] width 8 height 9
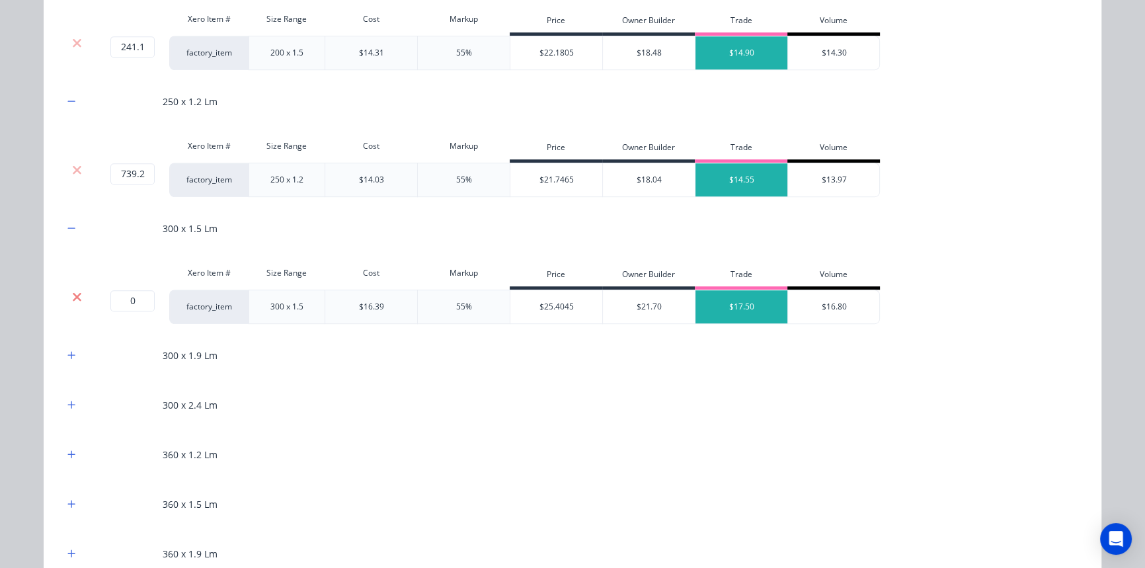
click at [73, 294] on icon at bounding box center [77, 296] width 9 height 9
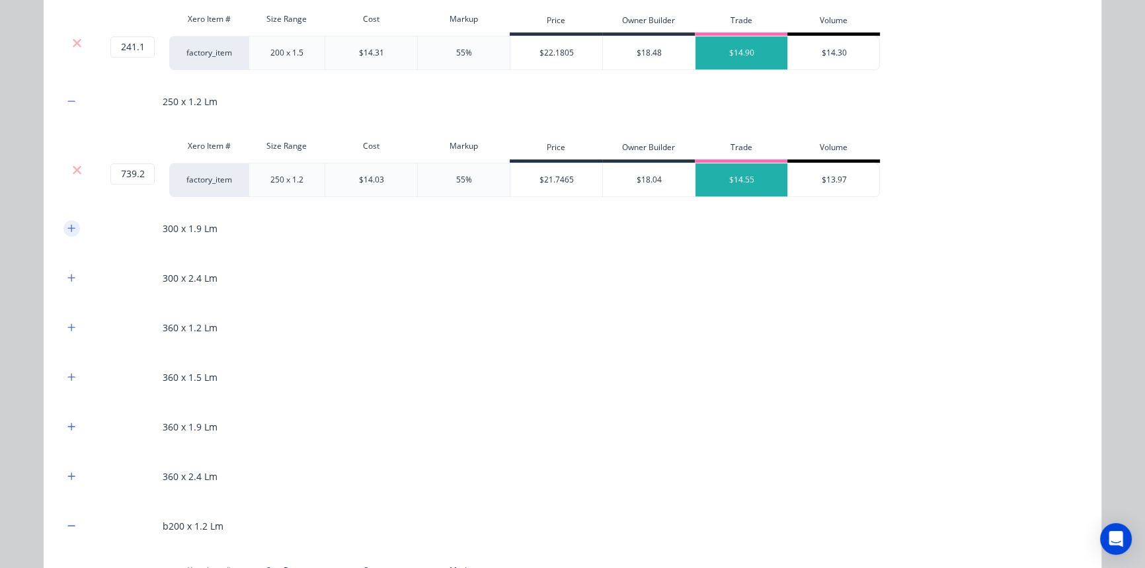
click at [71, 228] on icon "button" at bounding box center [71, 227] width 8 height 9
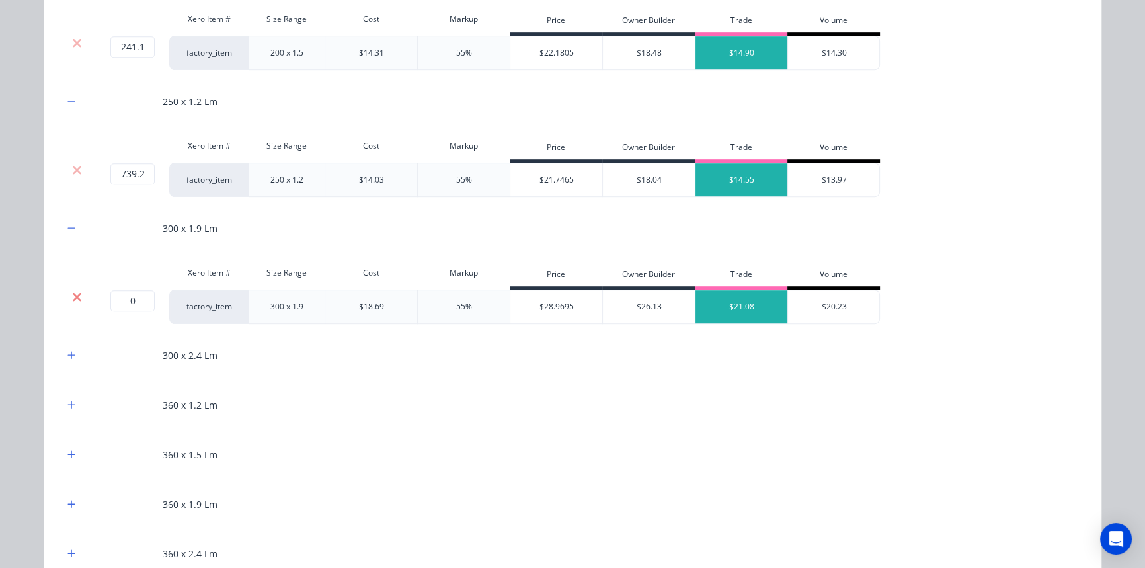
click at [72, 301] on icon at bounding box center [77, 296] width 10 height 13
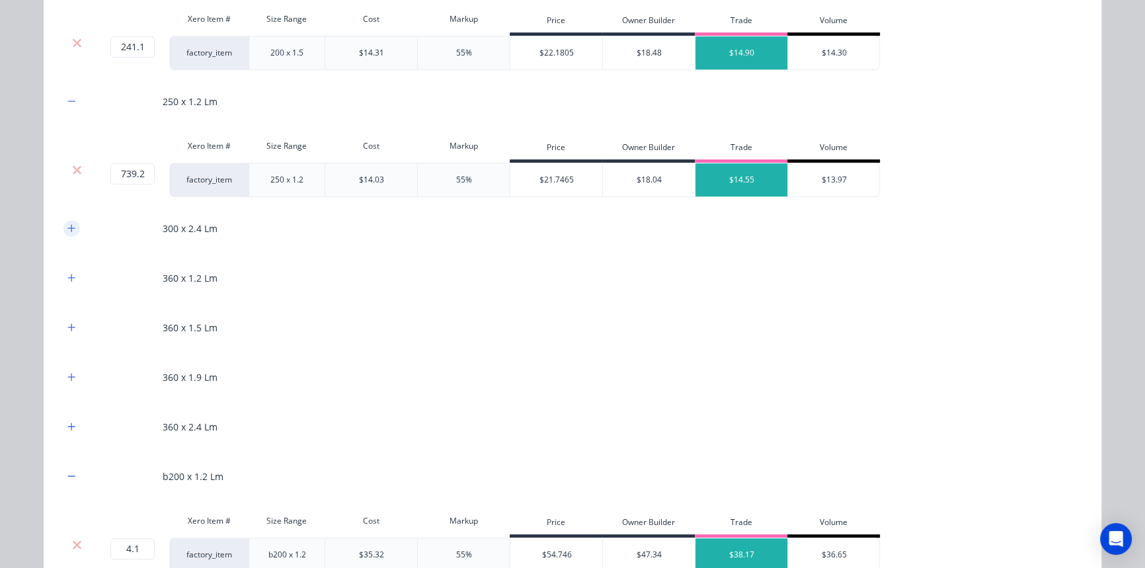
click at [70, 229] on icon "button" at bounding box center [71, 227] width 8 height 9
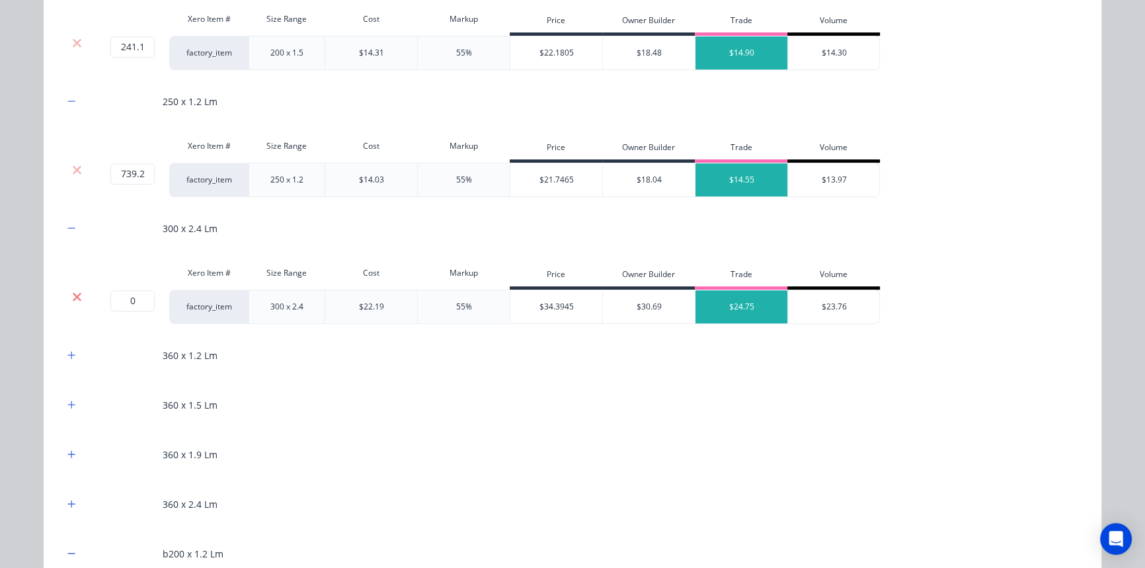
click at [72, 290] on icon at bounding box center [77, 296] width 10 height 13
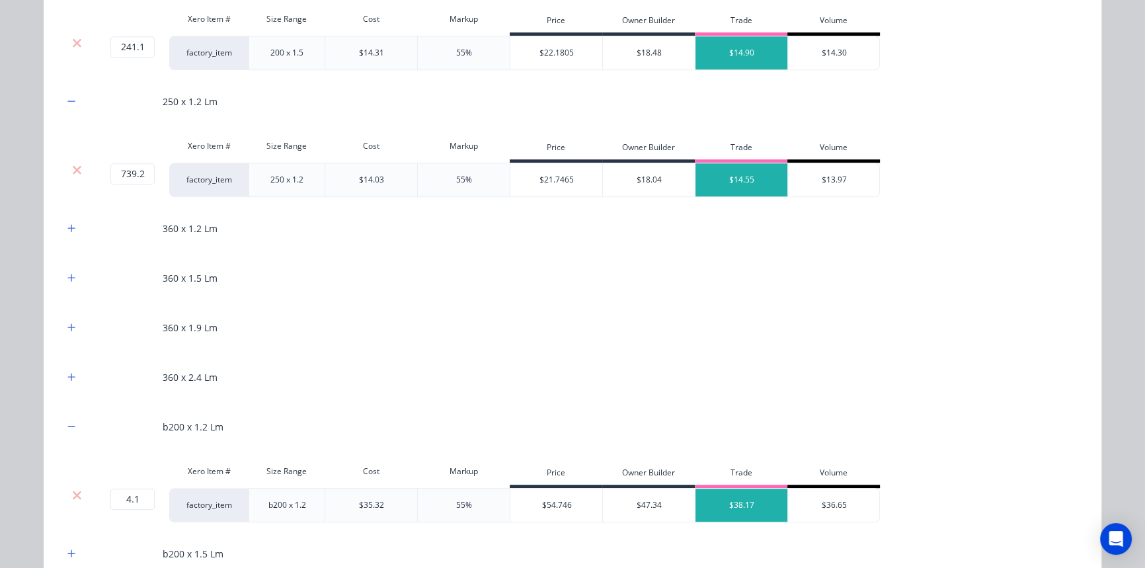
click at [68, 236] on div "360 x 1.2 Lm" at bounding box center [572, 228] width 1018 height 36
click at [71, 223] on icon "button" at bounding box center [71, 227] width 8 height 9
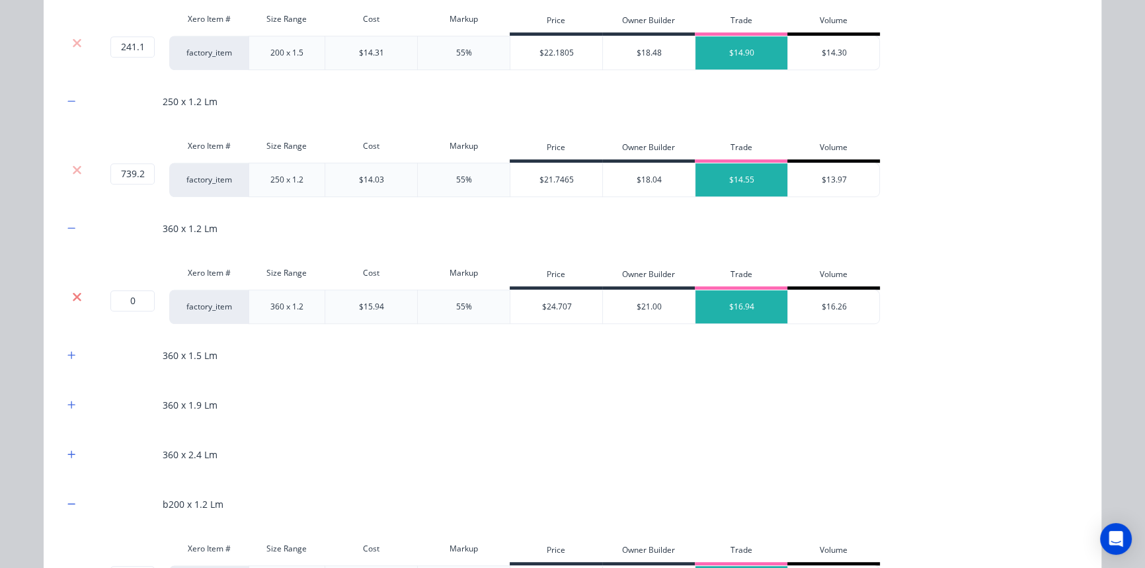
click at [74, 294] on icon at bounding box center [77, 296] width 9 height 9
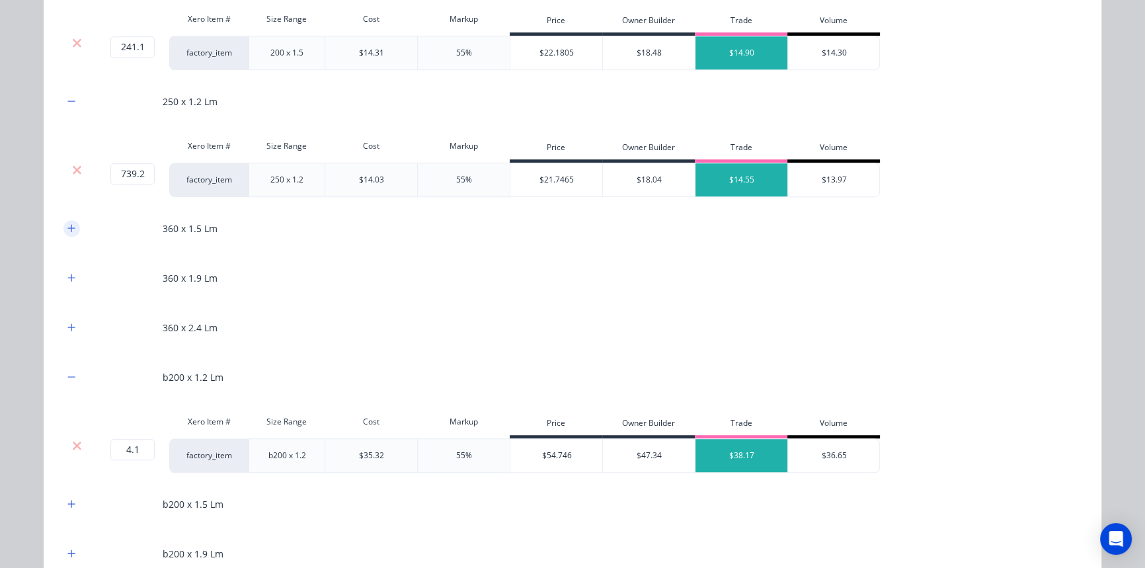
click at [67, 224] on icon "button" at bounding box center [71, 227] width 8 height 9
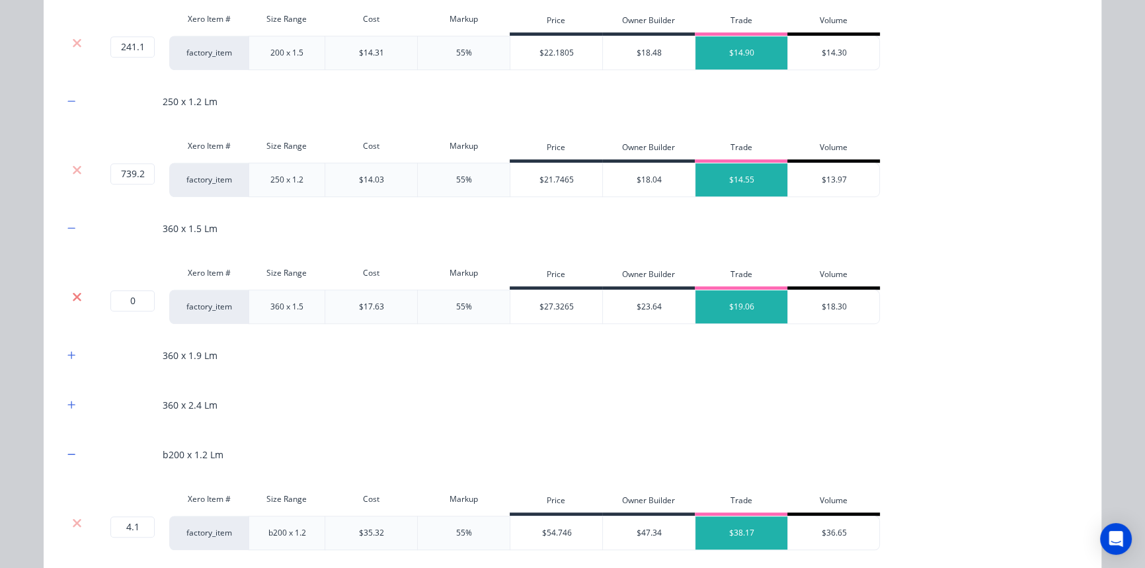
click at [72, 292] on icon at bounding box center [77, 296] width 10 height 13
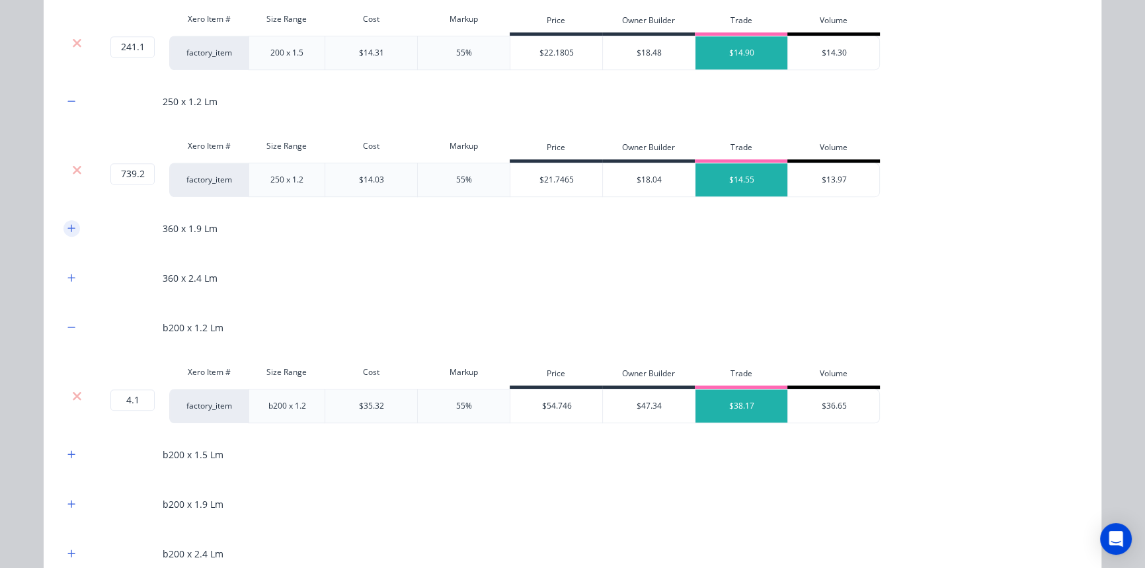
click at [63, 220] on button "button" at bounding box center [71, 228] width 17 height 17
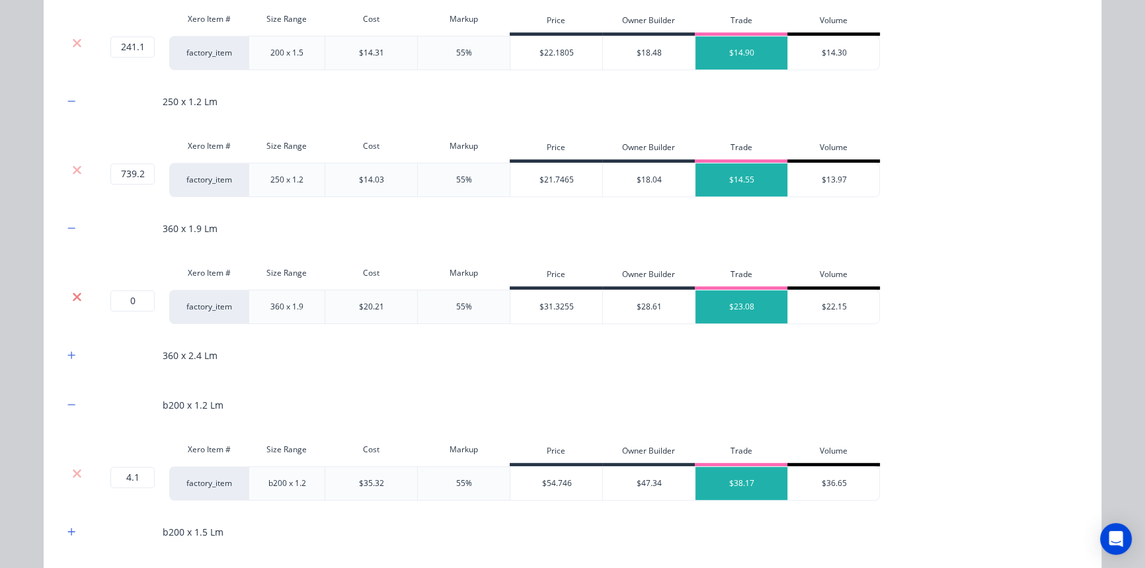
click at [73, 294] on icon at bounding box center [77, 296] width 9 height 9
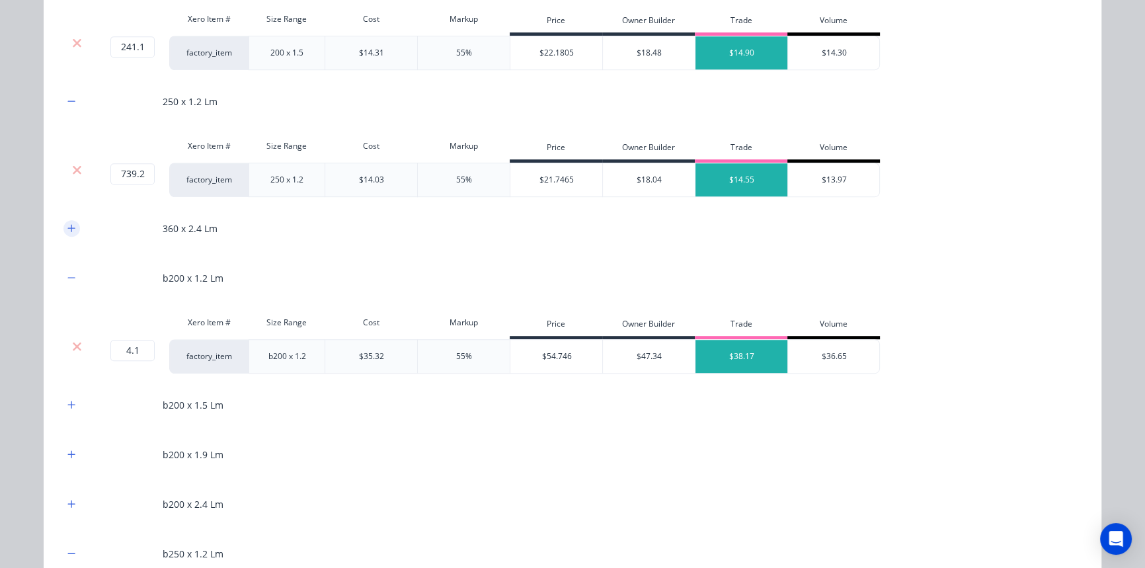
click at [69, 225] on icon "button" at bounding box center [71, 227] width 8 height 9
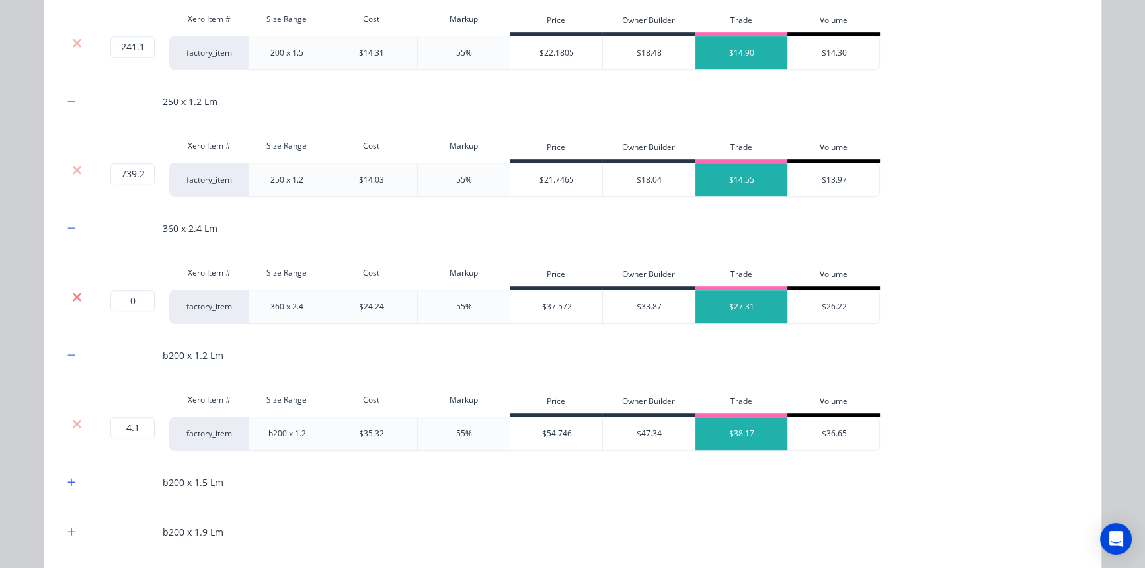
click at [73, 297] on icon at bounding box center [77, 296] width 9 height 9
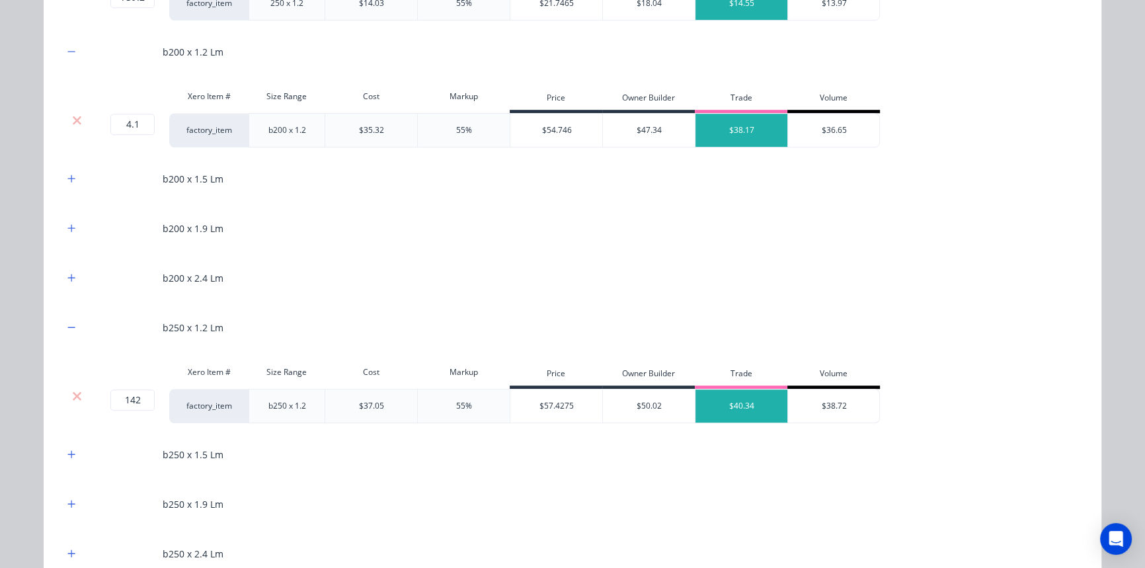
scroll to position [1142, 0]
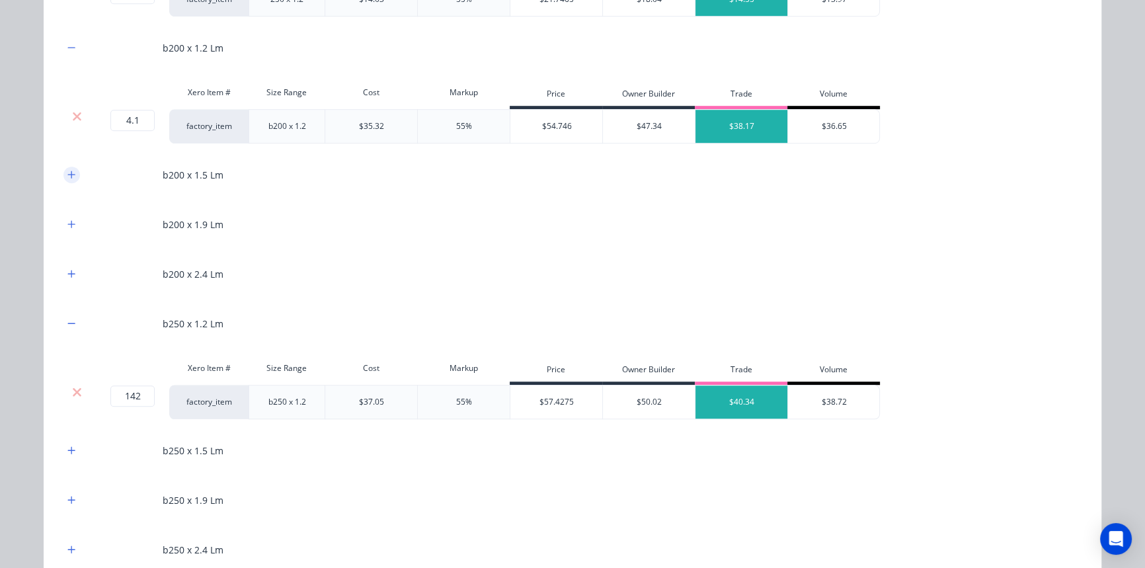
click at [67, 171] on icon "button" at bounding box center [71, 174] width 8 height 9
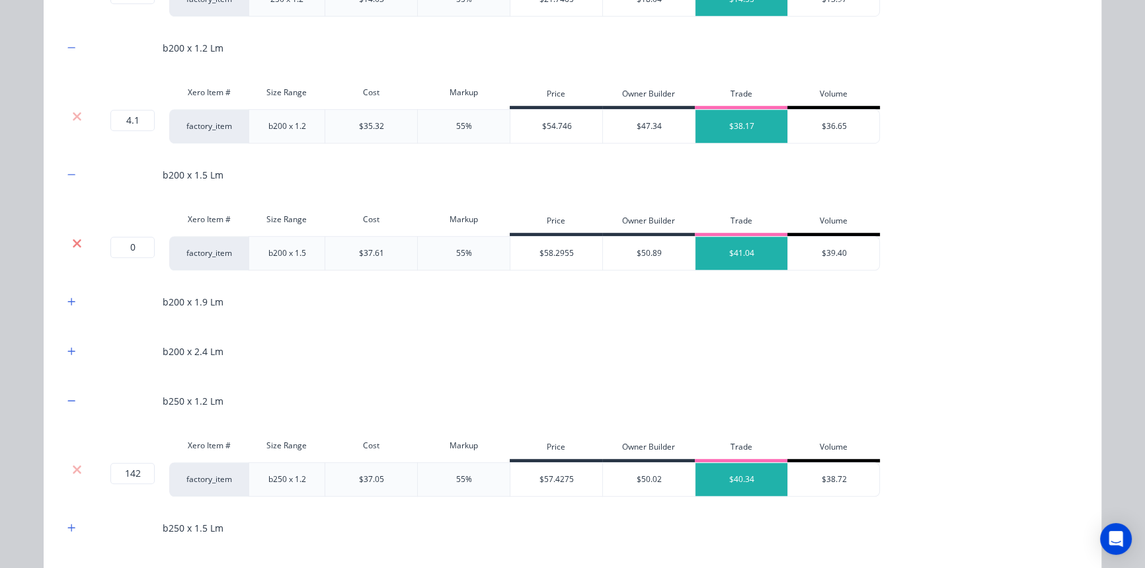
click at [73, 241] on icon at bounding box center [77, 243] width 9 height 9
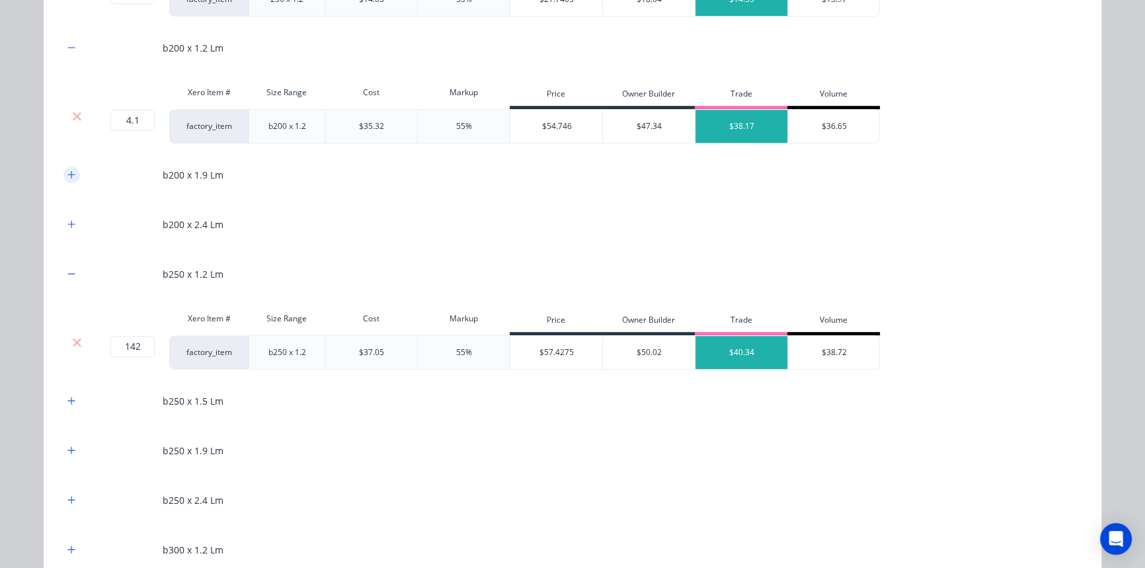
click at [71, 173] on icon "button" at bounding box center [71, 174] width 8 height 9
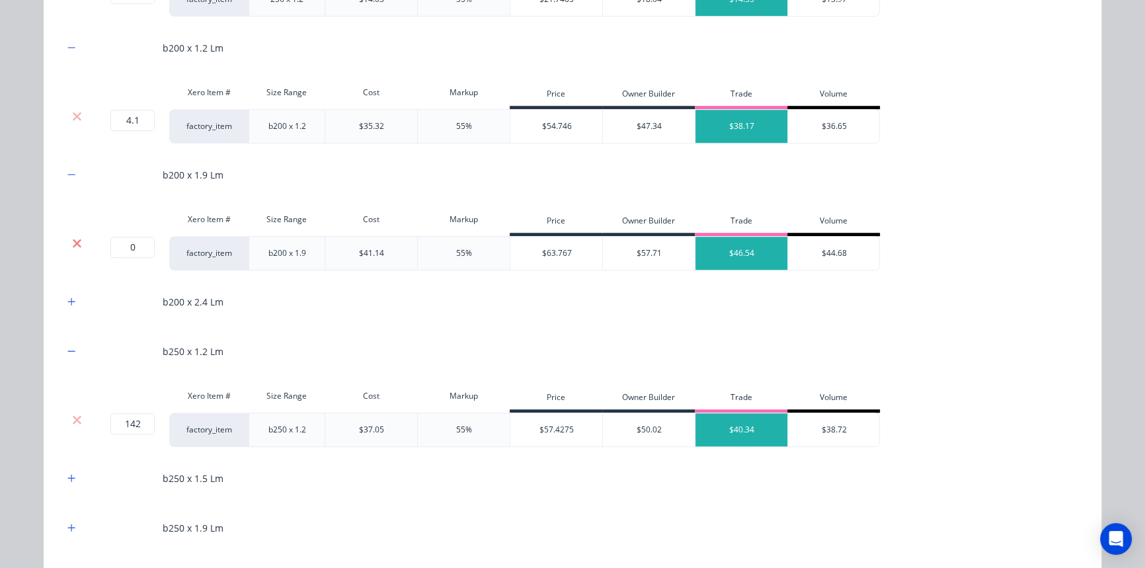
click at [73, 244] on icon at bounding box center [77, 243] width 9 height 9
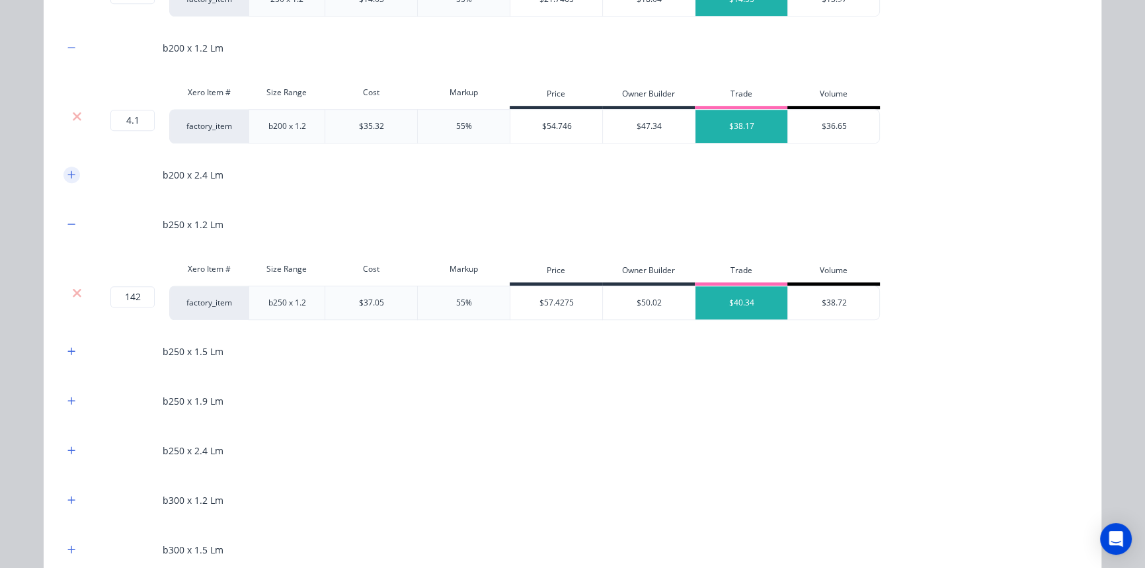
click at [71, 170] on icon "button" at bounding box center [71, 174] width 8 height 9
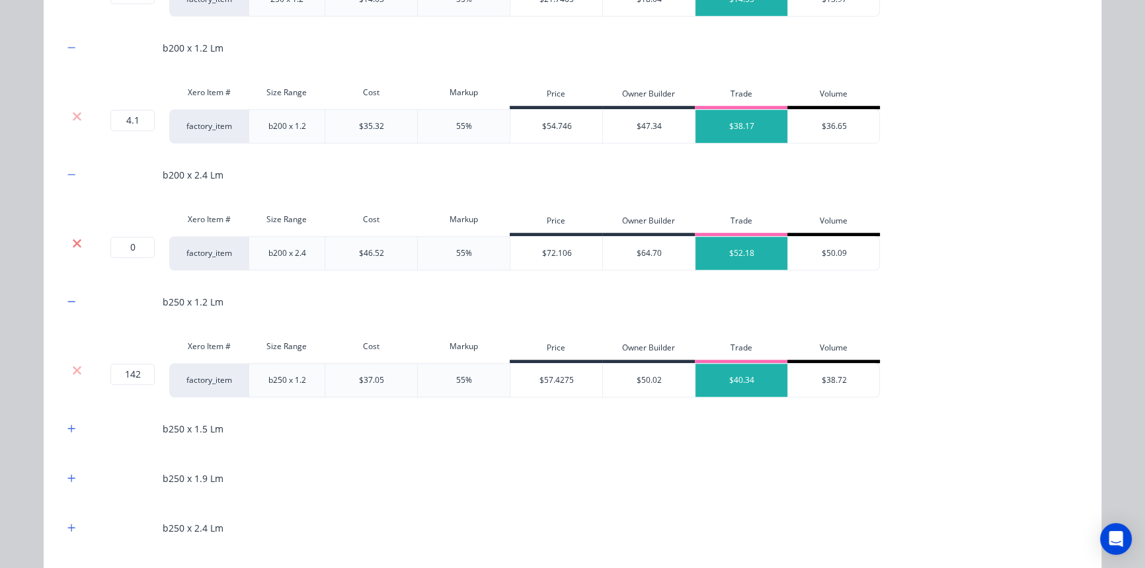
click at [72, 238] on icon at bounding box center [77, 243] width 10 height 13
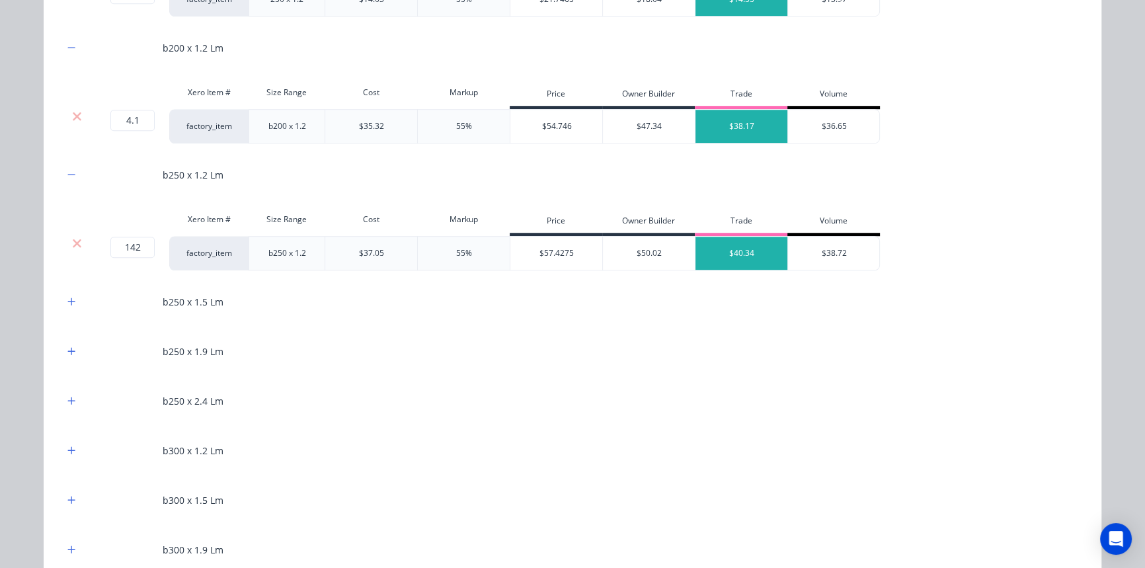
scroll to position [1202, 0]
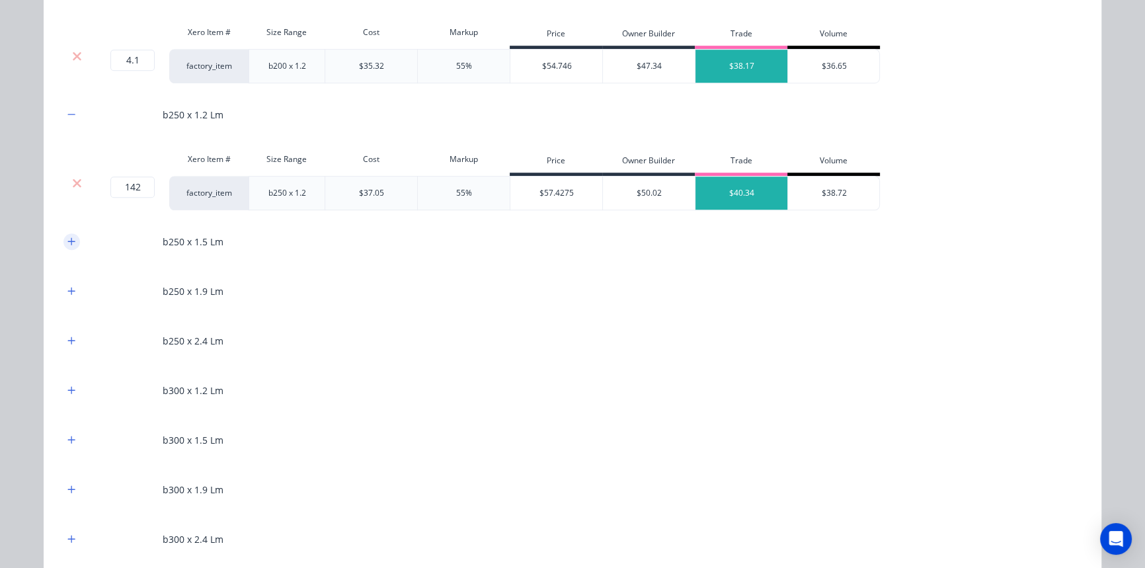
click at [67, 238] on icon "button" at bounding box center [71, 241] width 8 height 9
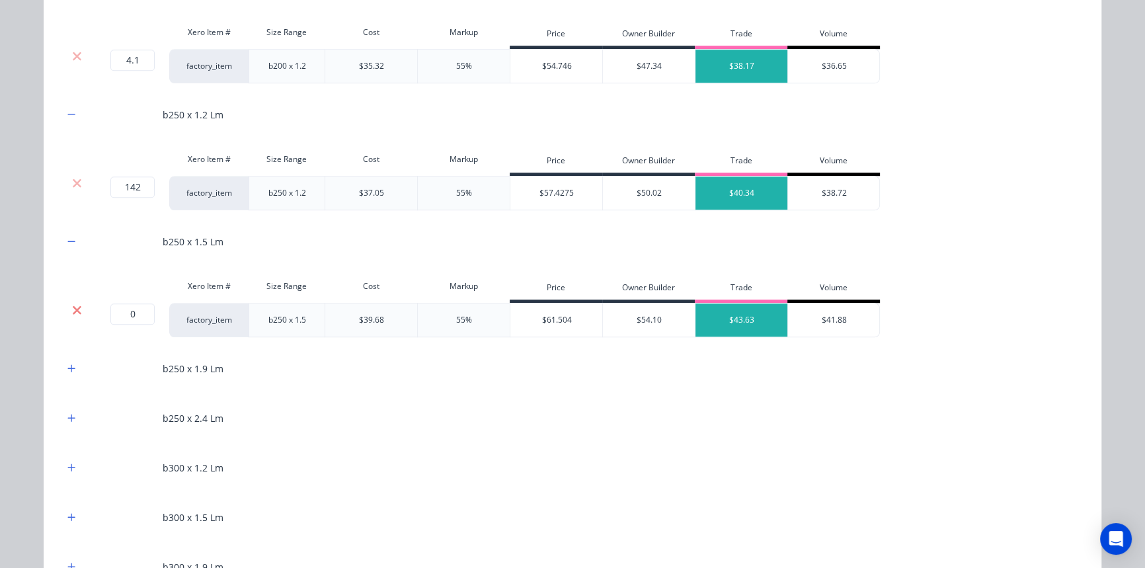
click at [72, 305] on icon at bounding box center [77, 309] width 10 height 13
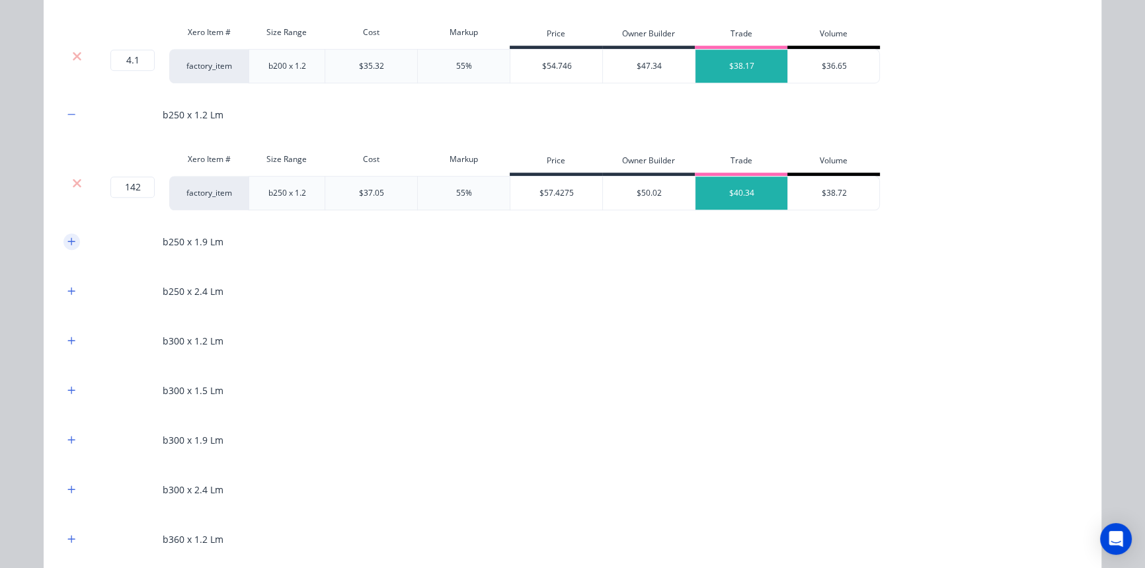
click at [63, 243] on button "button" at bounding box center [71, 241] width 17 height 17
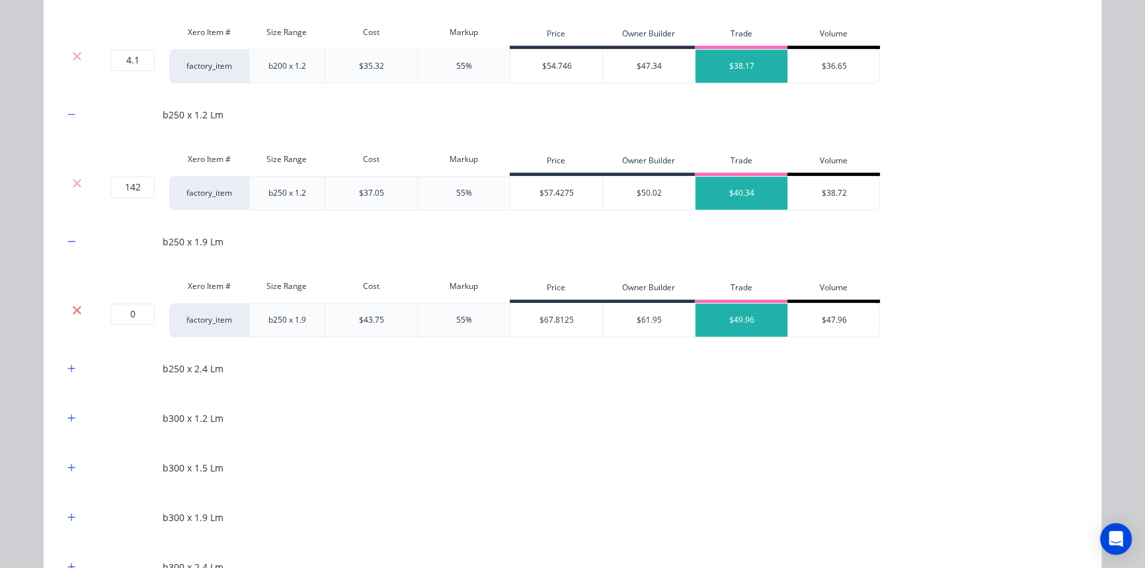
click at [73, 310] on icon at bounding box center [77, 309] width 9 height 9
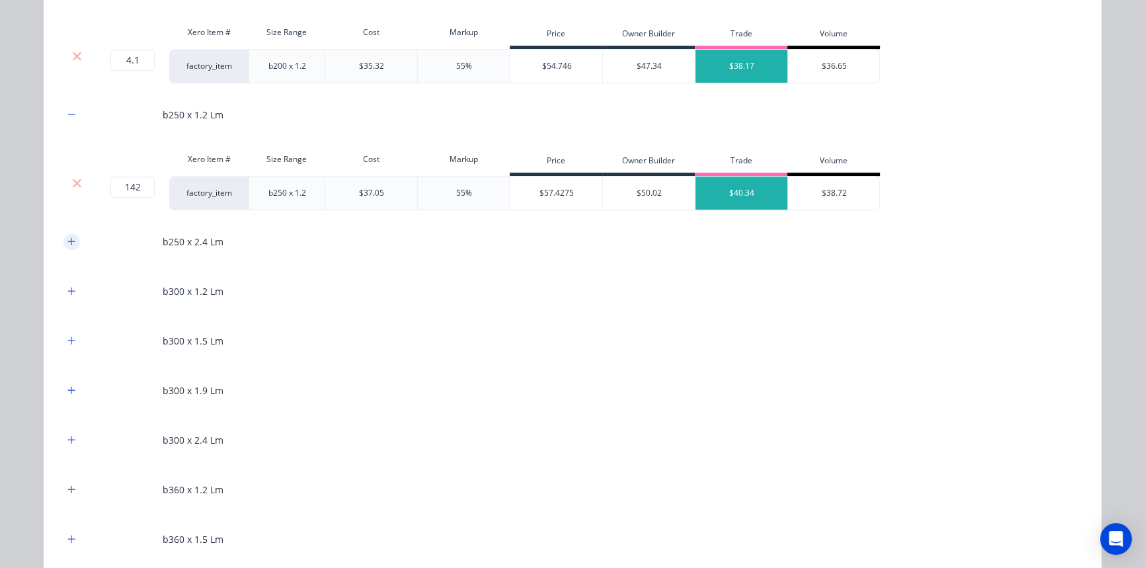
click at [63, 239] on button "button" at bounding box center [71, 241] width 17 height 17
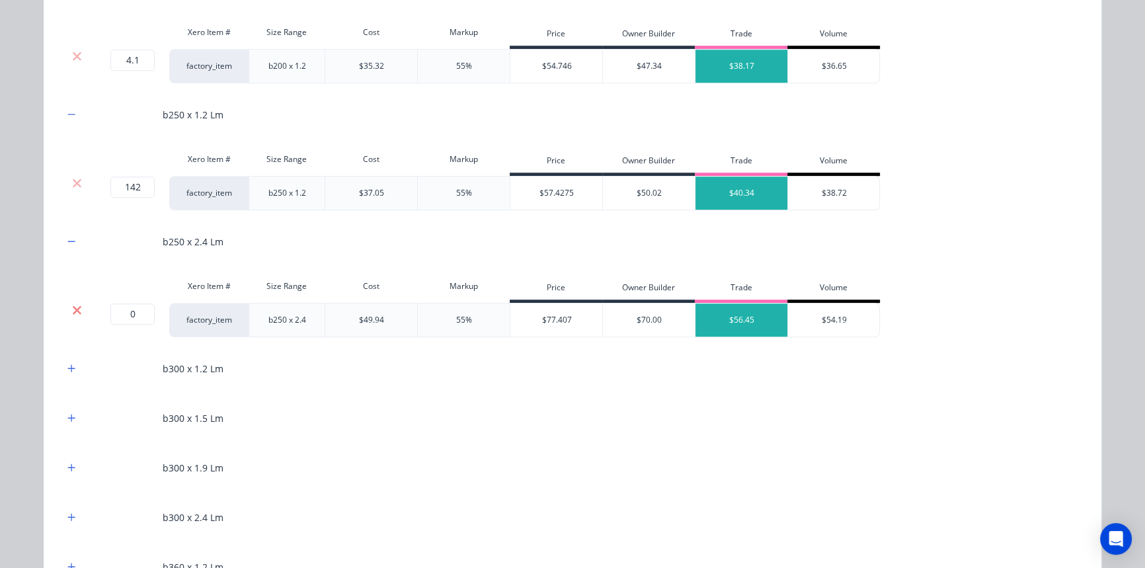
click at [72, 311] on icon at bounding box center [77, 309] width 10 height 13
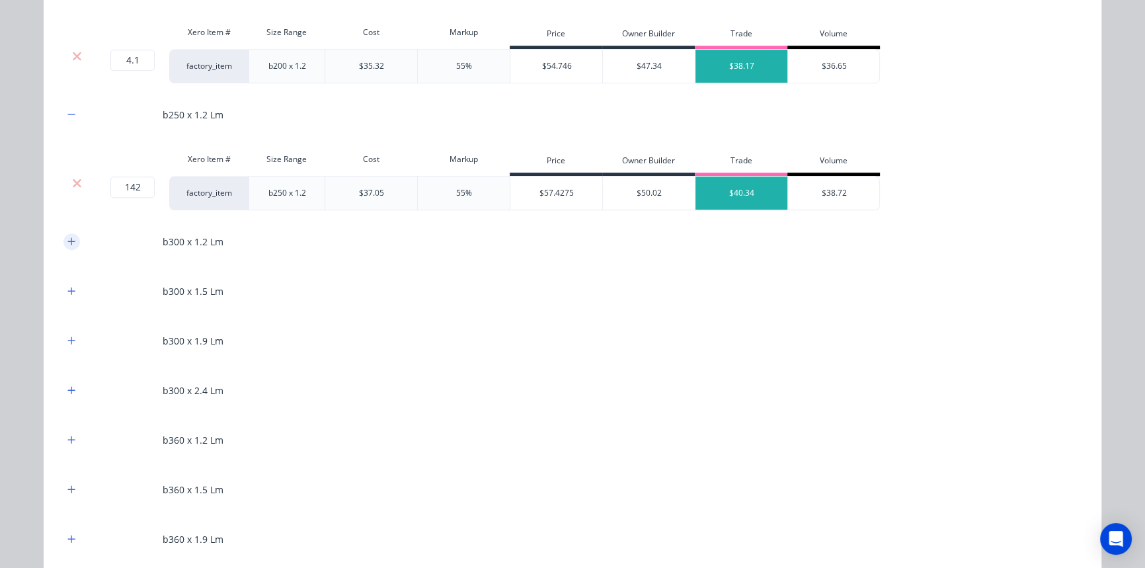
click at [67, 244] on icon "button" at bounding box center [71, 241] width 8 height 9
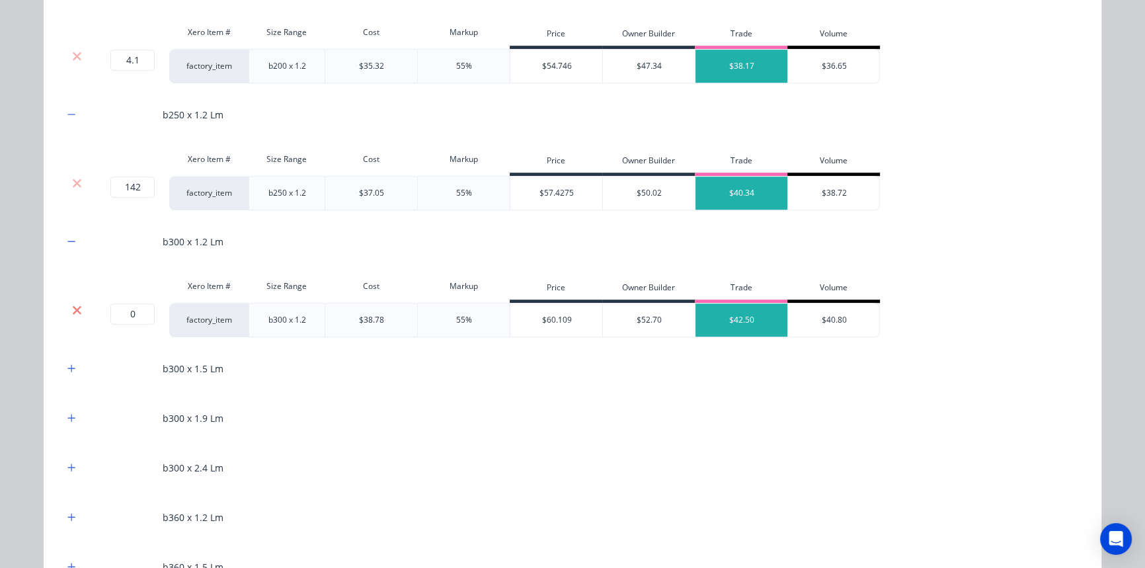
click at [73, 307] on icon at bounding box center [77, 309] width 9 height 9
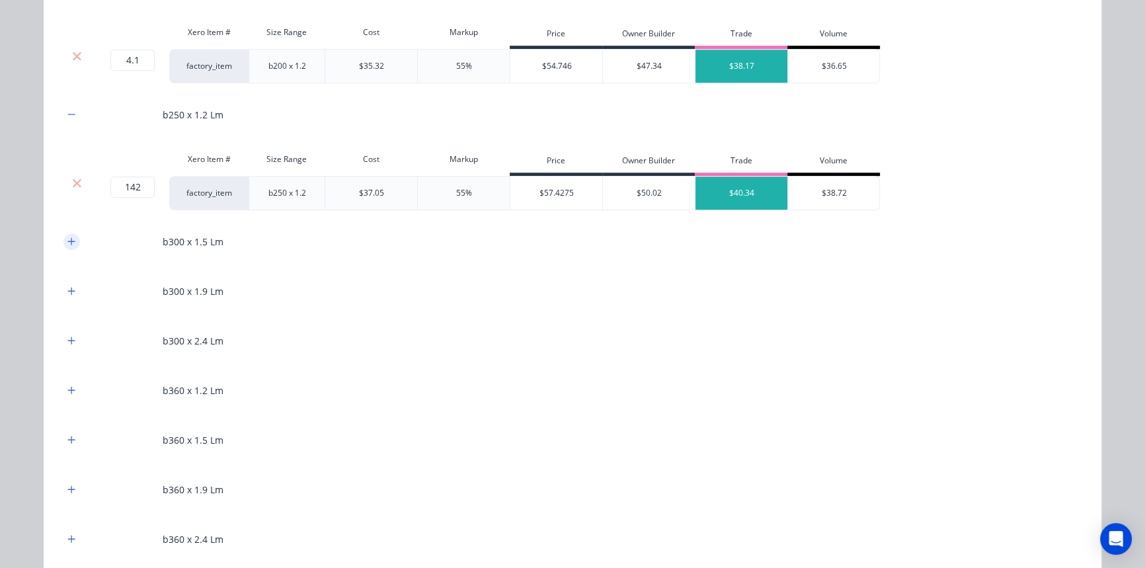
click at [63, 239] on button "button" at bounding box center [71, 241] width 17 height 17
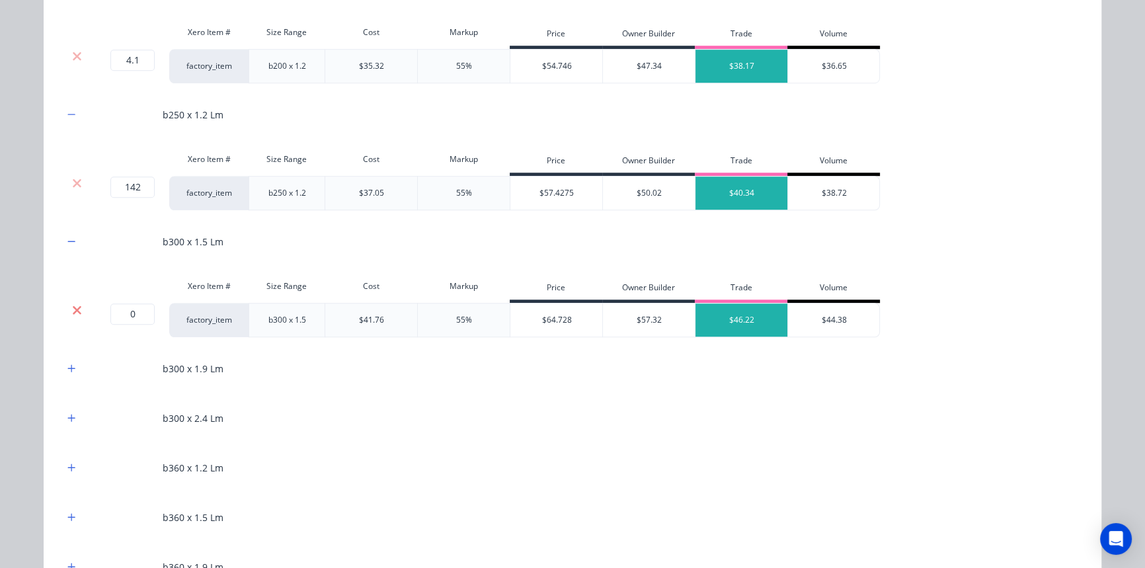
click at [77, 310] on icon at bounding box center [77, 309] width 10 height 13
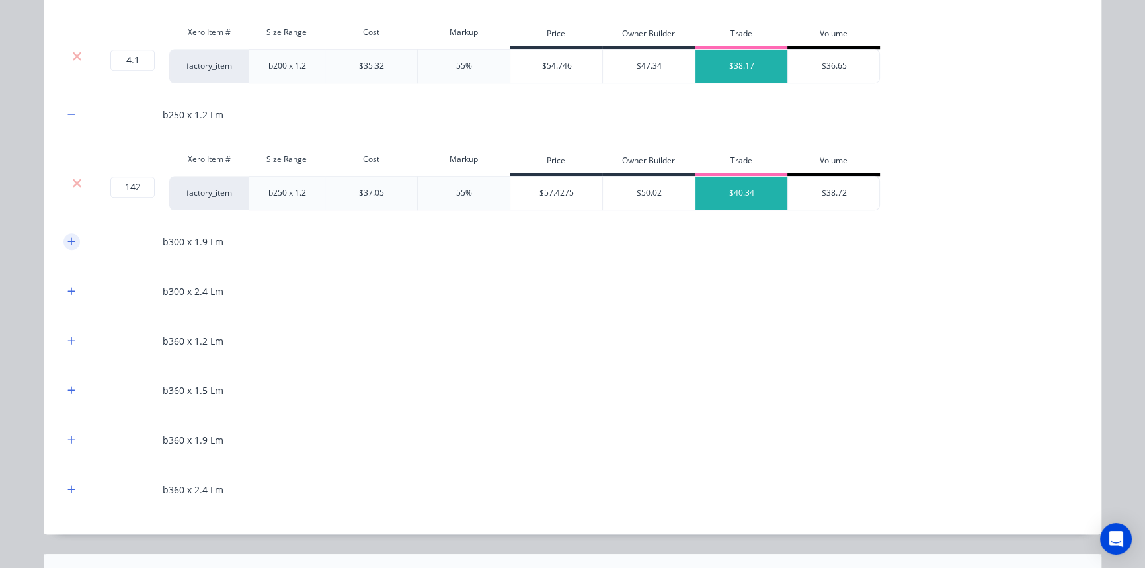
click at [67, 243] on icon "button" at bounding box center [71, 241] width 8 height 9
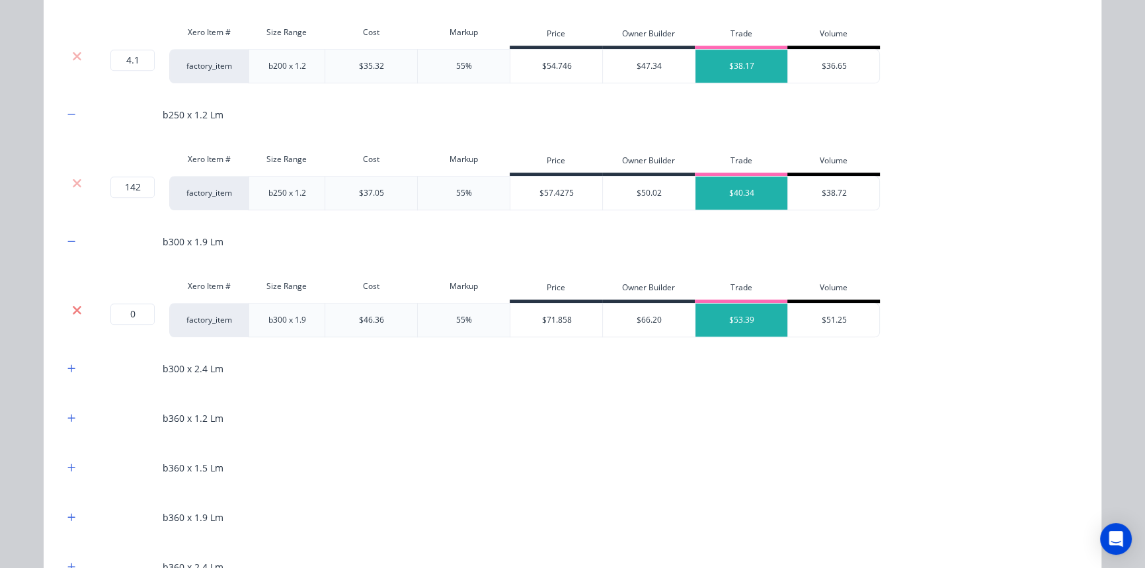
click at [73, 307] on icon at bounding box center [77, 309] width 9 height 9
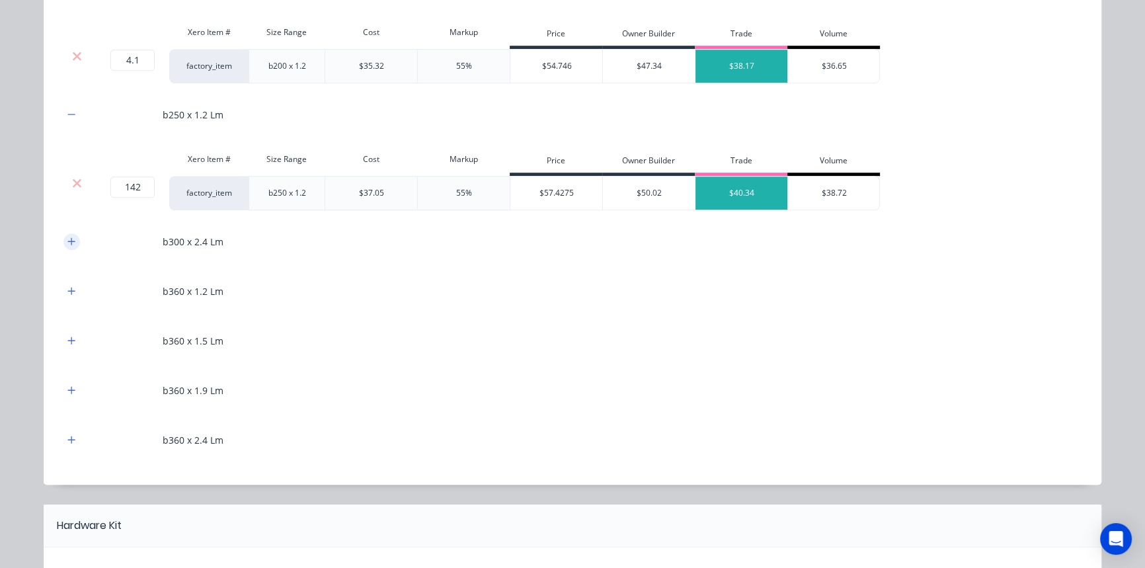
click at [67, 237] on icon "button" at bounding box center [71, 241] width 8 height 9
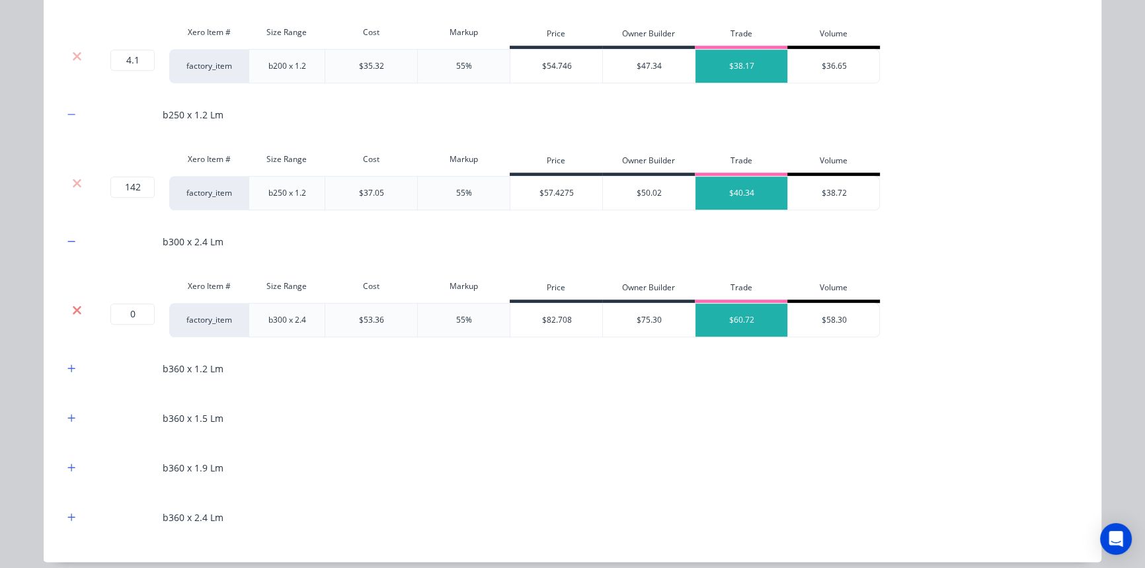
click at [72, 313] on icon at bounding box center [77, 309] width 10 height 13
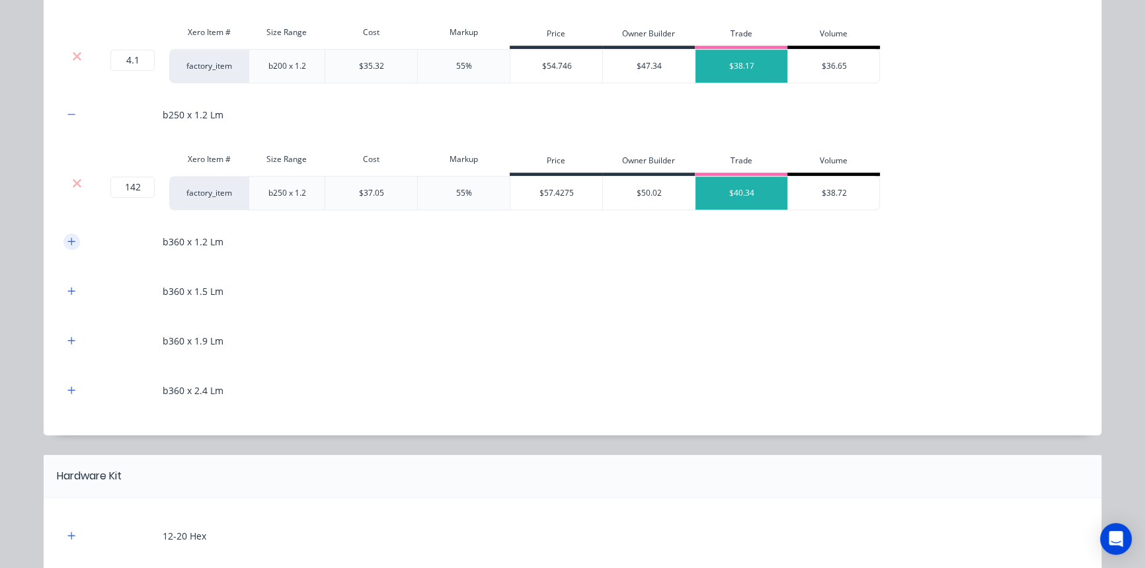
click at [66, 234] on button "button" at bounding box center [71, 241] width 17 height 17
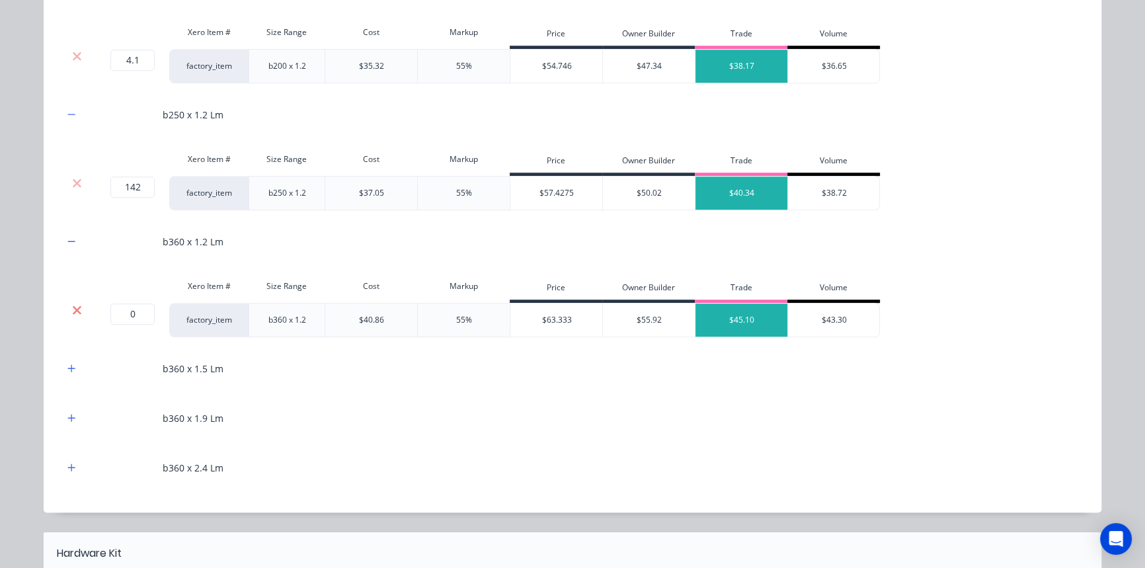
click at [72, 303] on icon at bounding box center [77, 309] width 10 height 13
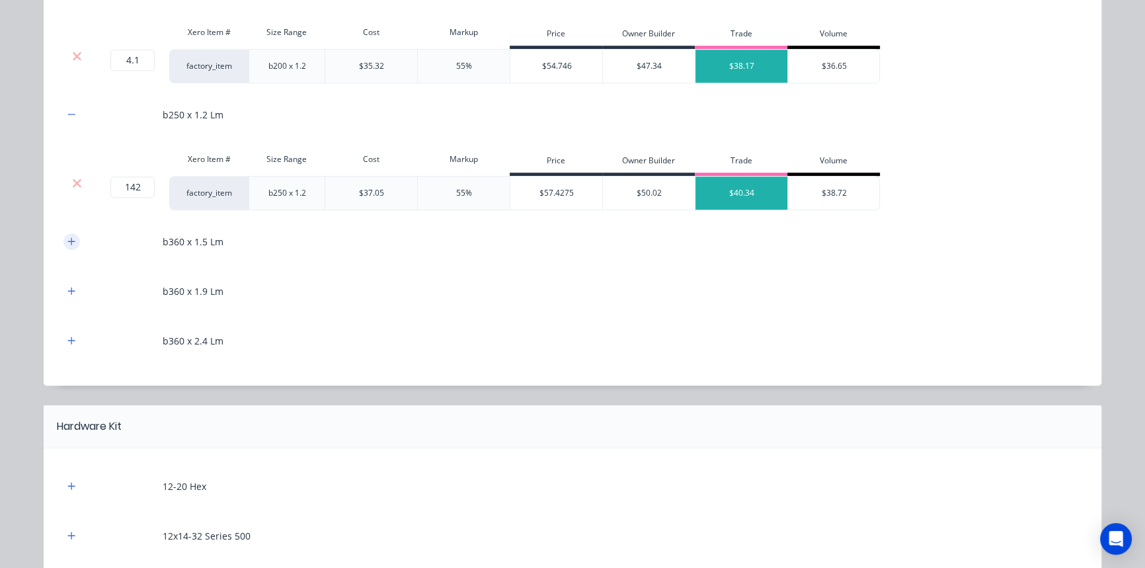
click at [67, 237] on icon "button" at bounding box center [71, 241] width 8 height 9
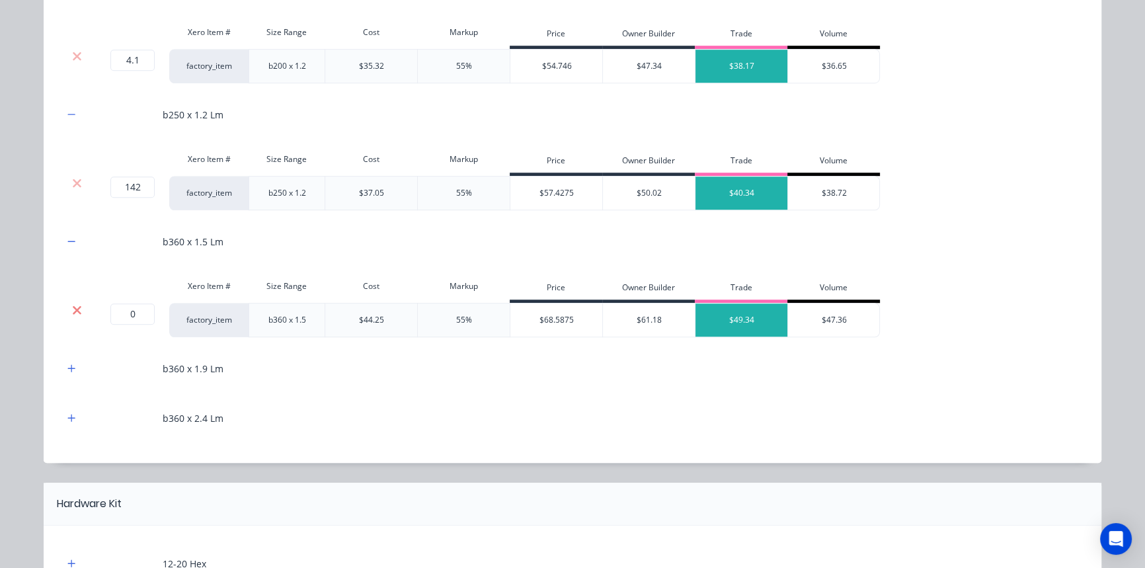
click at [72, 303] on icon at bounding box center [77, 309] width 10 height 13
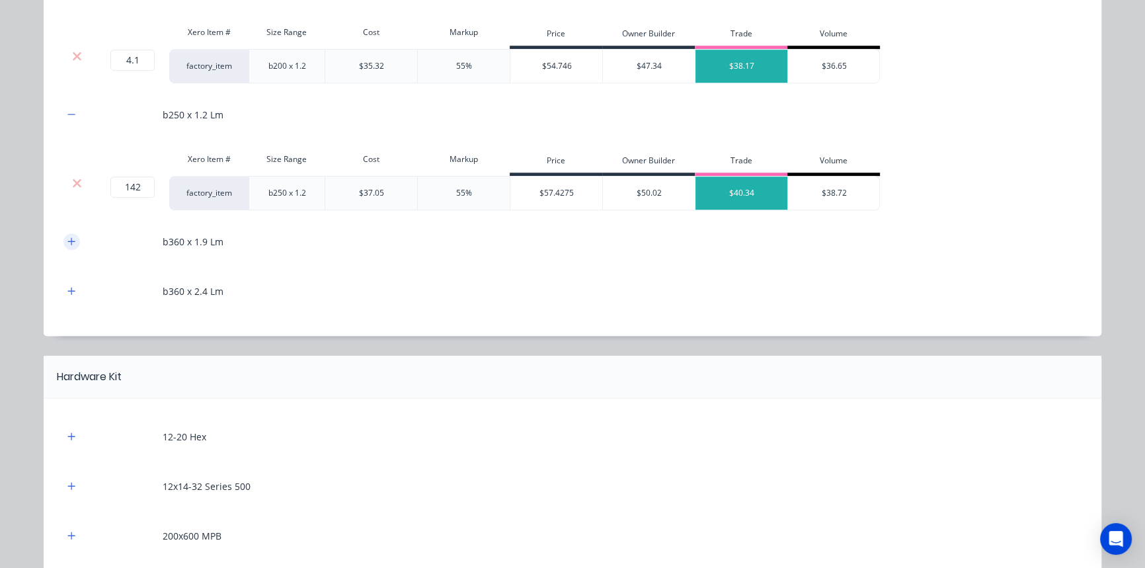
click at [63, 235] on button "button" at bounding box center [71, 241] width 17 height 17
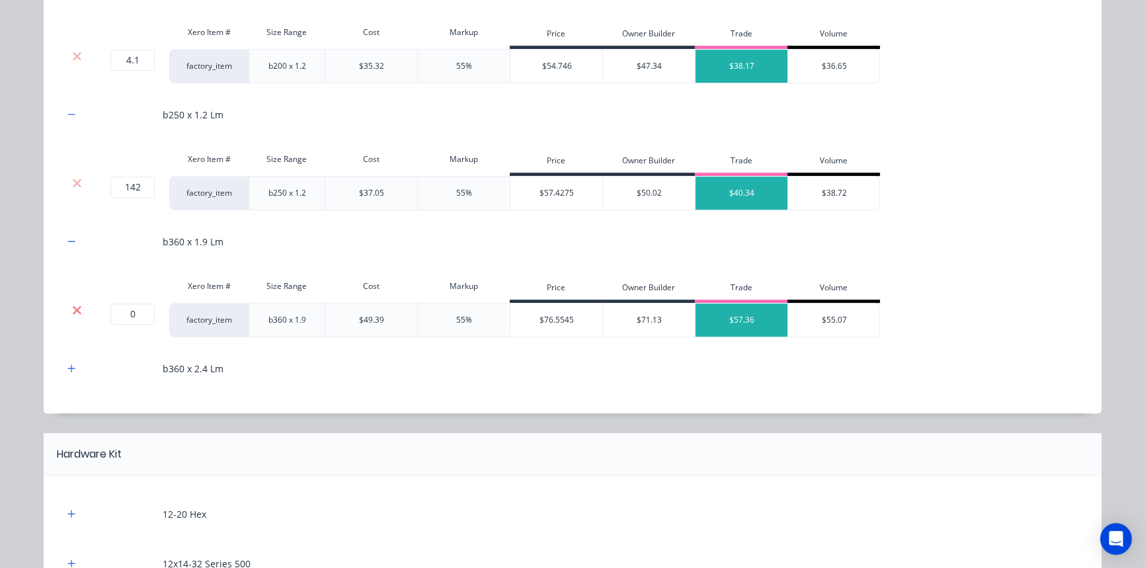
click at [72, 303] on icon at bounding box center [77, 309] width 10 height 13
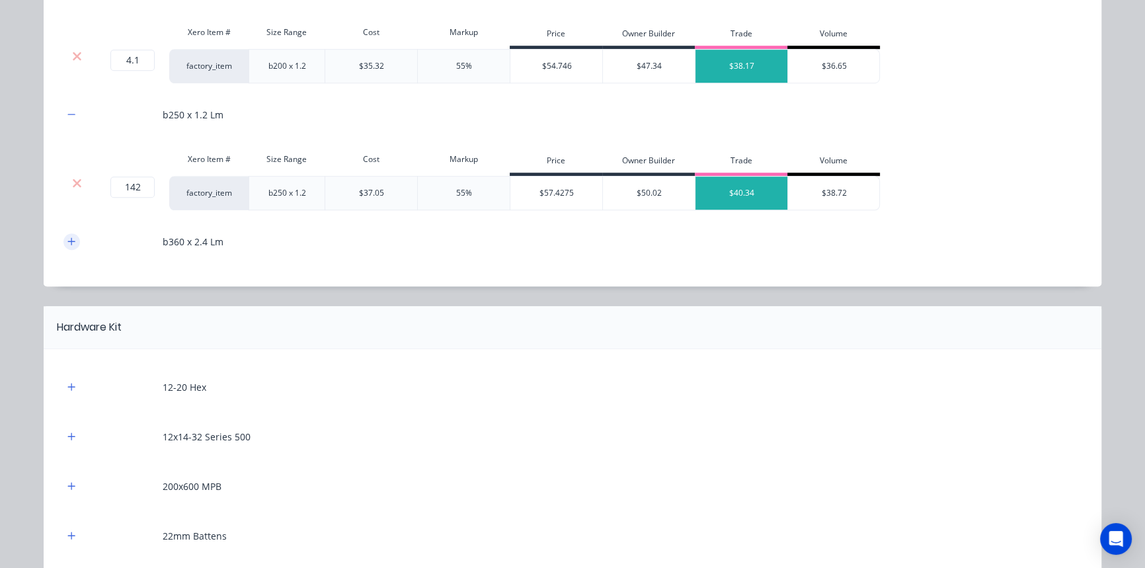
click at [67, 237] on icon "button" at bounding box center [71, 241] width 8 height 9
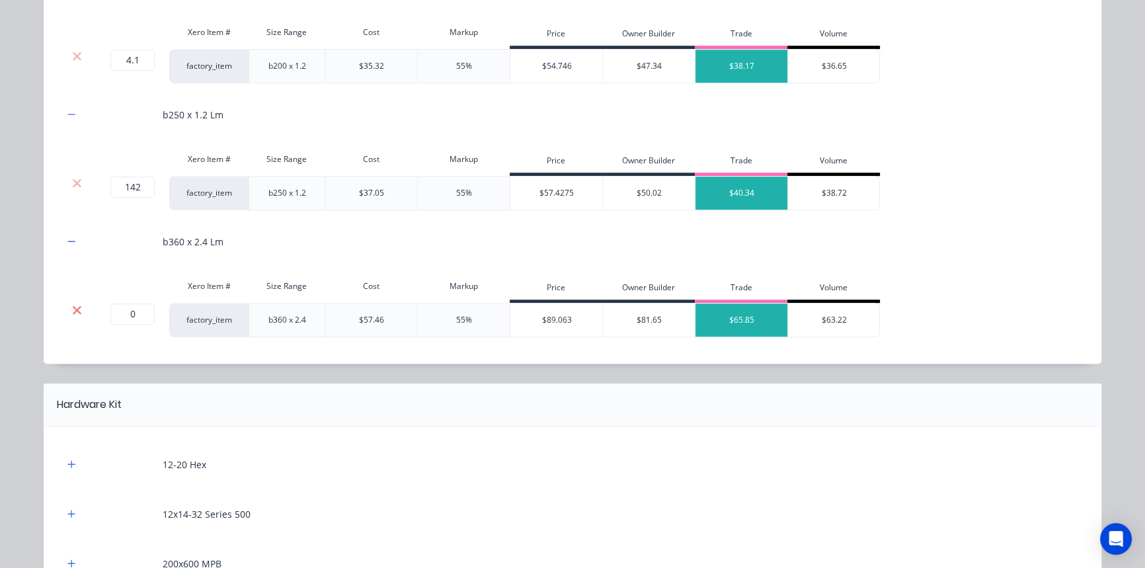
click at [72, 304] on icon at bounding box center [77, 309] width 10 height 13
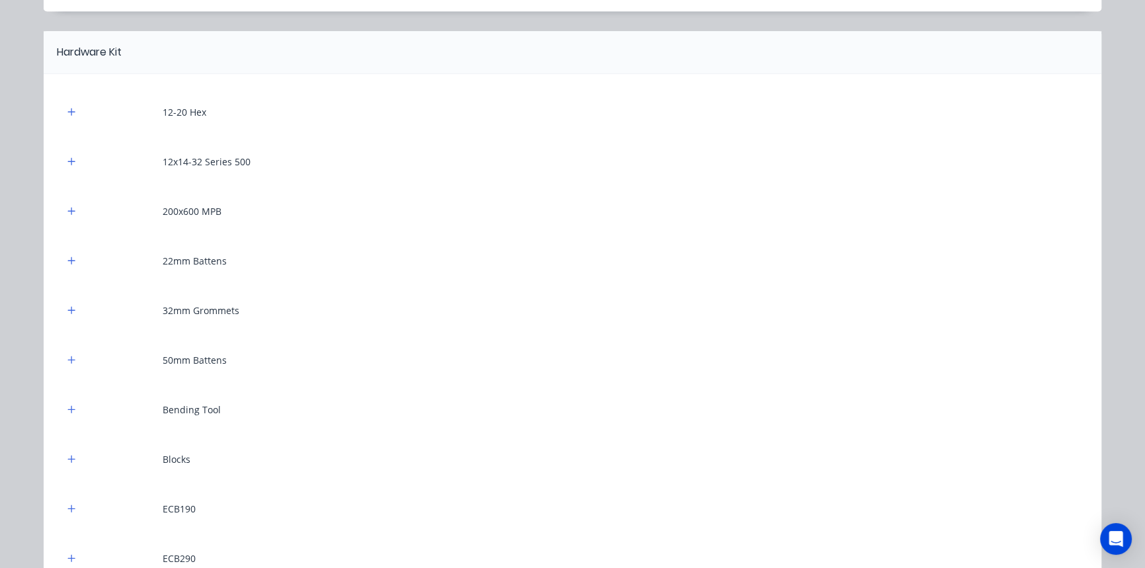
scroll to position [1442, 0]
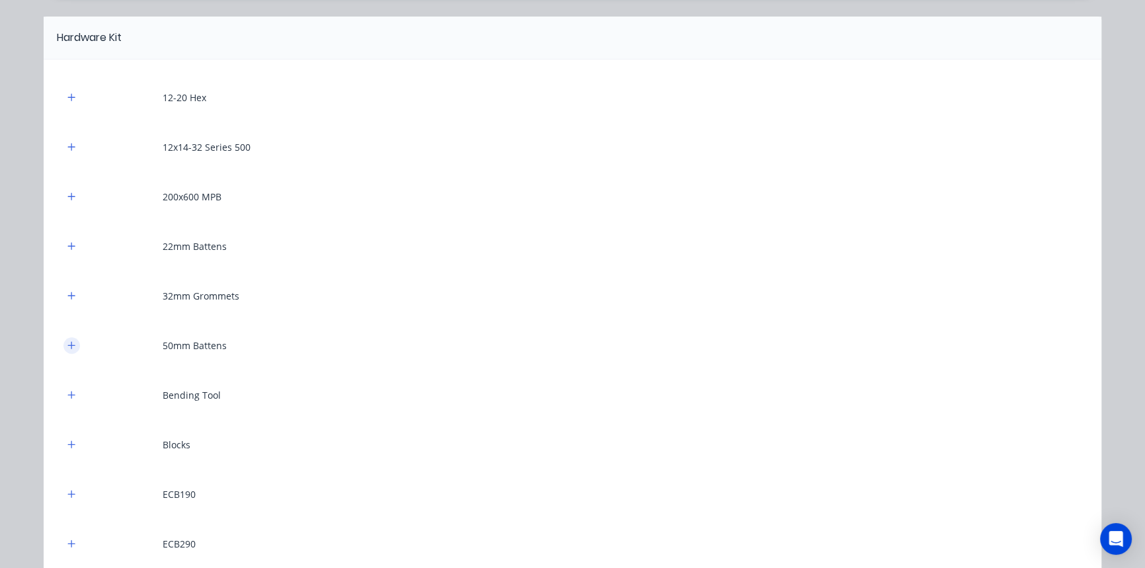
click at [67, 344] on icon "button" at bounding box center [71, 344] width 8 height 9
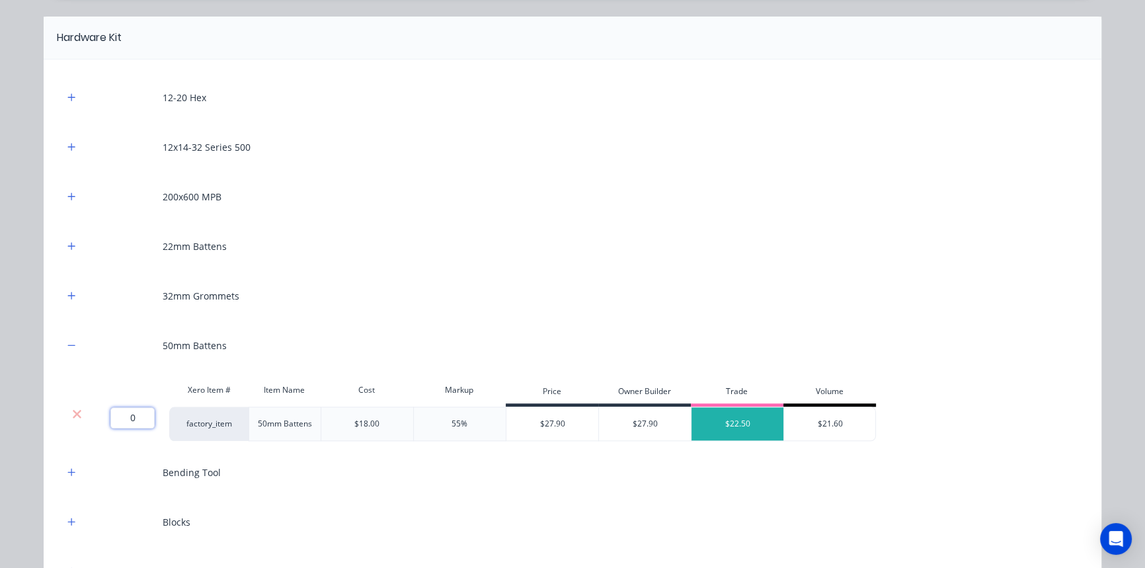
click at [132, 407] on input "0" at bounding box center [132, 417] width 44 height 21
type input "53"
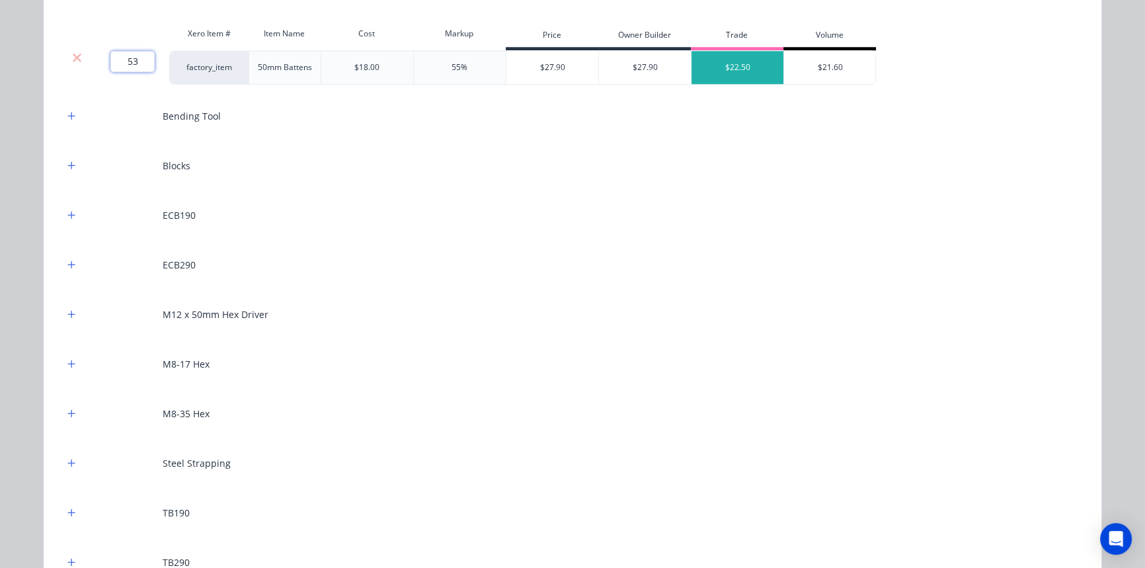
scroll to position [1803, 0]
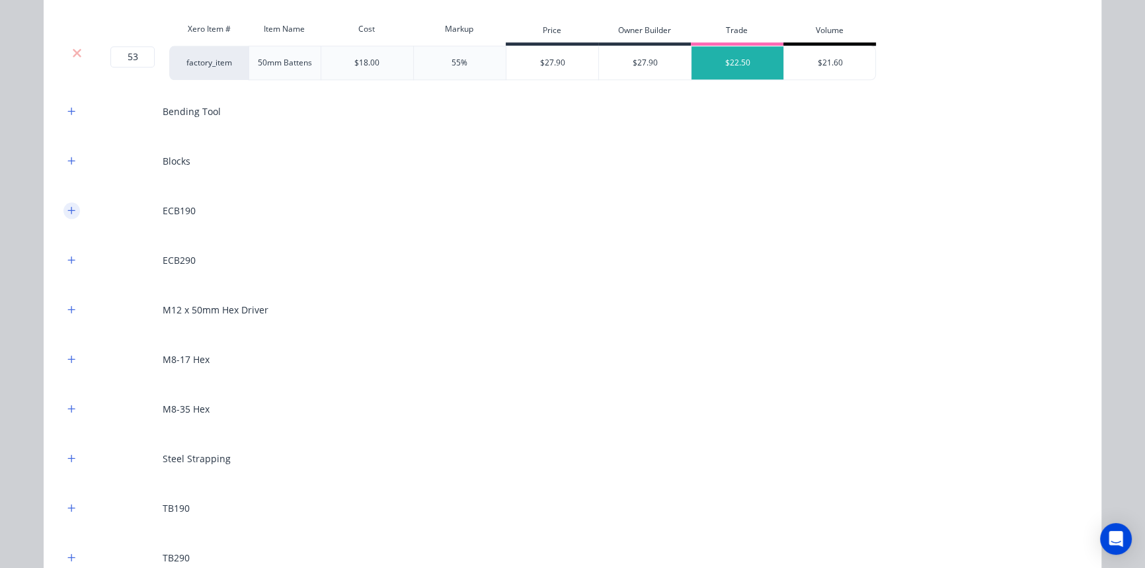
click at [73, 212] on button "button" at bounding box center [71, 210] width 17 height 17
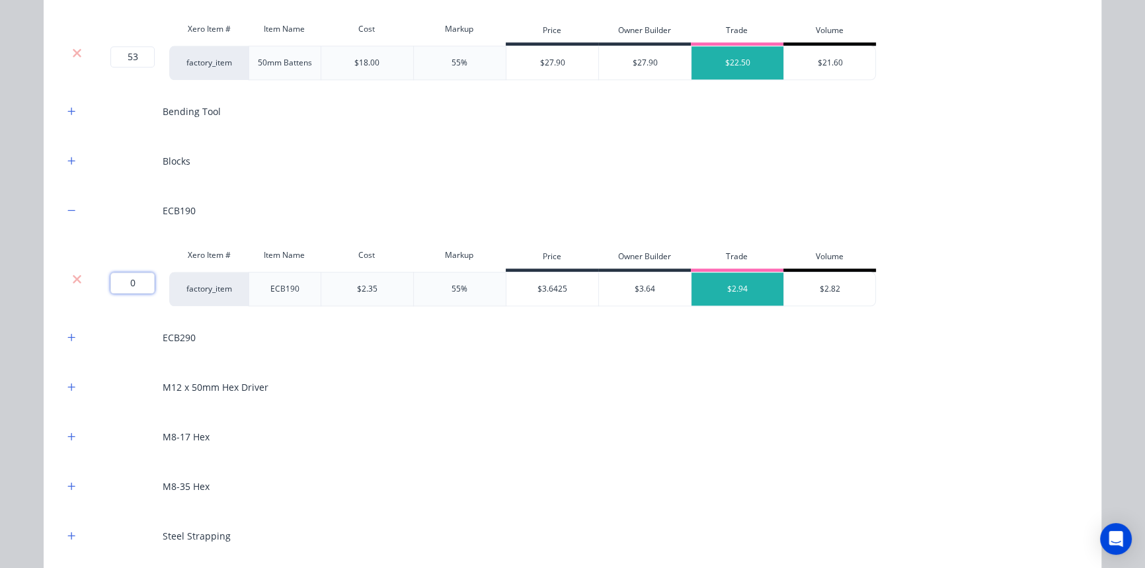
click at [139, 272] on input "0" at bounding box center [132, 282] width 44 height 21
type input "20"
click at [67, 340] on button "button" at bounding box center [71, 337] width 17 height 17
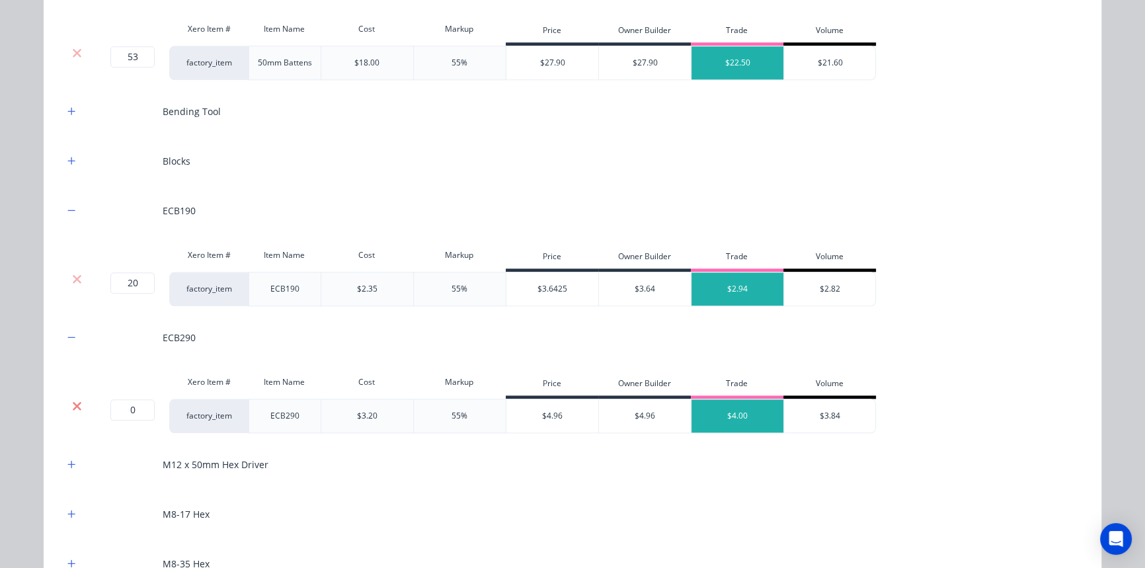
click at [73, 404] on icon at bounding box center [77, 405] width 9 height 9
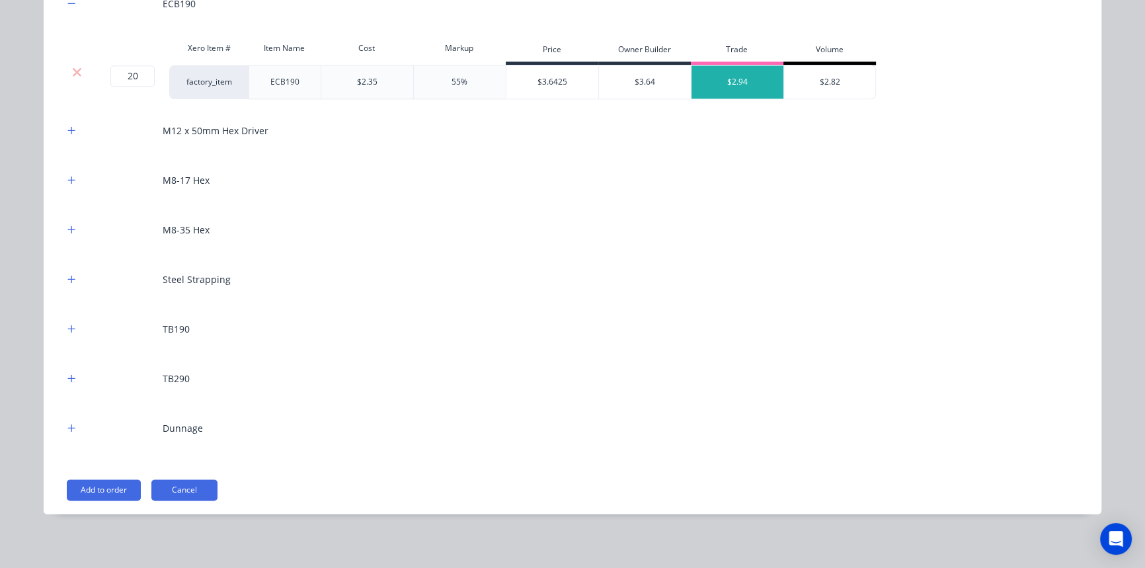
scroll to position [2011, 0]
click at [70, 325] on icon "button" at bounding box center [71, 326] width 7 height 7
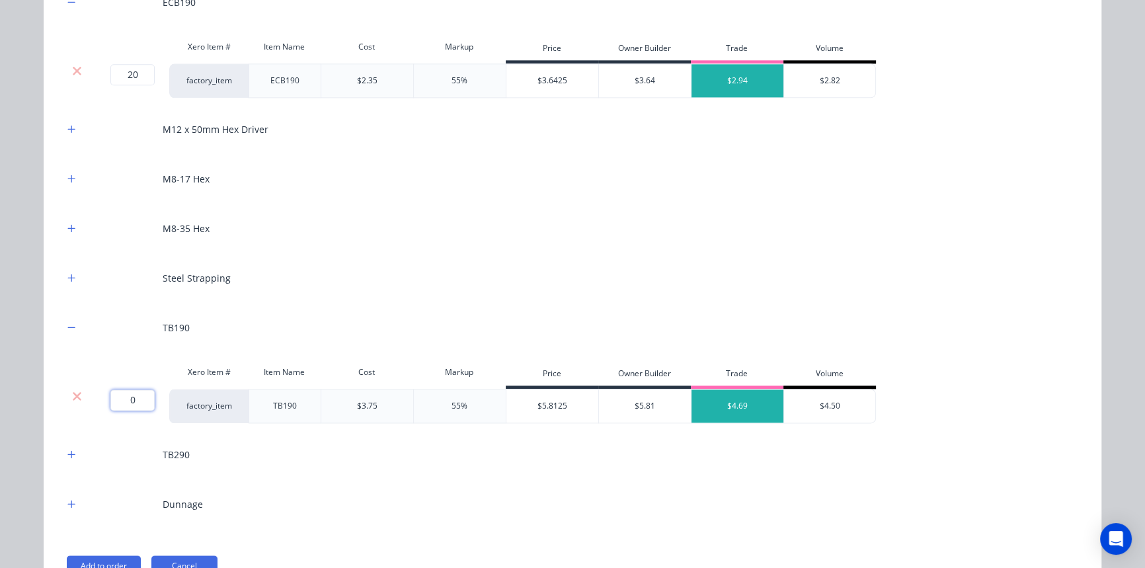
click at [132, 397] on input "0" at bounding box center [132, 399] width 44 height 21
type input "20"
click at [71, 175] on icon "button" at bounding box center [71, 178] width 8 height 9
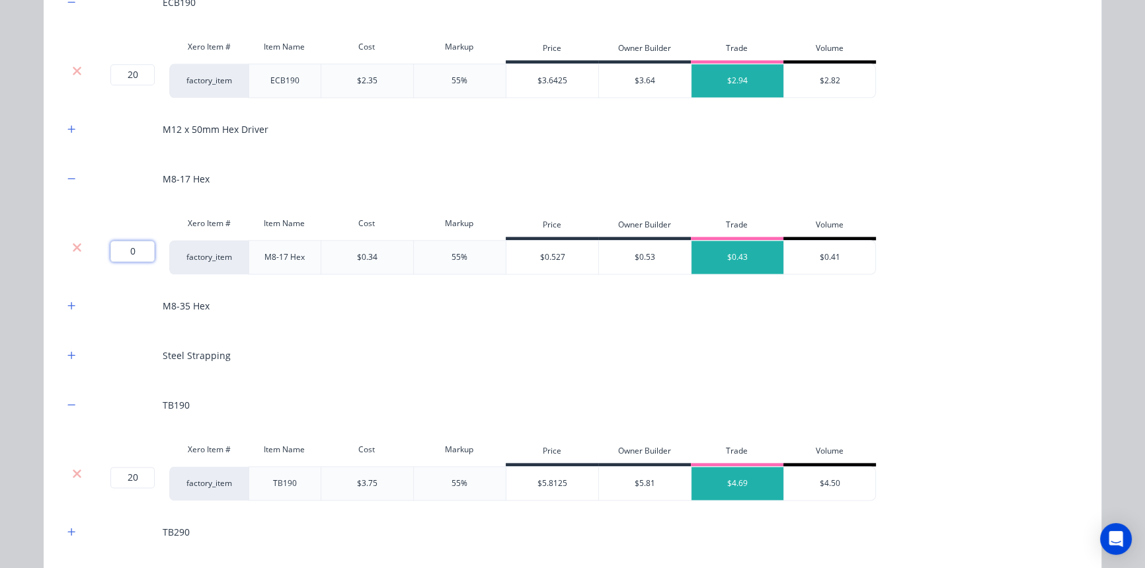
click at [120, 243] on input "0" at bounding box center [132, 251] width 44 height 21
type input "1560"
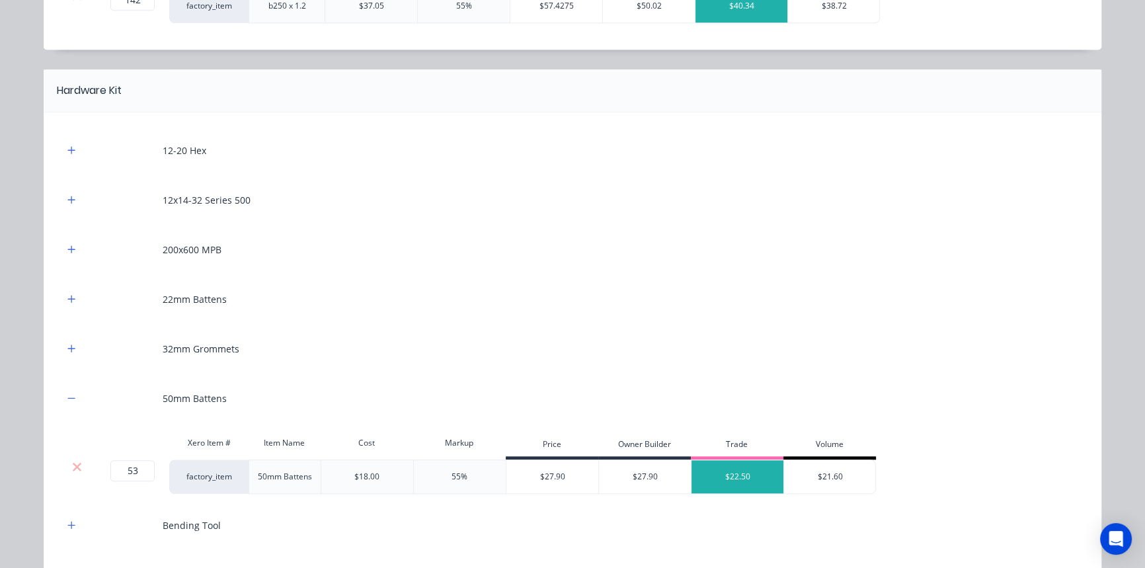
scroll to position [1384, 0]
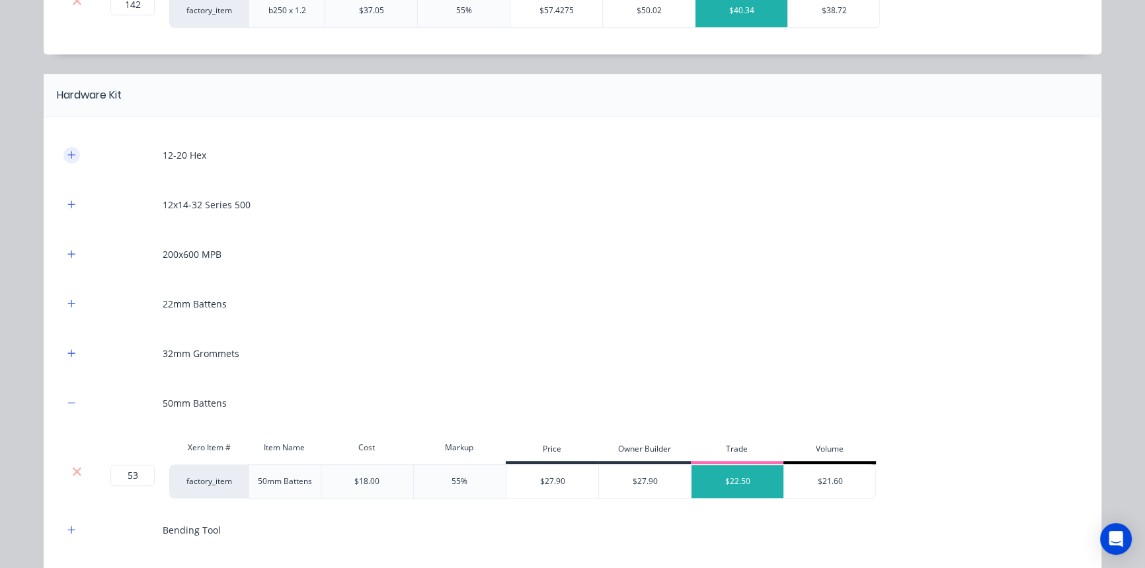
click at [71, 154] on icon "button" at bounding box center [71, 154] width 8 height 9
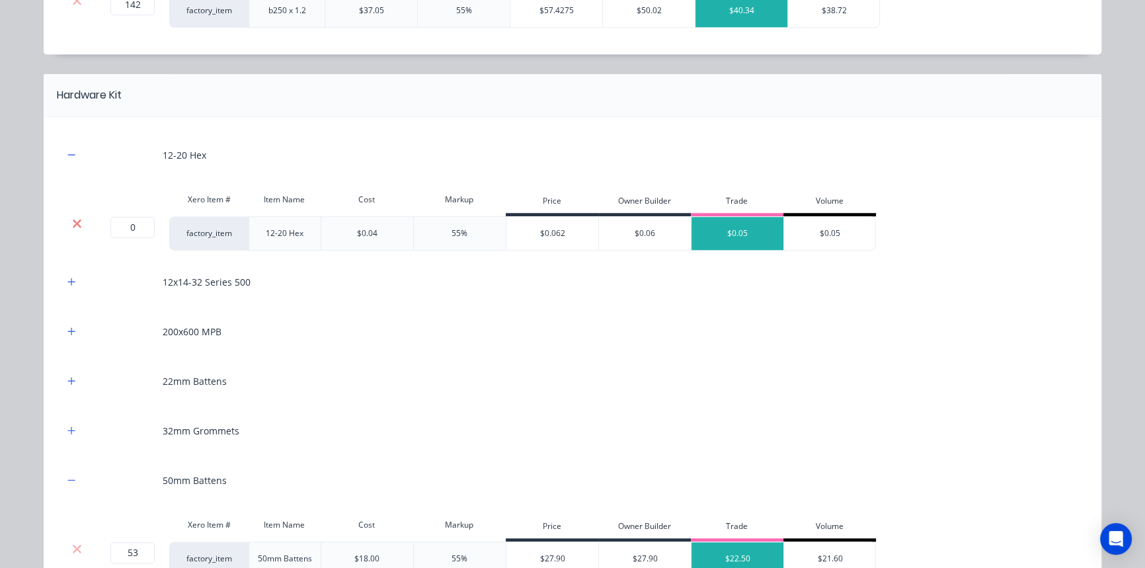
click at [75, 217] on icon at bounding box center [77, 223] width 10 height 13
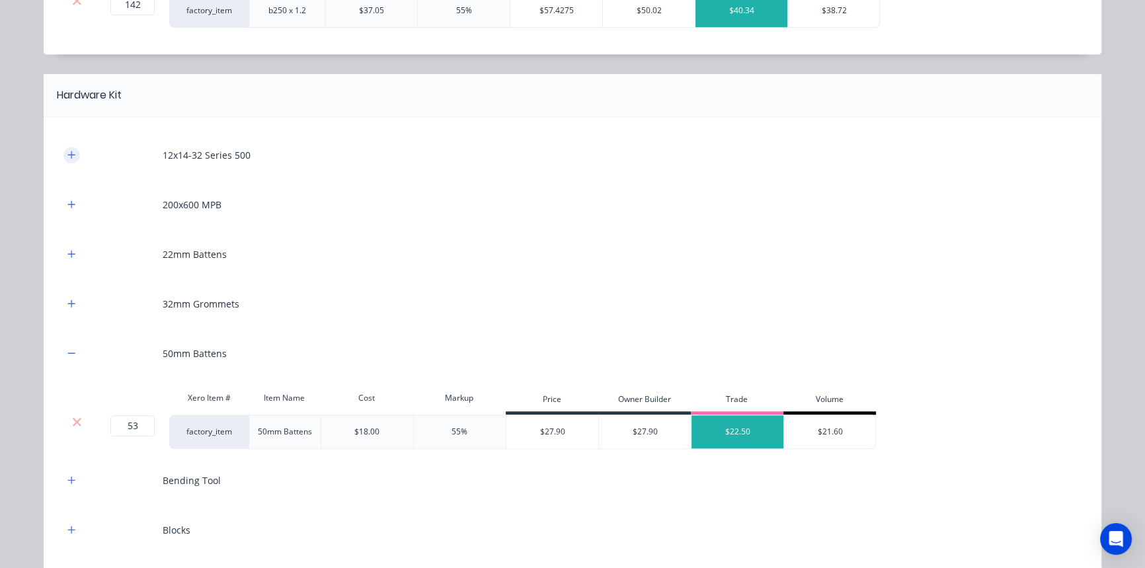
click at [63, 154] on button "button" at bounding box center [71, 155] width 17 height 17
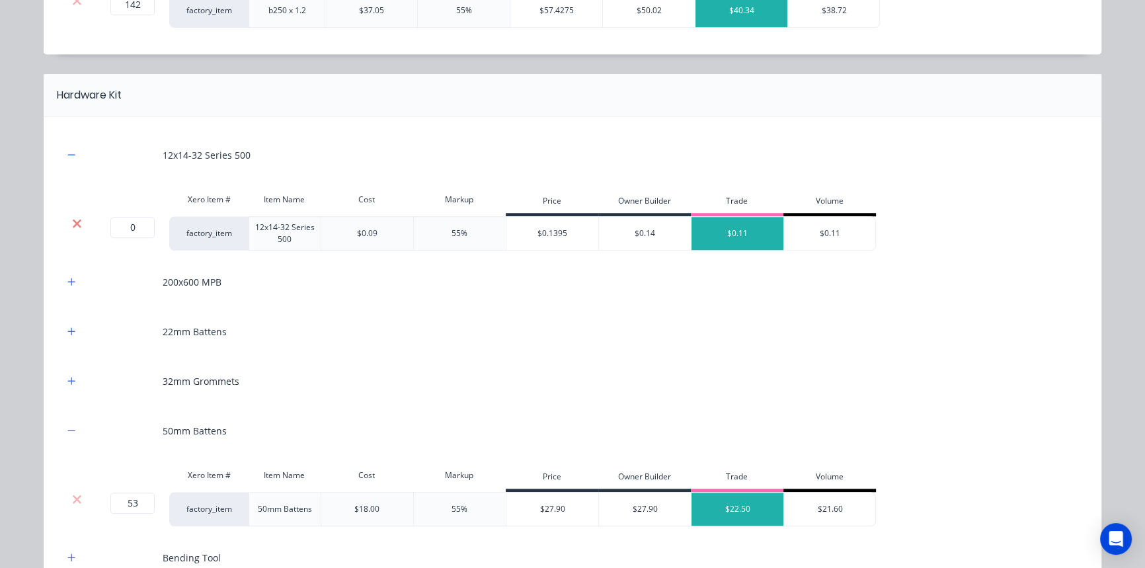
click at [75, 219] on icon at bounding box center [77, 223] width 9 height 9
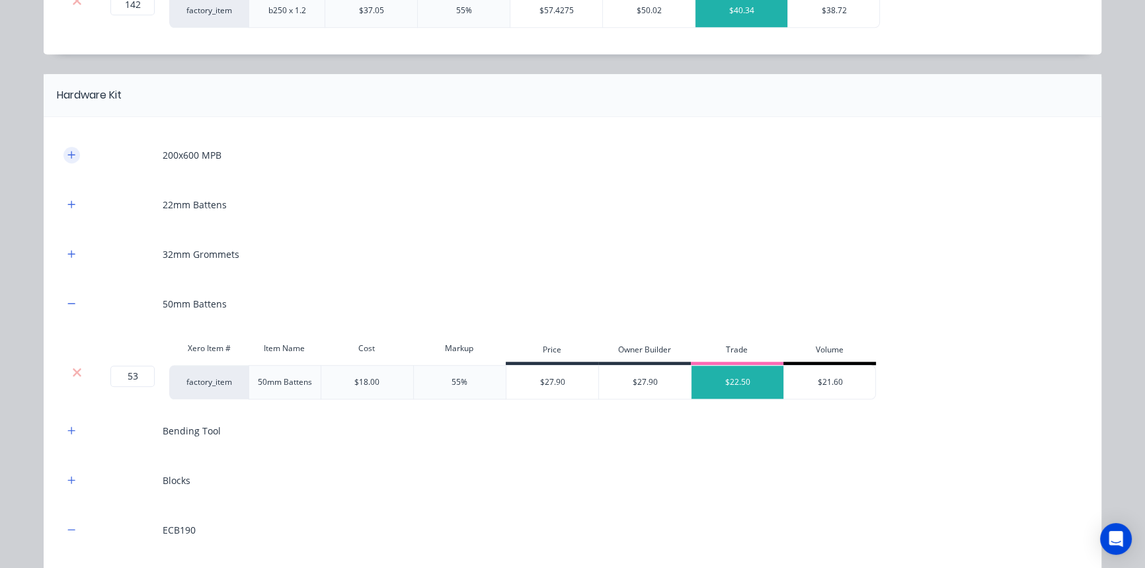
click at [68, 153] on icon "button" at bounding box center [71, 154] width 7 height 7
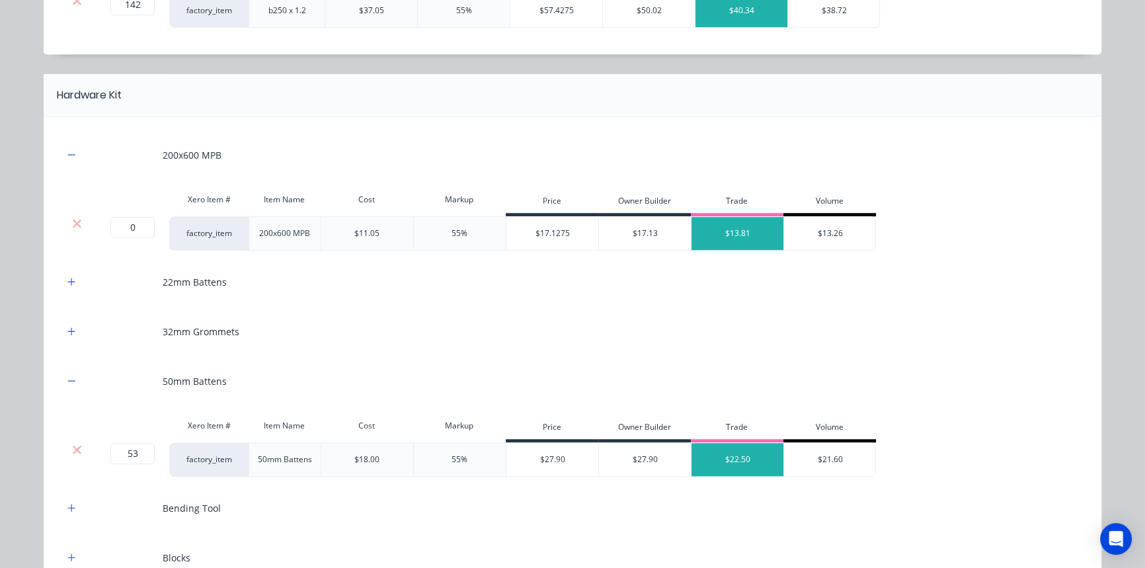
click at [73, 228] on div at bounding box center [76, 233] width 26 height 34
click at [72, 218] on icon at bounding box center [77, 223] width 10 height 13
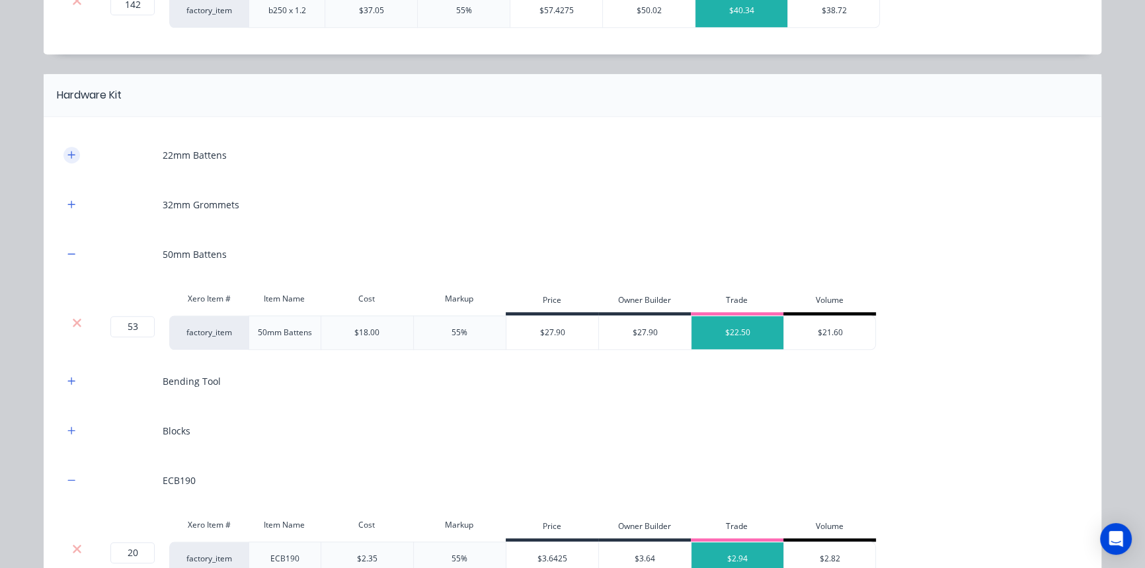
click at [63, 158] on button "button" at bounding box center [71, 155] width 17 height 17
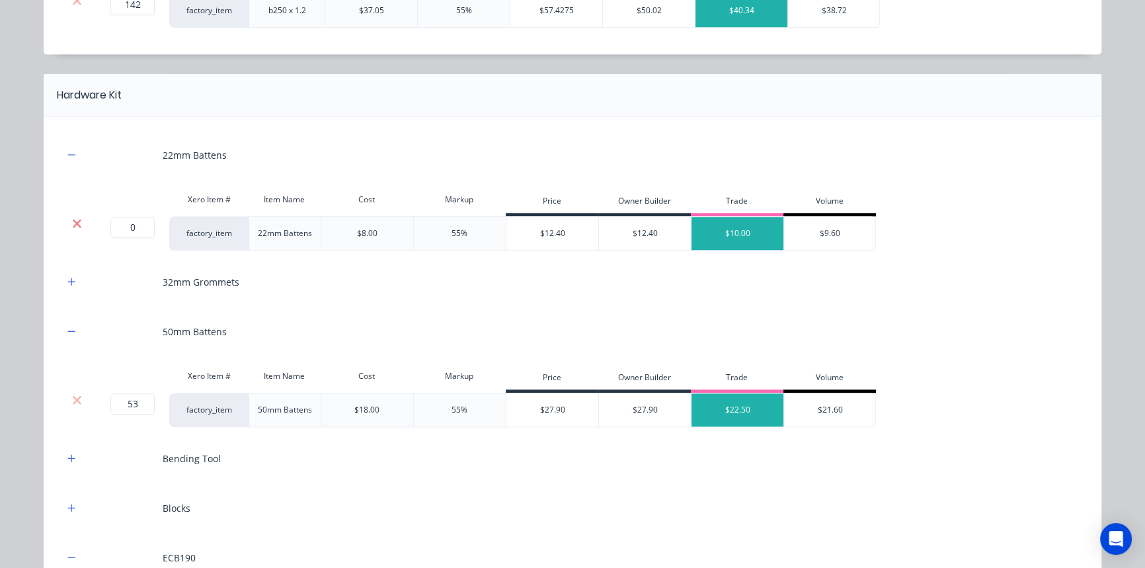
click at [73, 222] on icon at bounding box center [77, 223] width 9 height 9
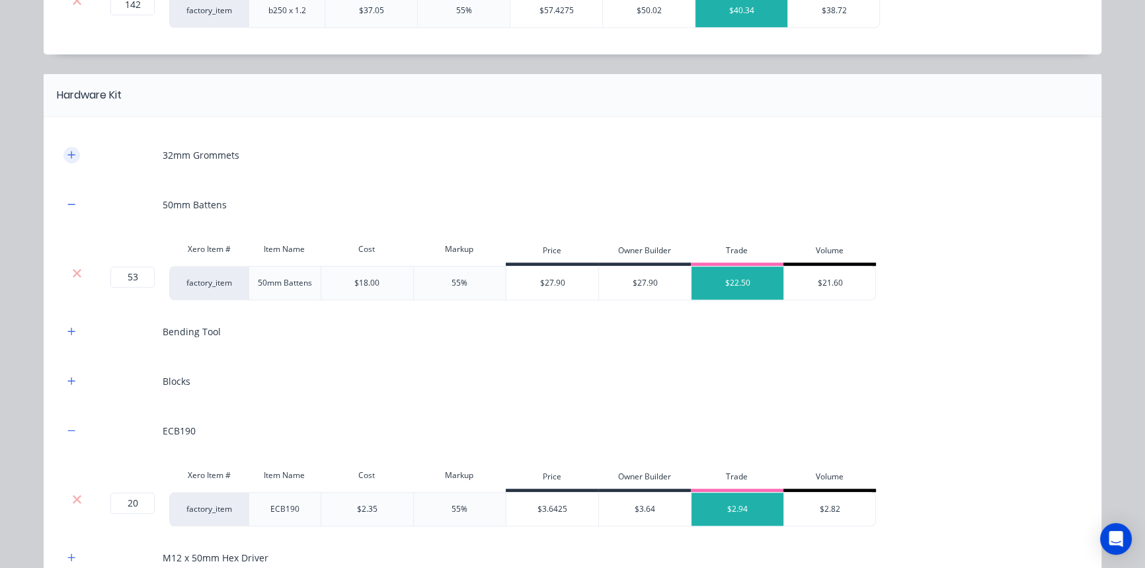
click at [69, 153] on icon "button" at bounding box center [71, 154] width 8 height 9
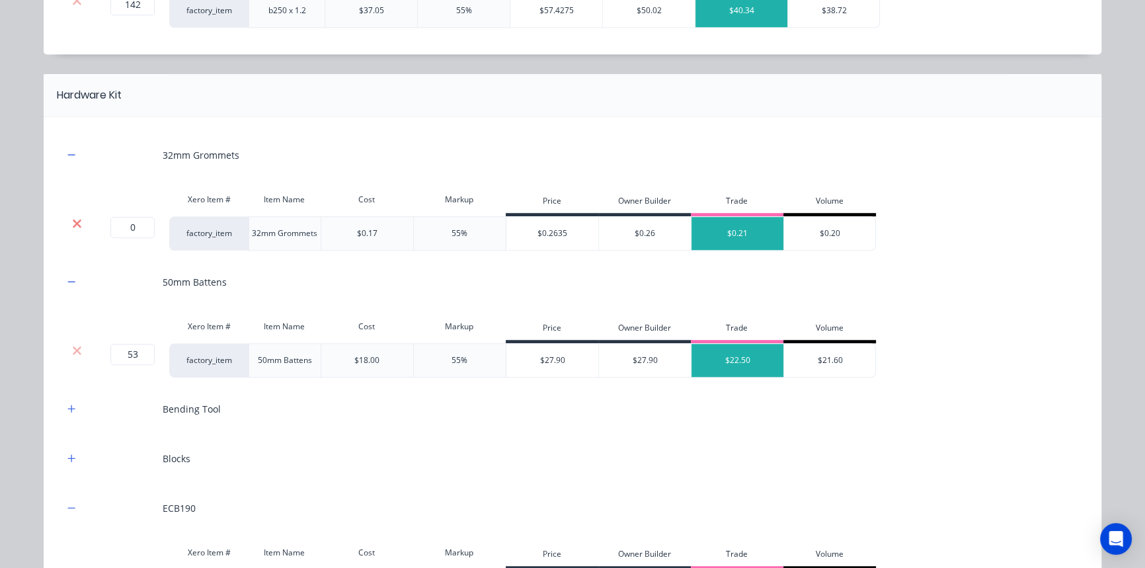
click at [72, 217] on icon at bounding box center [77, 223] width 10 height 13
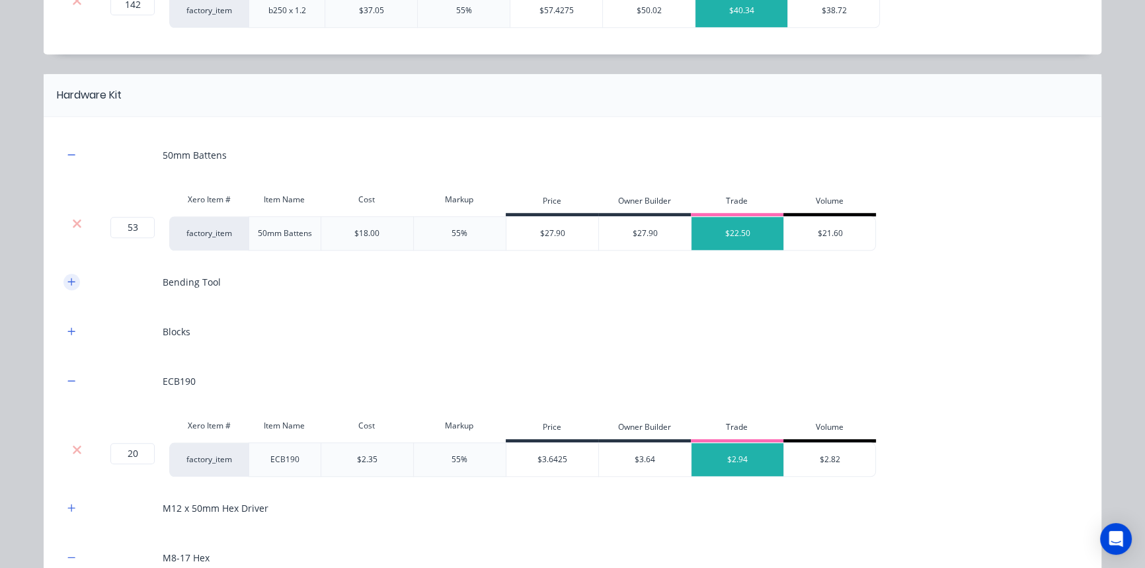
click at [68, 278] on icon "button" at bounding box center [71, 281] width 7 height 7
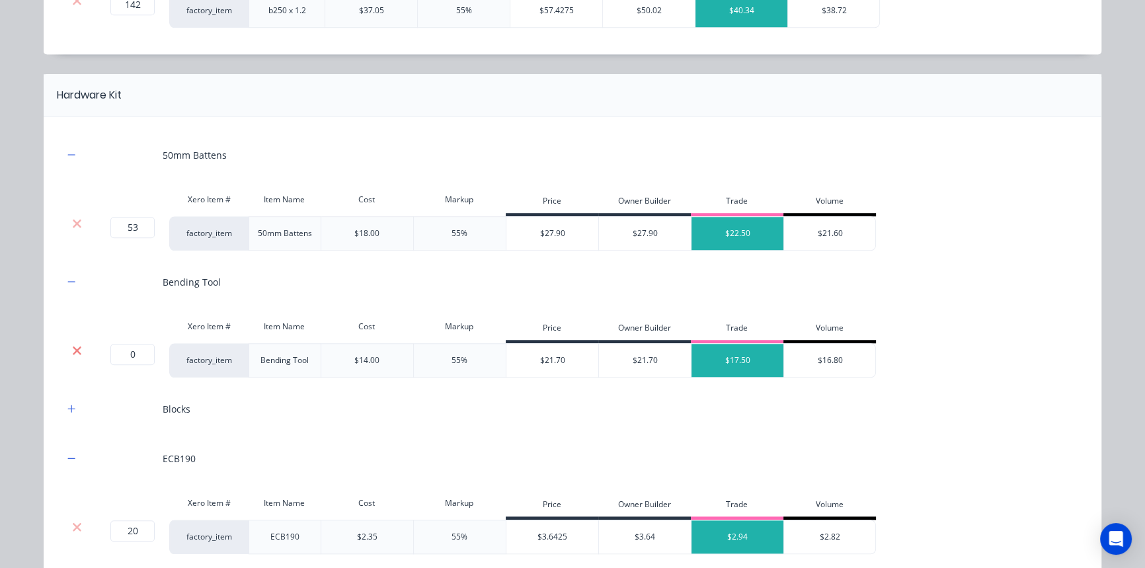
click at [73, 346] on icon at bounding box center [77, 350] width 9 height 9
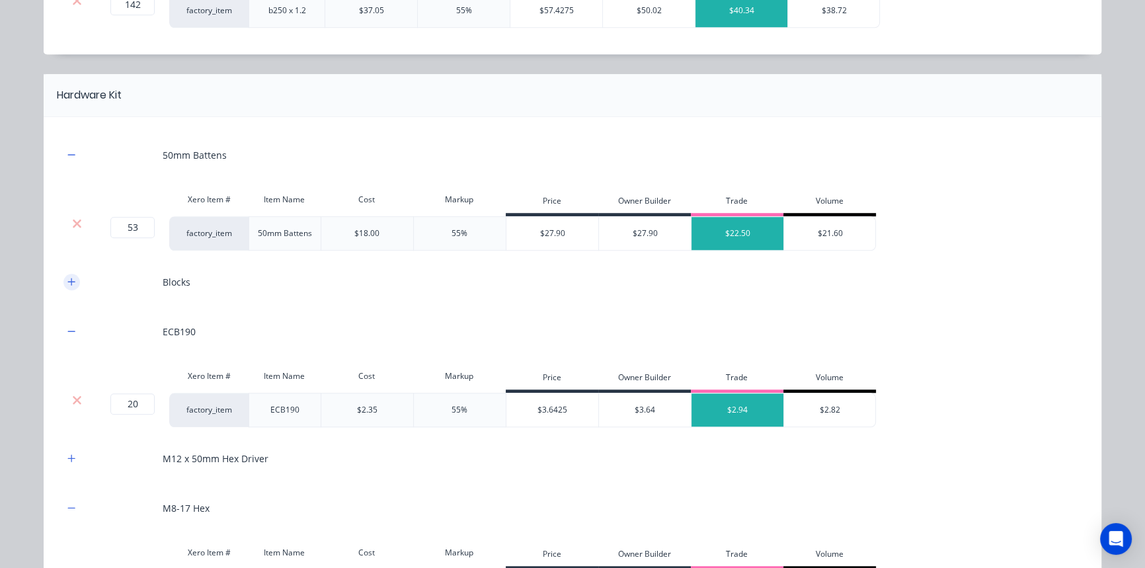
click at [72, 283] on button "button" at bounding box center [71, 282] width 17 height 17
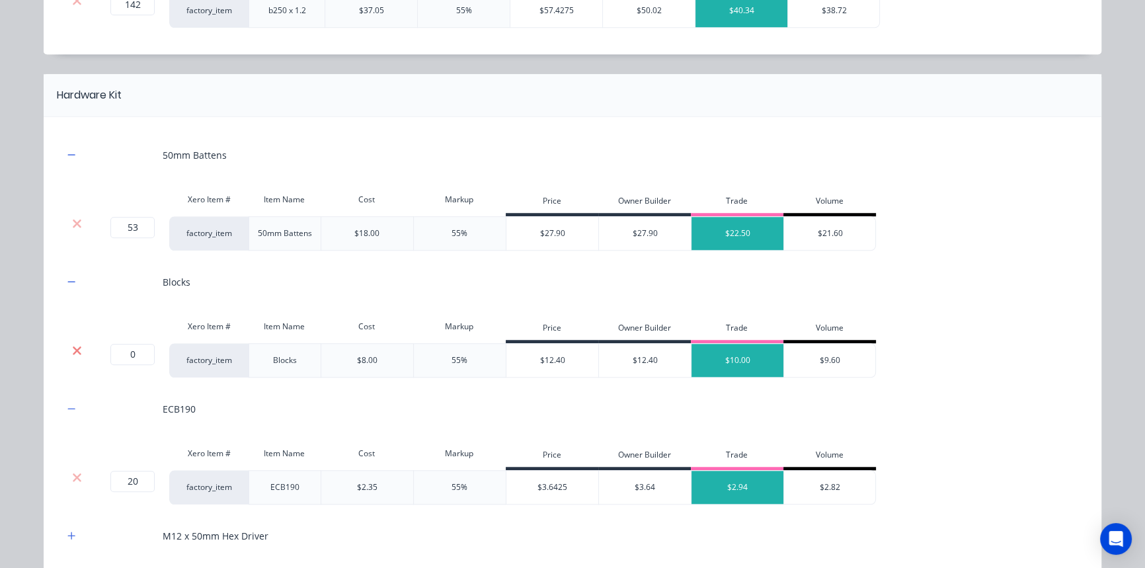
click at [73, 350] on icon at bounding box center [77, 350] width 9 height 9
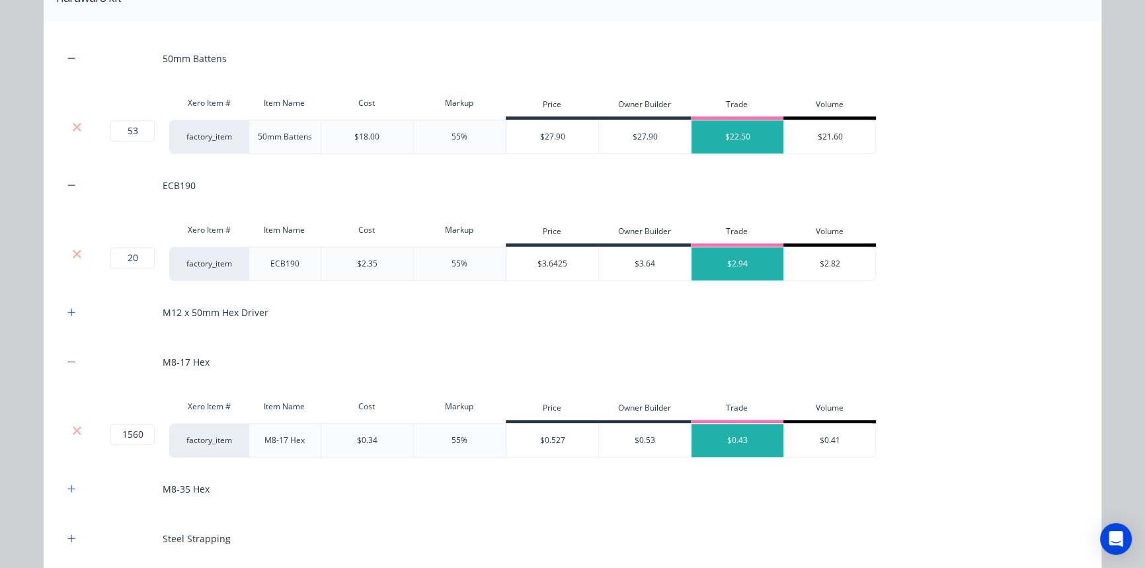
scroll to position [1505, 0]
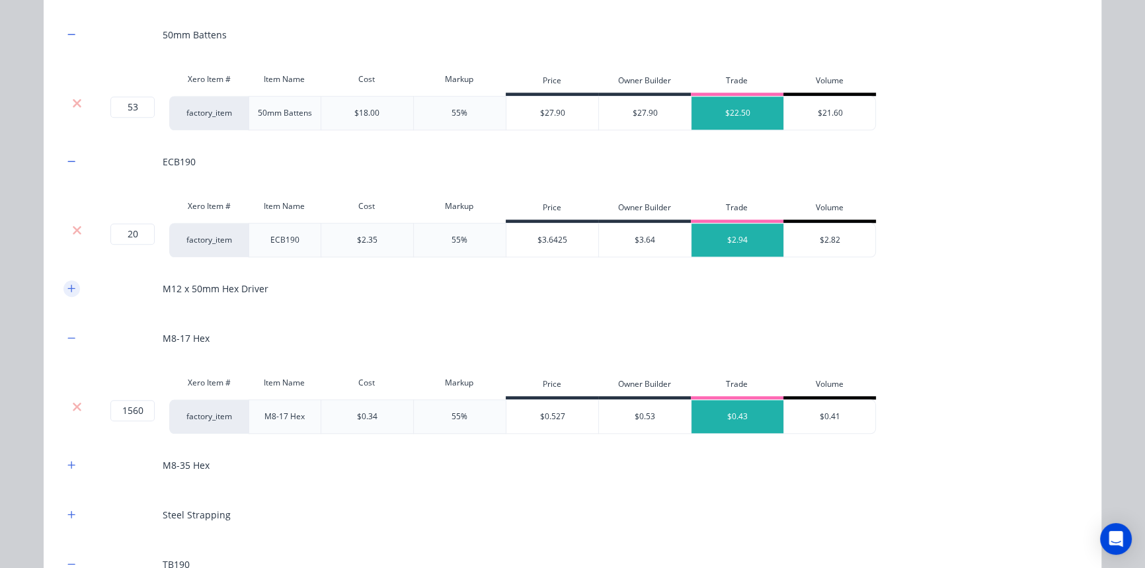
click at [67, 284] on icon "button" at bounding box center [71, 288] width 8 height 9
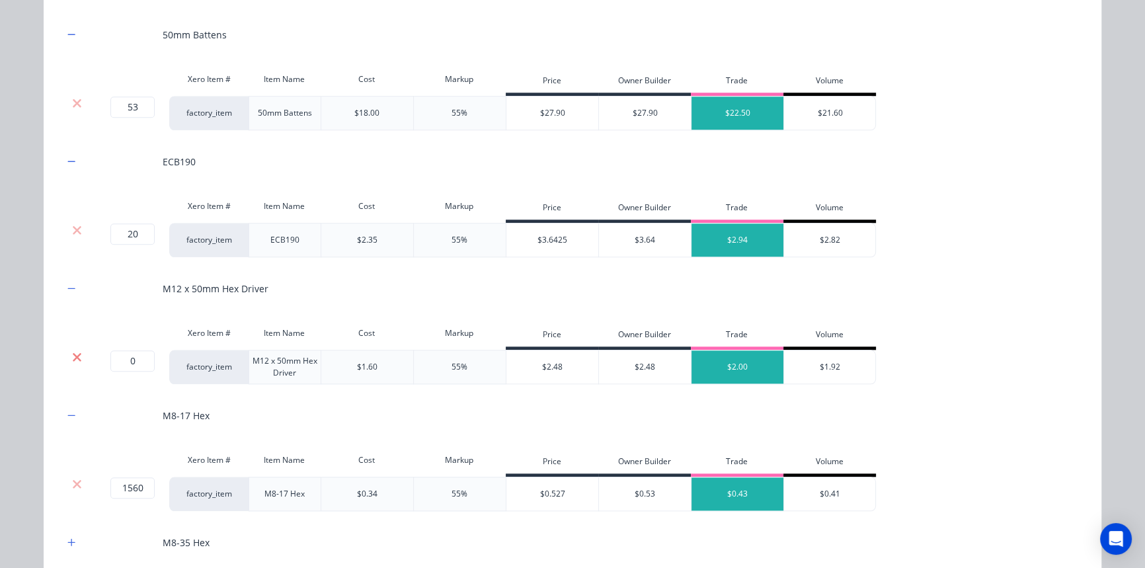
click at [72, 354] on icon at bounding box center [77, 356] width 10 height 13
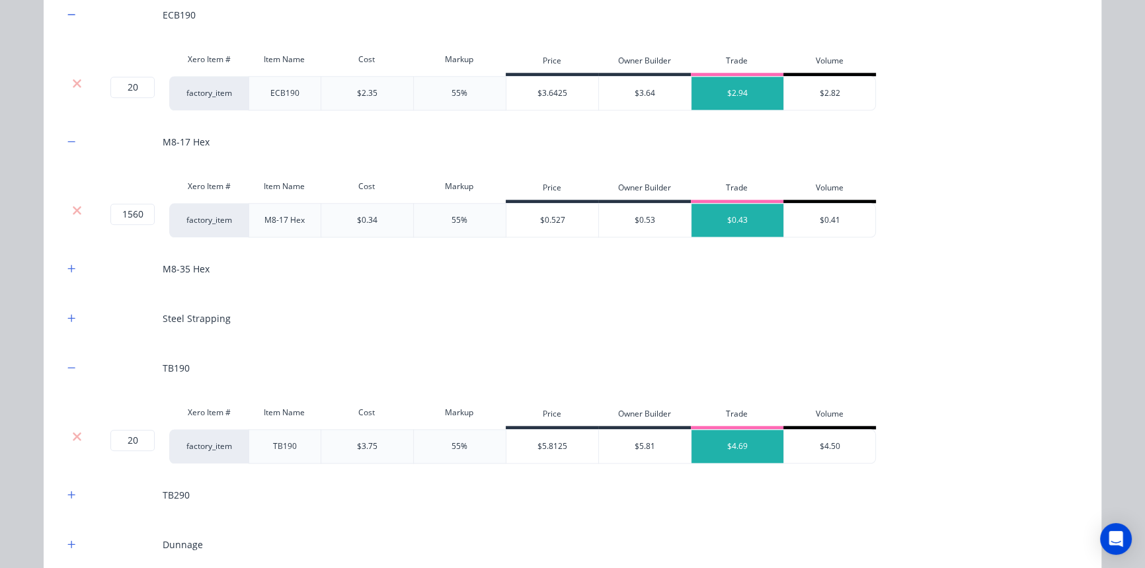
scroll to position [1685, 0]
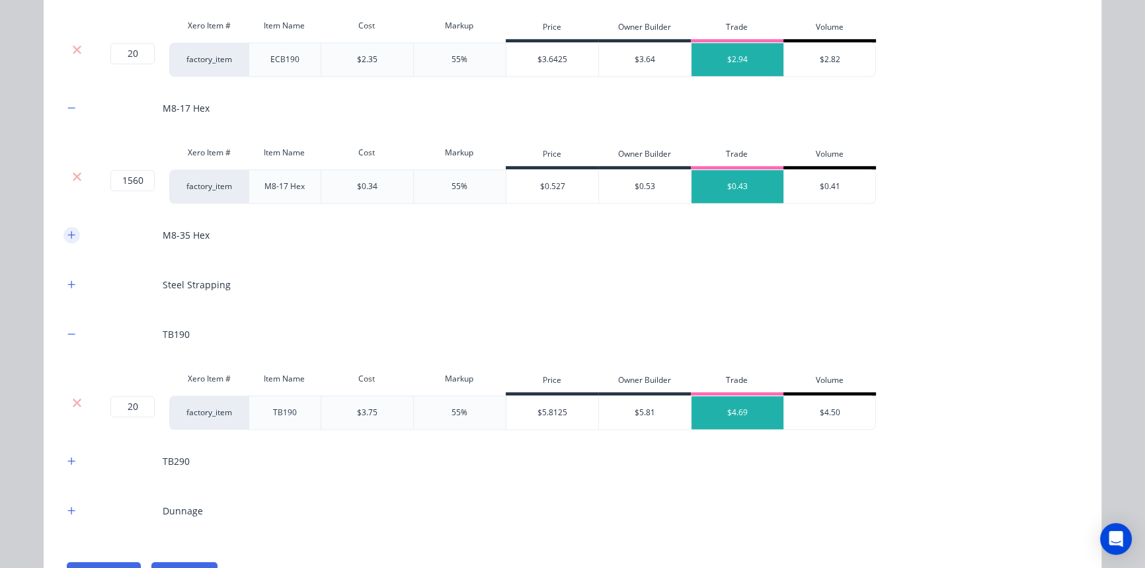
click at [63, 234] on button "button" at bounding box center [71, 235] width 17 height 17
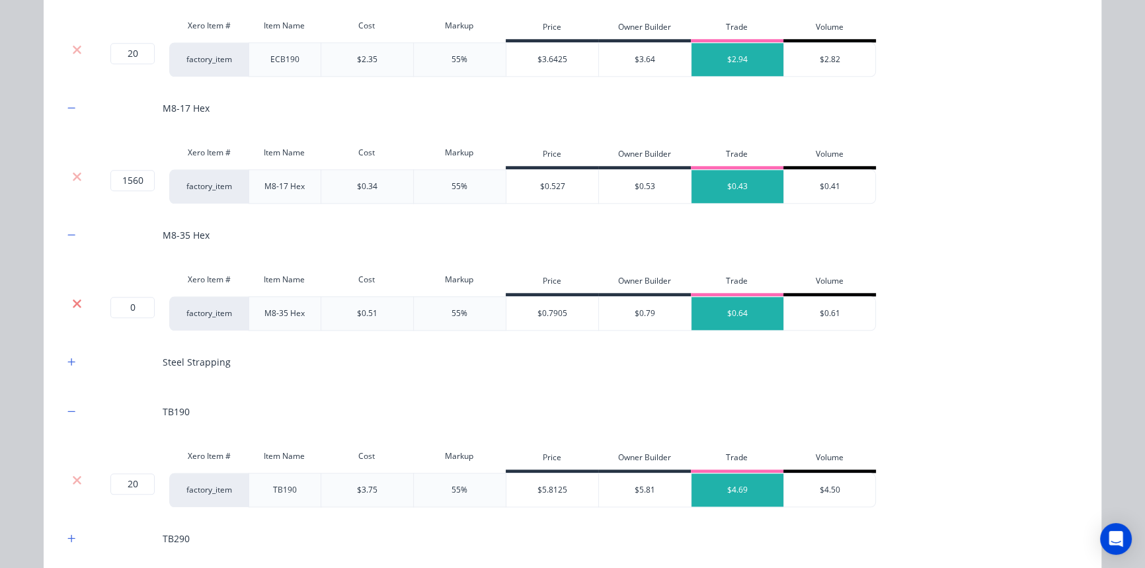
click at [72, 297] on icon at bounding box center [77, 303] width 10 height 13
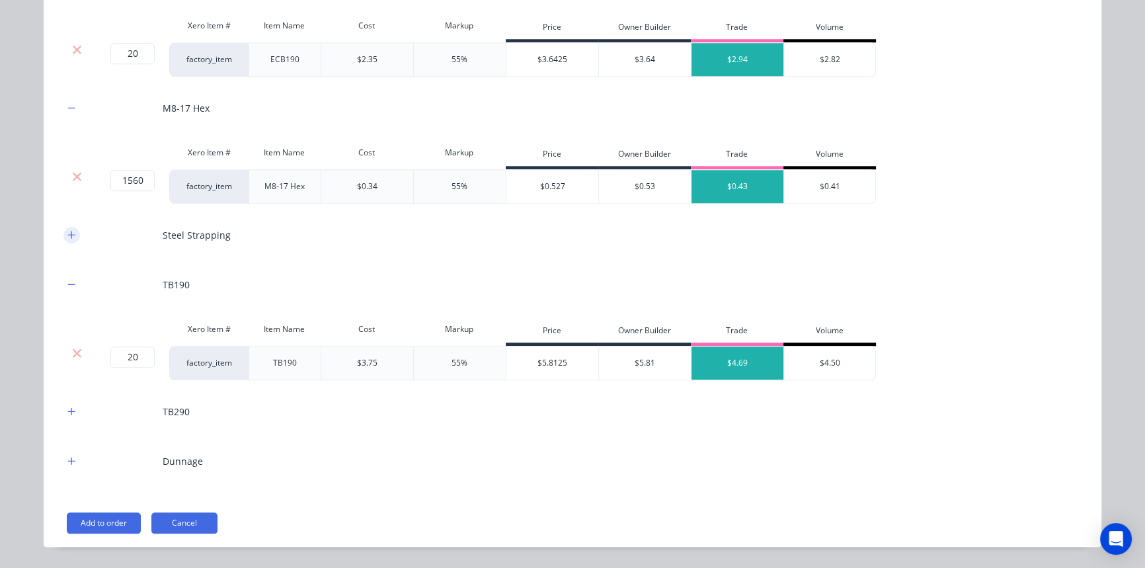
click at [66, 239] on button "button" at bounding box center [71, 235] width 17 height 17
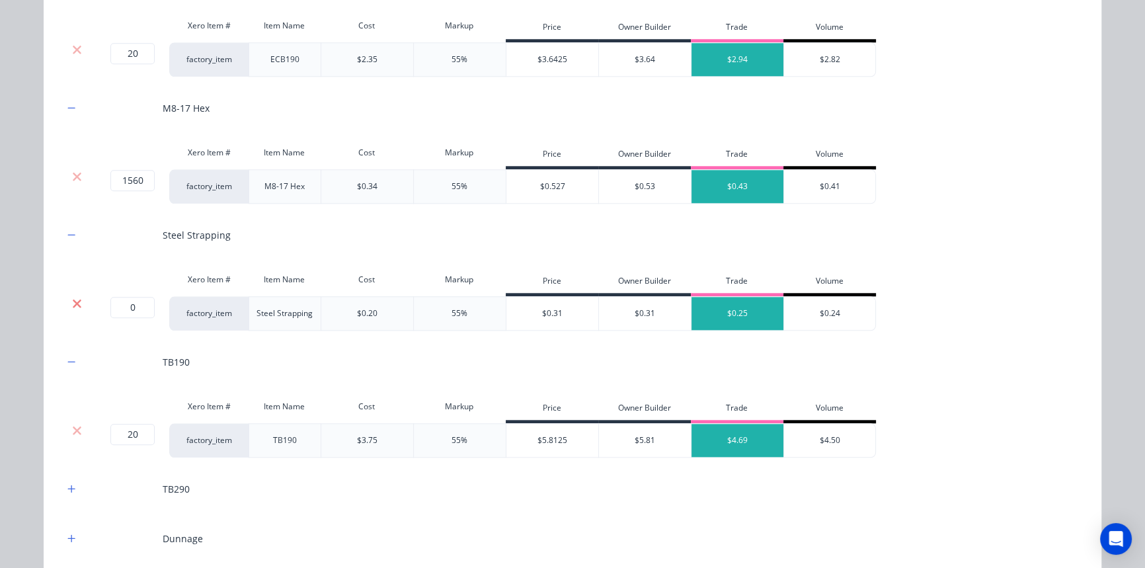
click at [76, 299] on icon at bounding box center [77, 303] width 10 height 13
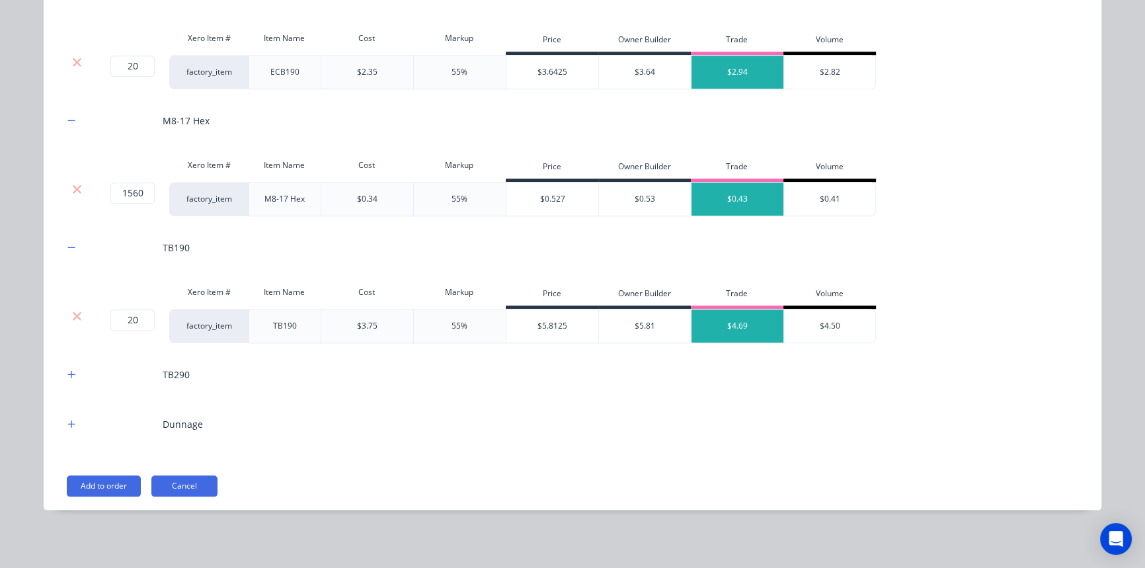
scroll to position [1670, 0]
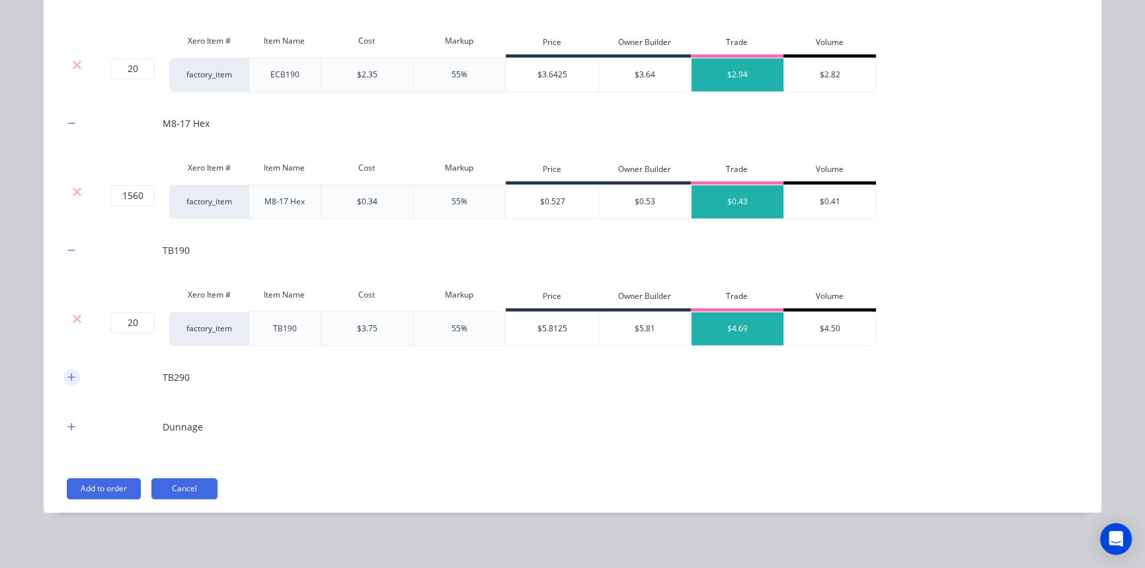
click at [67, 379] on icon "button" at bounding box center [71, 376] width 8 height 9
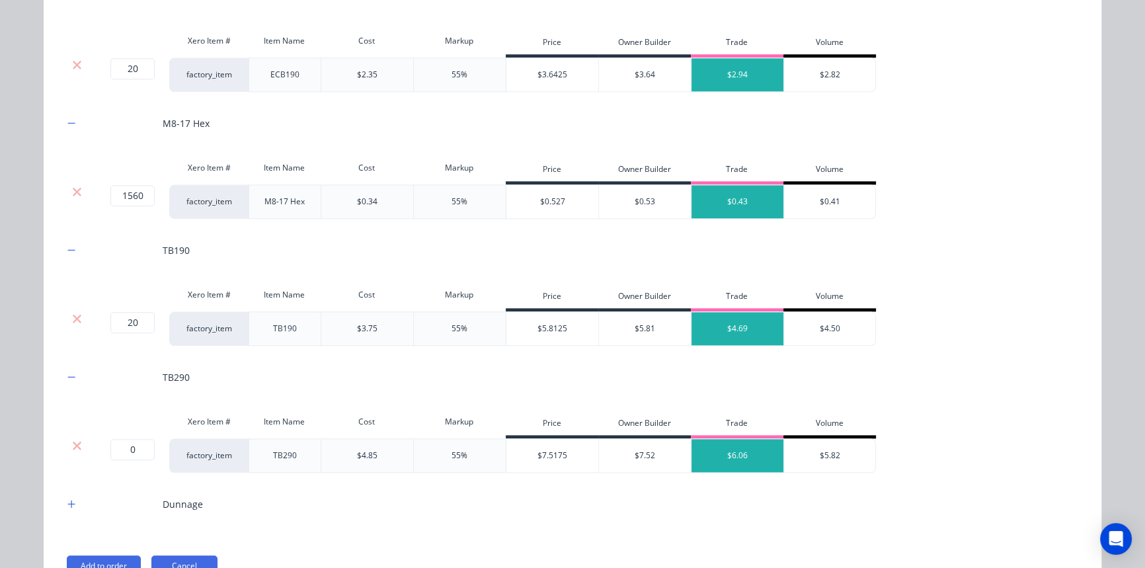
click at [72, 451] on div at bounding box center [76, 455] width 26 height 34
click at [73, 443] on icon at bounding box center [77, 445] width 9 height 9
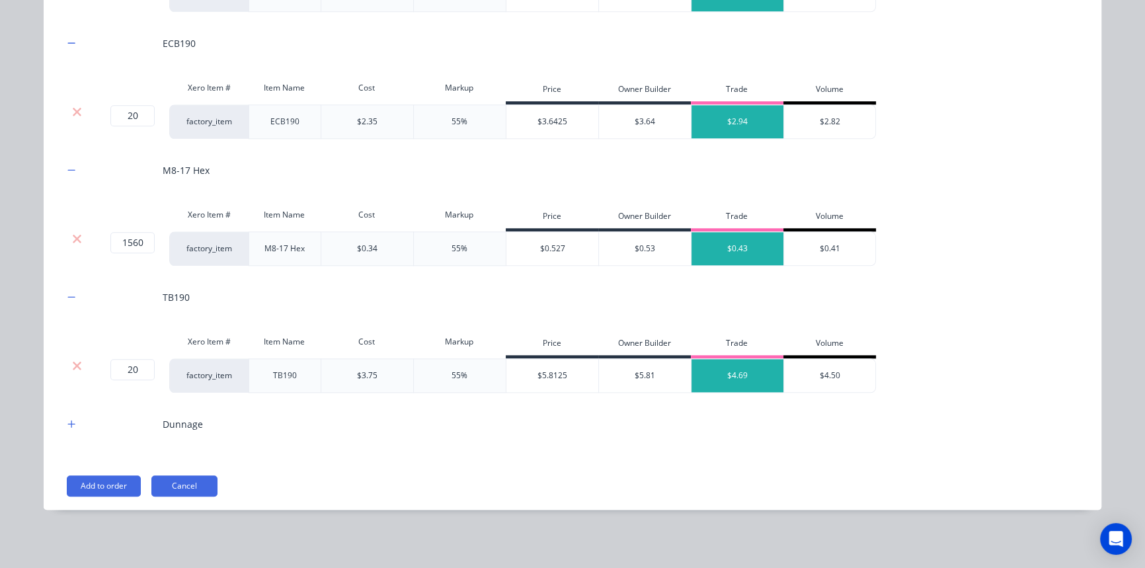
scroll to position [1620, 0]
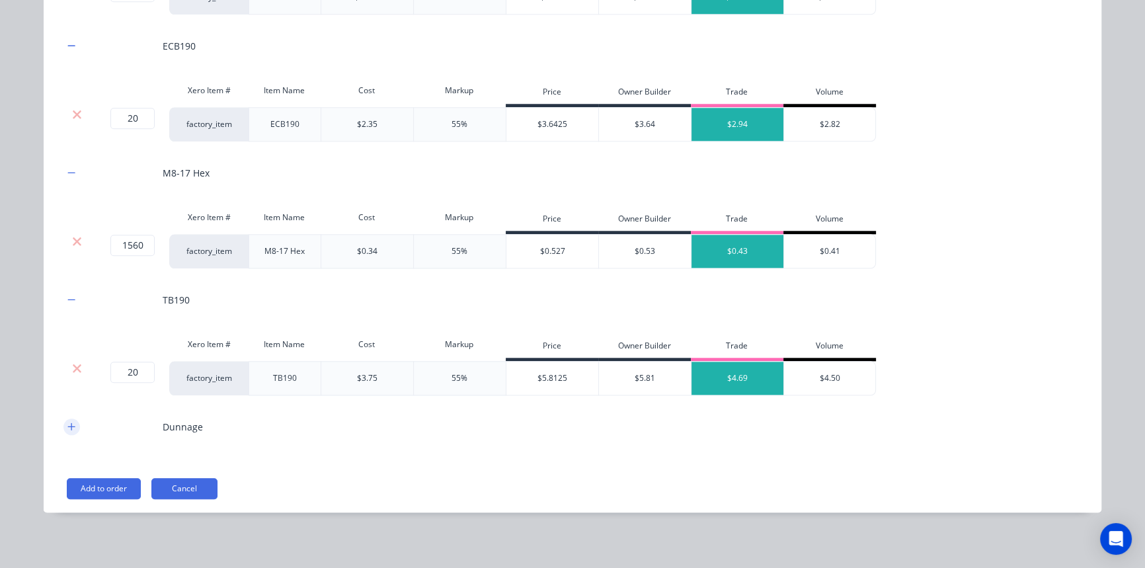
click at [68, 422] on icon "button" at bounding box center [71, 426] width 8 height 9
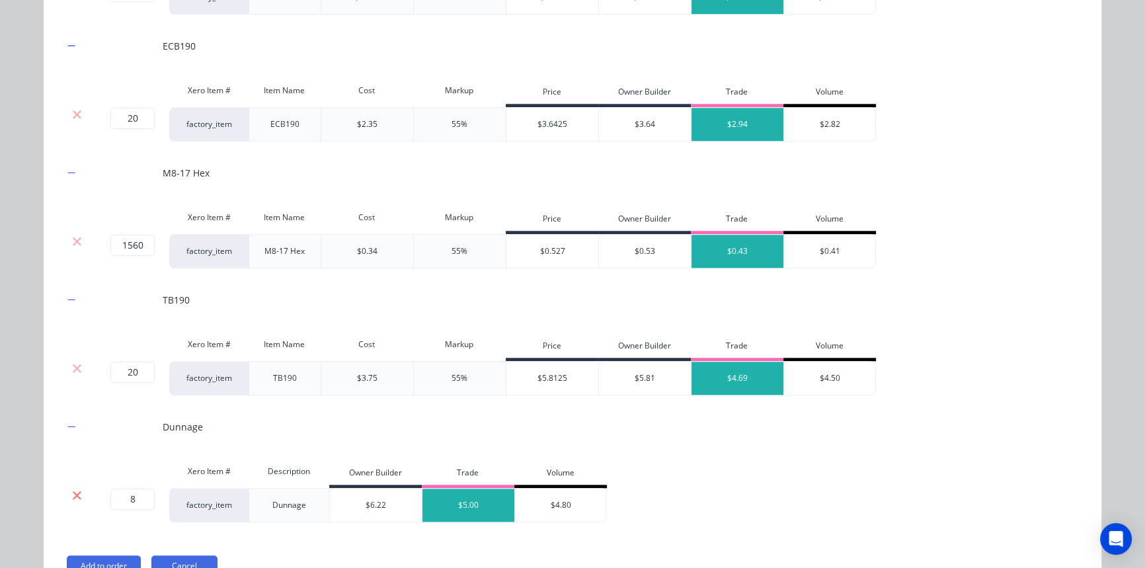
click at [73, 495] on icon at bounding box center [77, 495] width 9 height 9
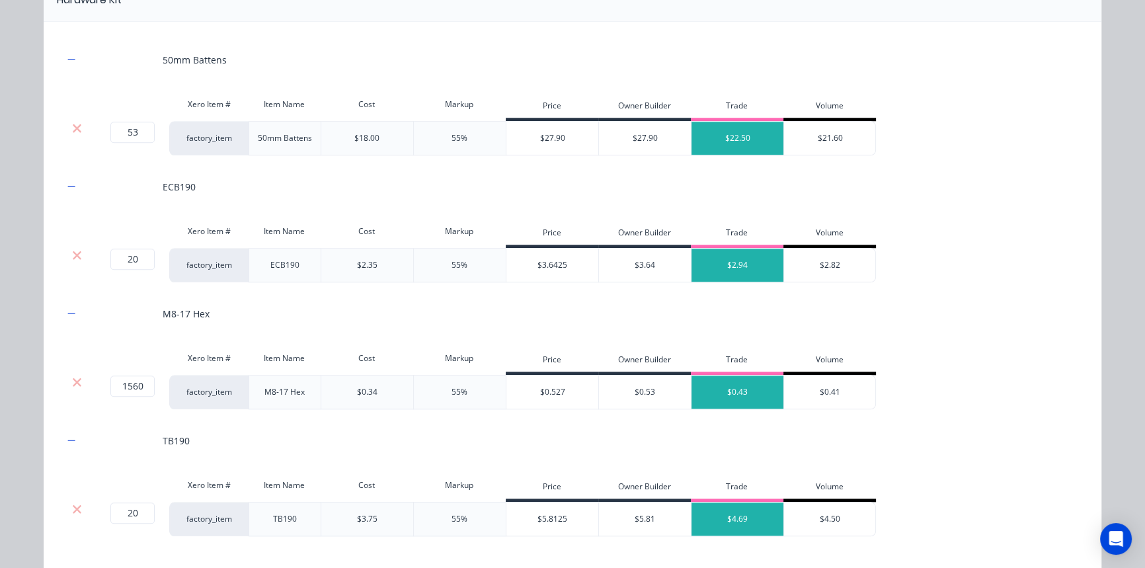
scroll to position [1571, 0]
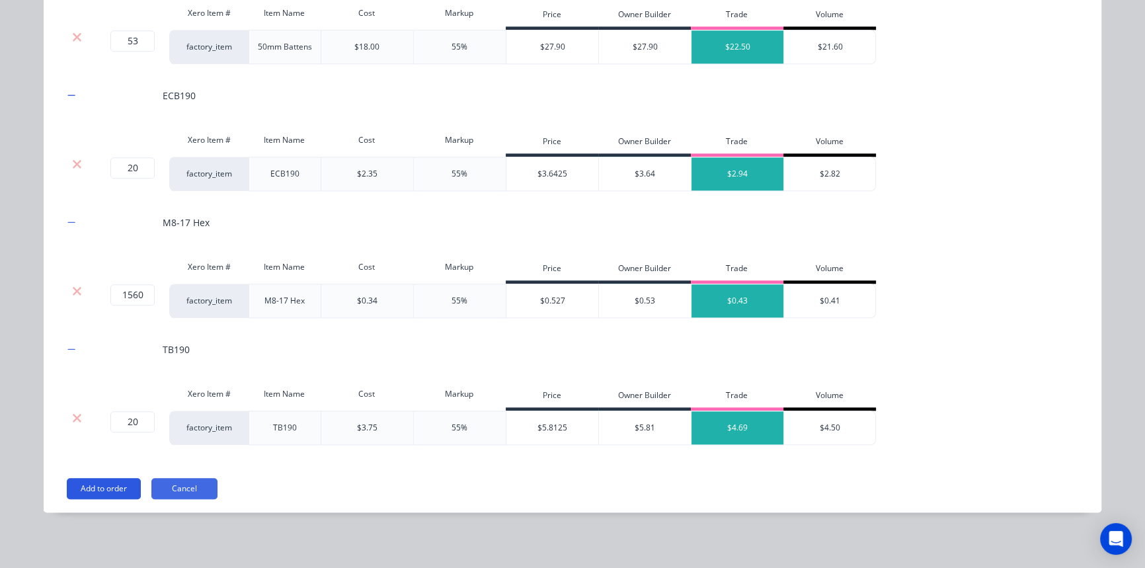
click at [126, 481] on button "Add to order" at bounding box center [104, 488] width 74 height 21
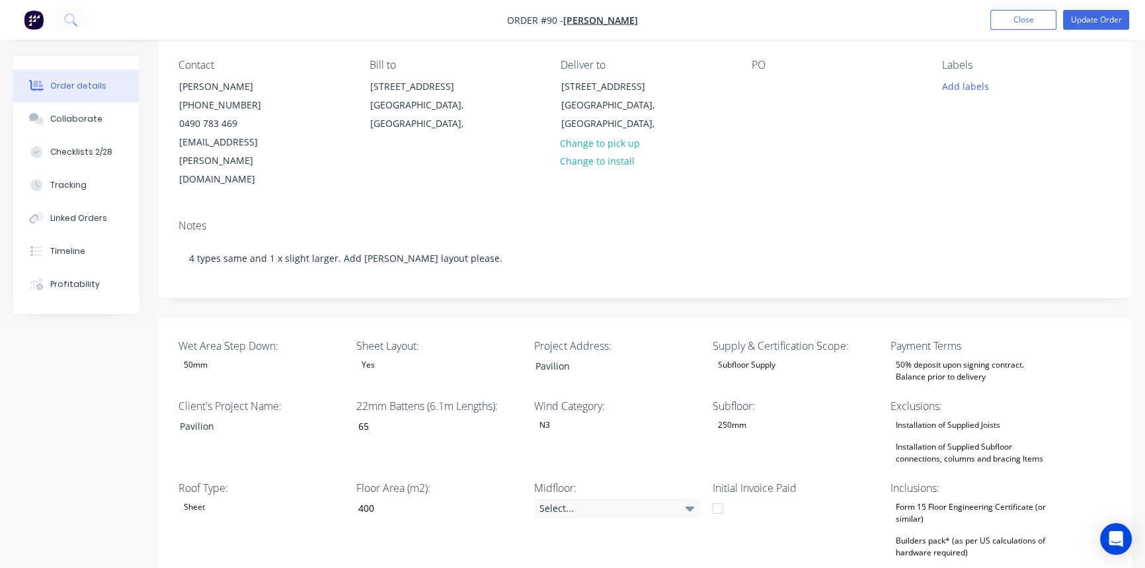
scroll to position [0, 0]
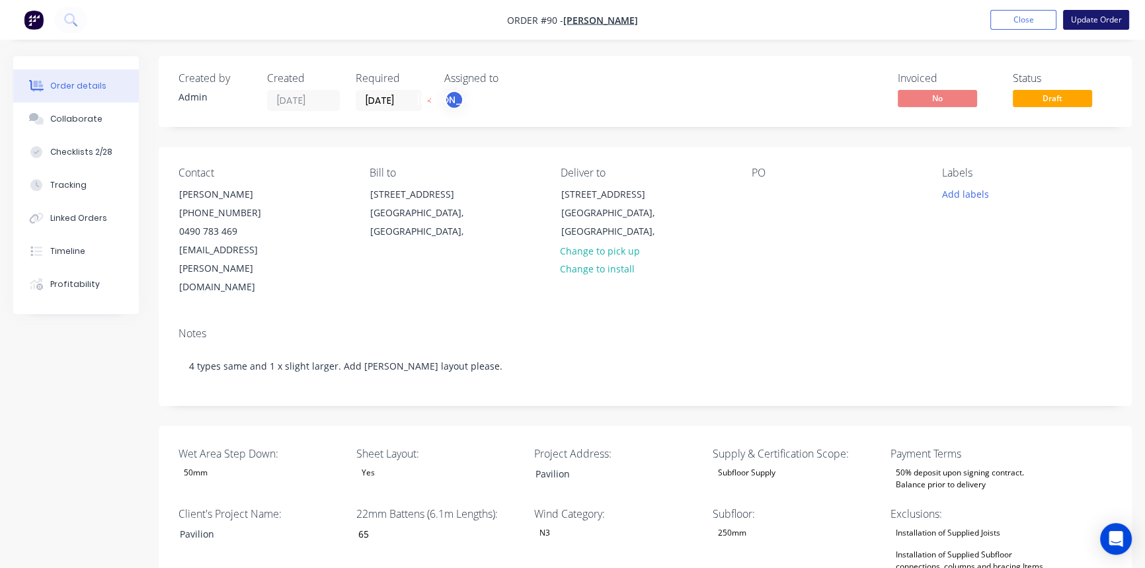
click at [1087, 10] on button "Update Order" at bounding box center [1096, 20] width 66 height 20
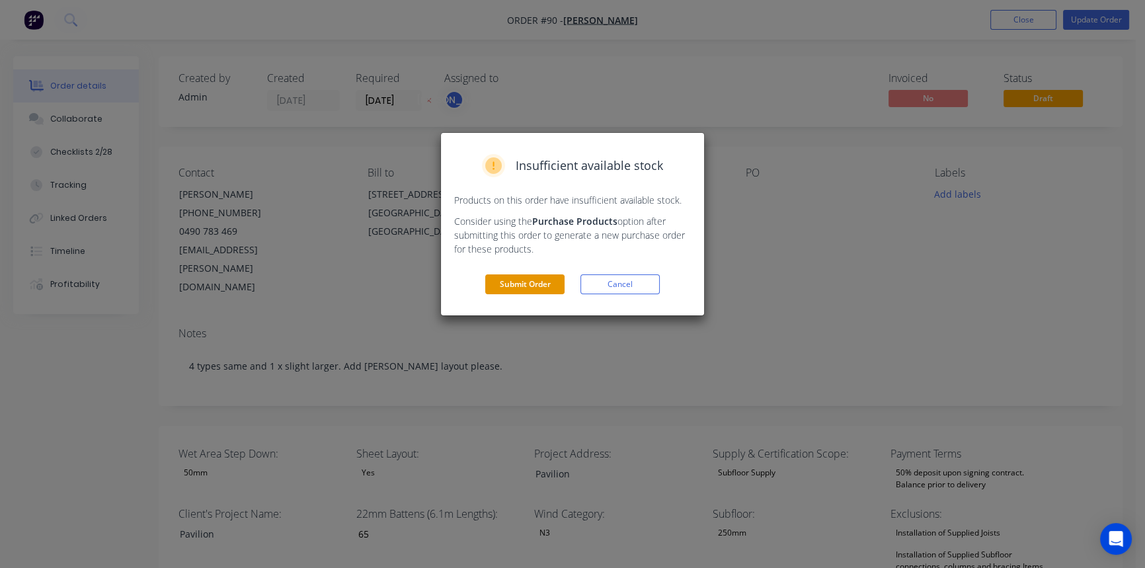
click at [539, 285] on button "Submit Order" at bounding box center [524, 284] width 79 height 20
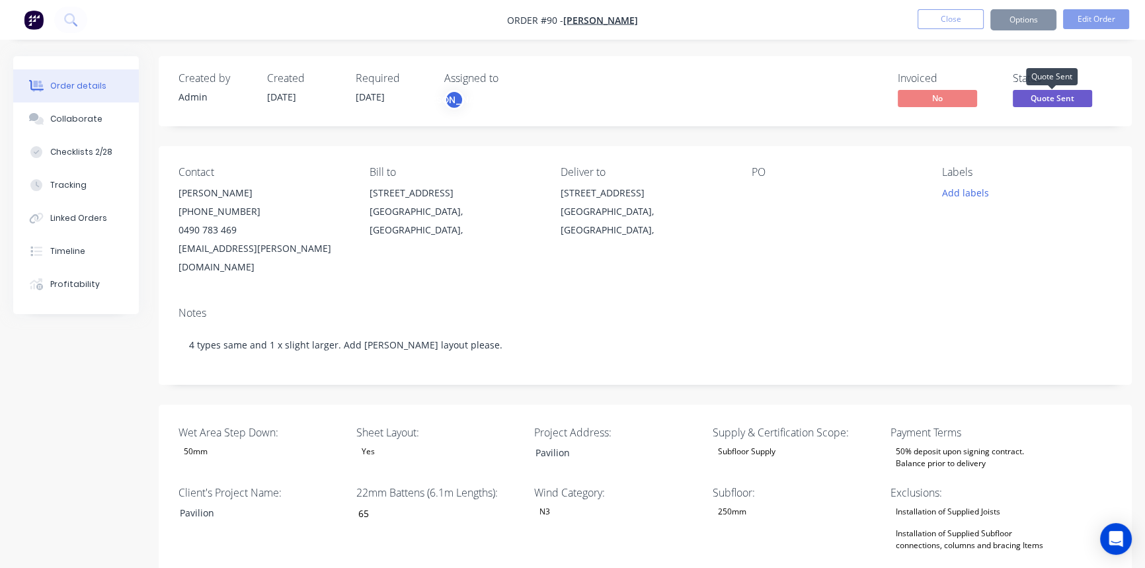
click at [1054, 93] on span "Quote Sent" at bounding box center [1052, 98] width 79 height 17
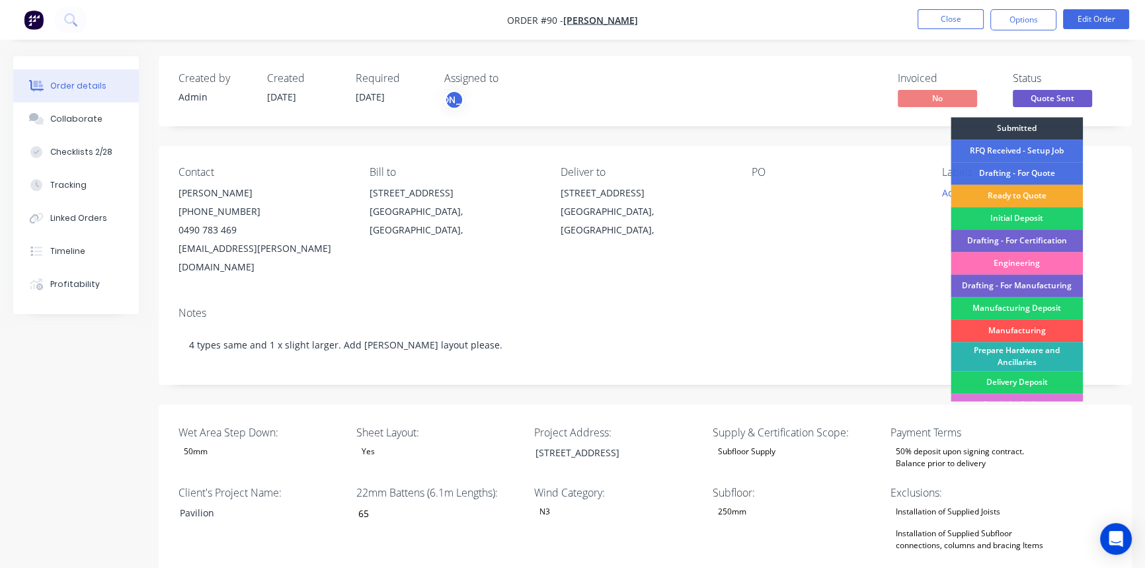
click at [1018, 190] on div "Ready to Quote" at bounding box center [1017, 195] width 132 height 22
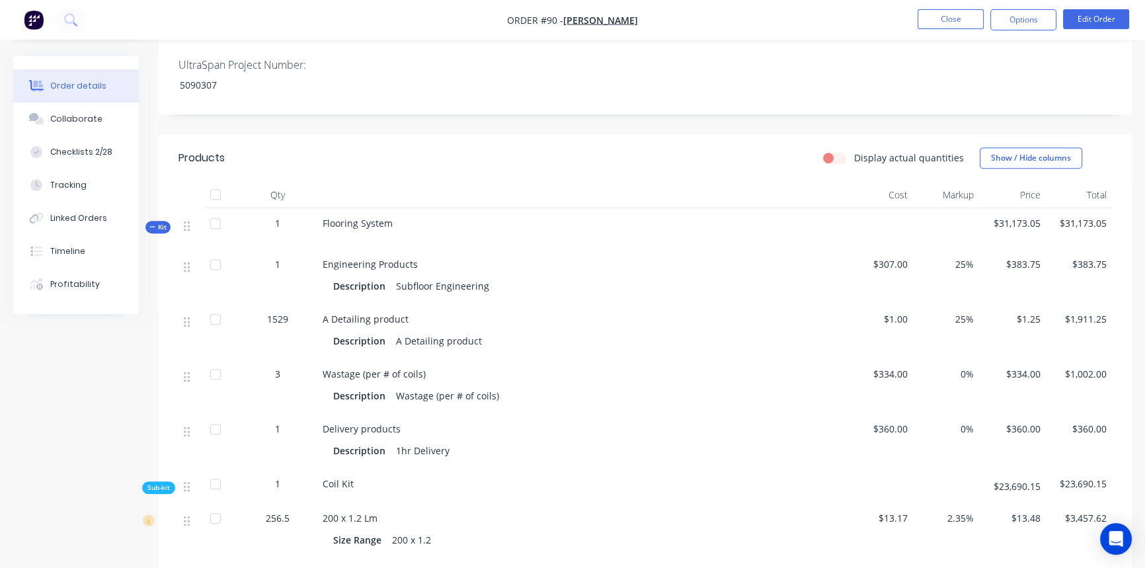
scroll to position [661, 0]
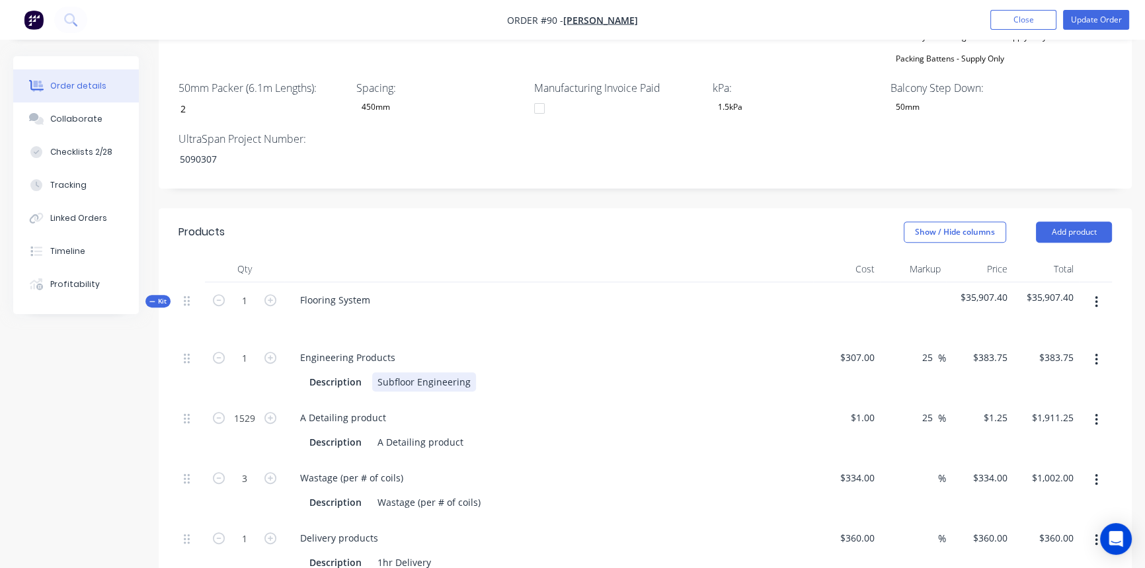
scroll to position [640, 0]
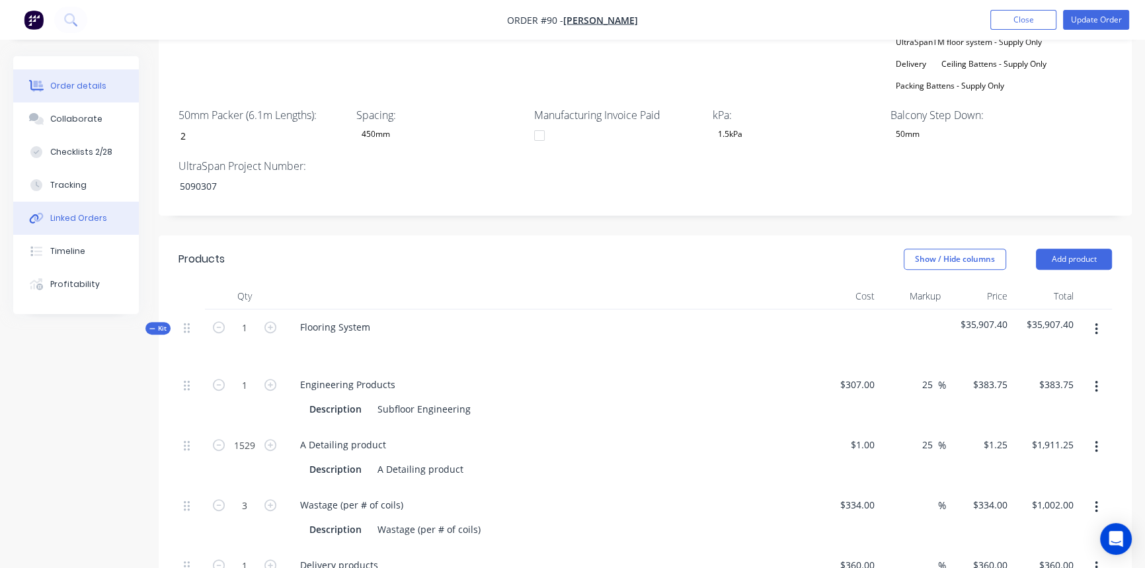
click at [65, 226] on button "Linked Orders" at bounding box center [76, 218] width 126 height 33
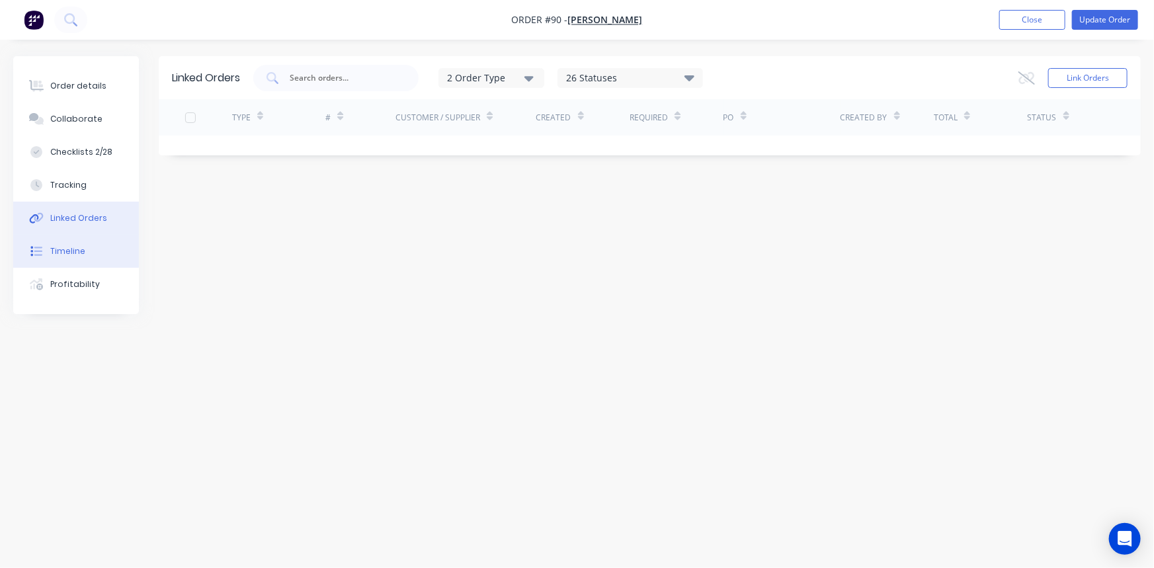
click at [65, 245] on div "Timeline" at bounding box center [67, 251] width 35 height 12
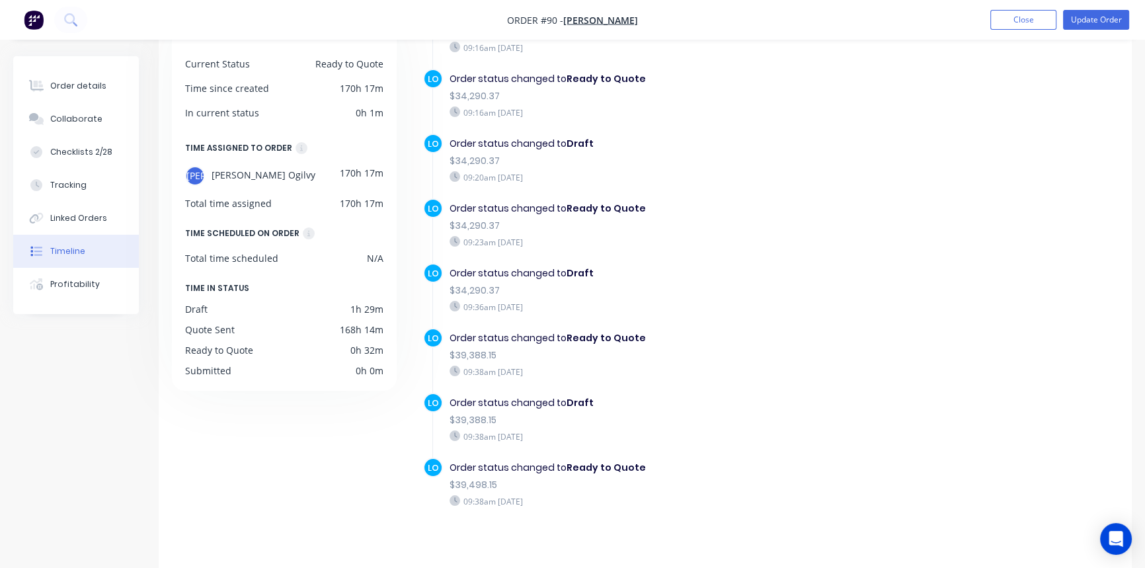
scroll to position [104, 0]
